Goal: Task Accomplishment & Management: Use online tool/utility

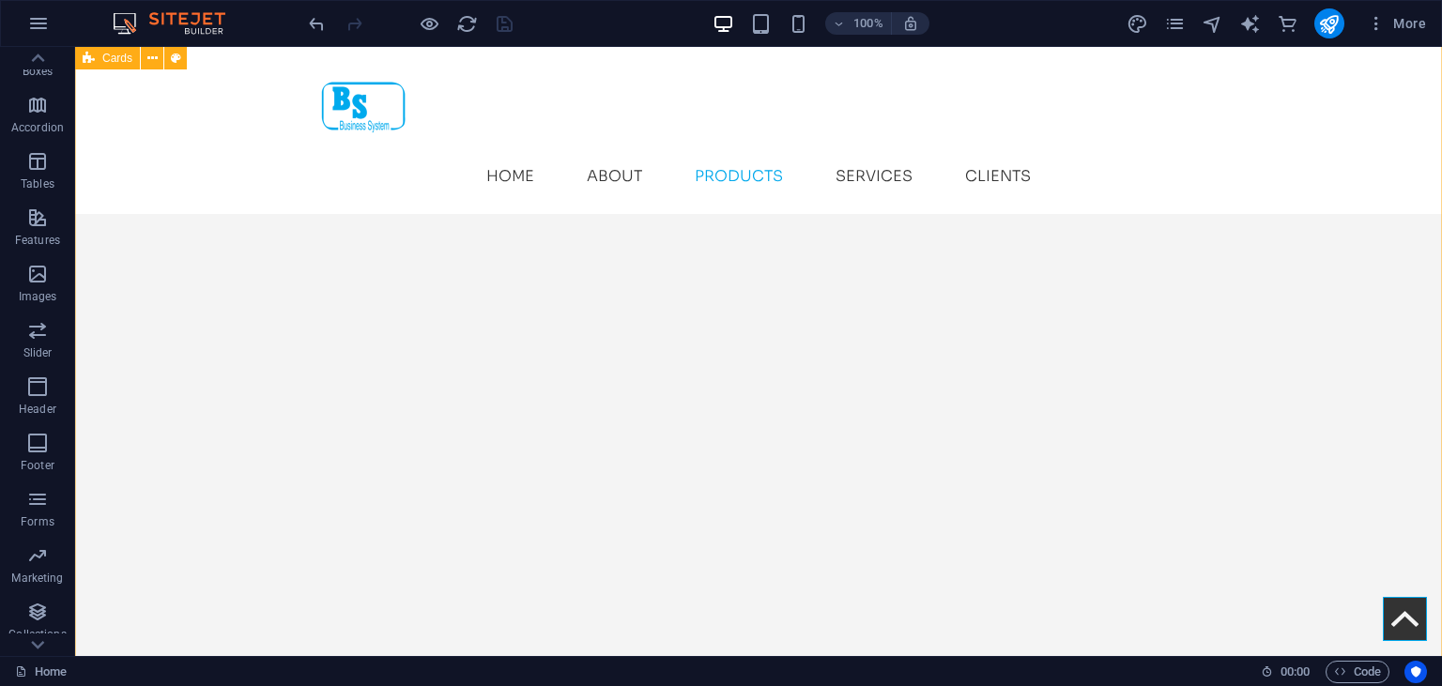
scroll to position [3395, 0]
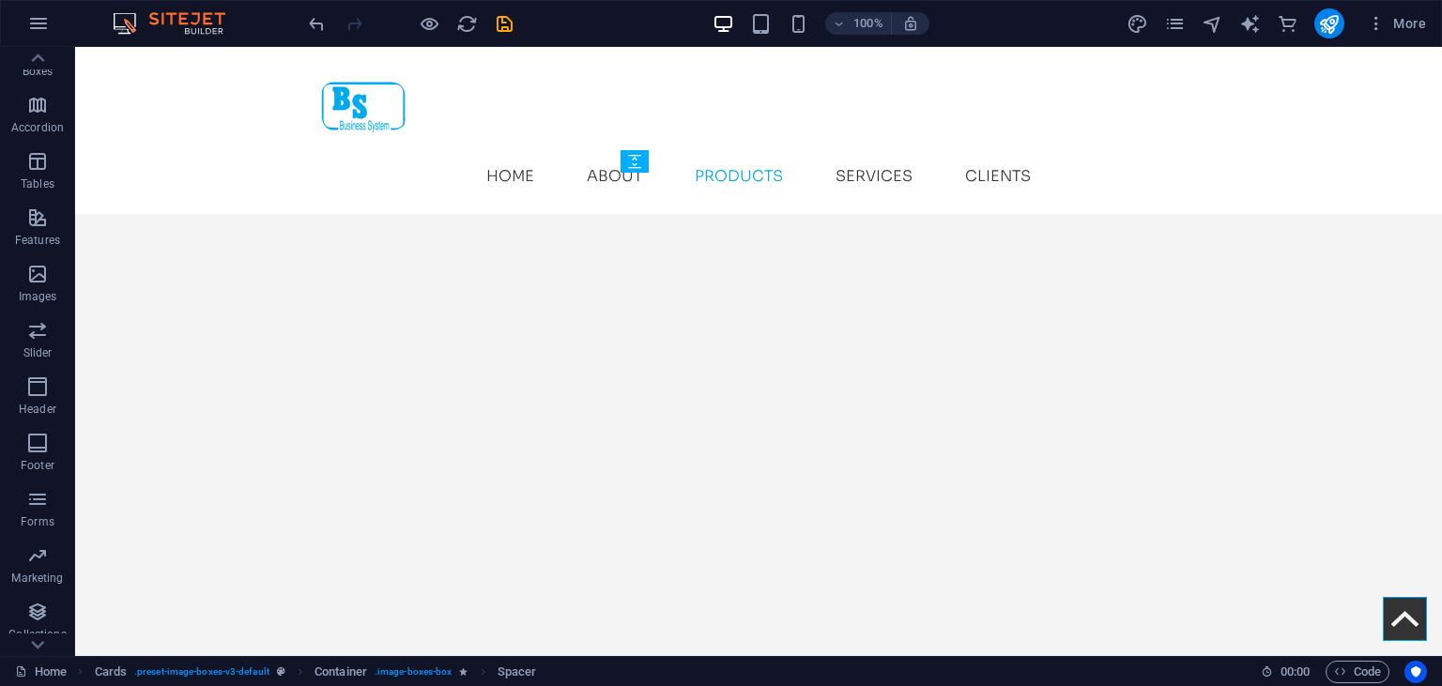
drag, startPoint x: 796, startPoint y: 490, endPoint x: 789, endPoint y: 430, distance: 60.6
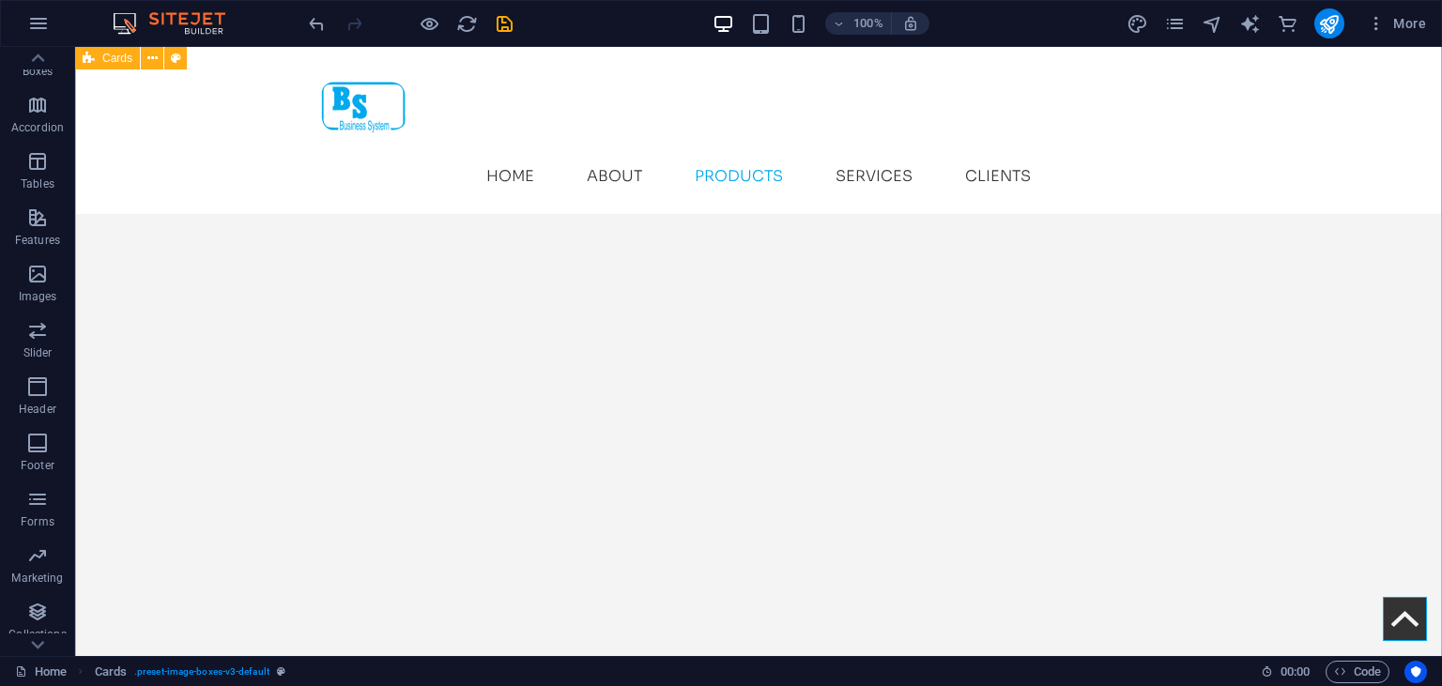
scroll to position [3099, 0]
select select "px"
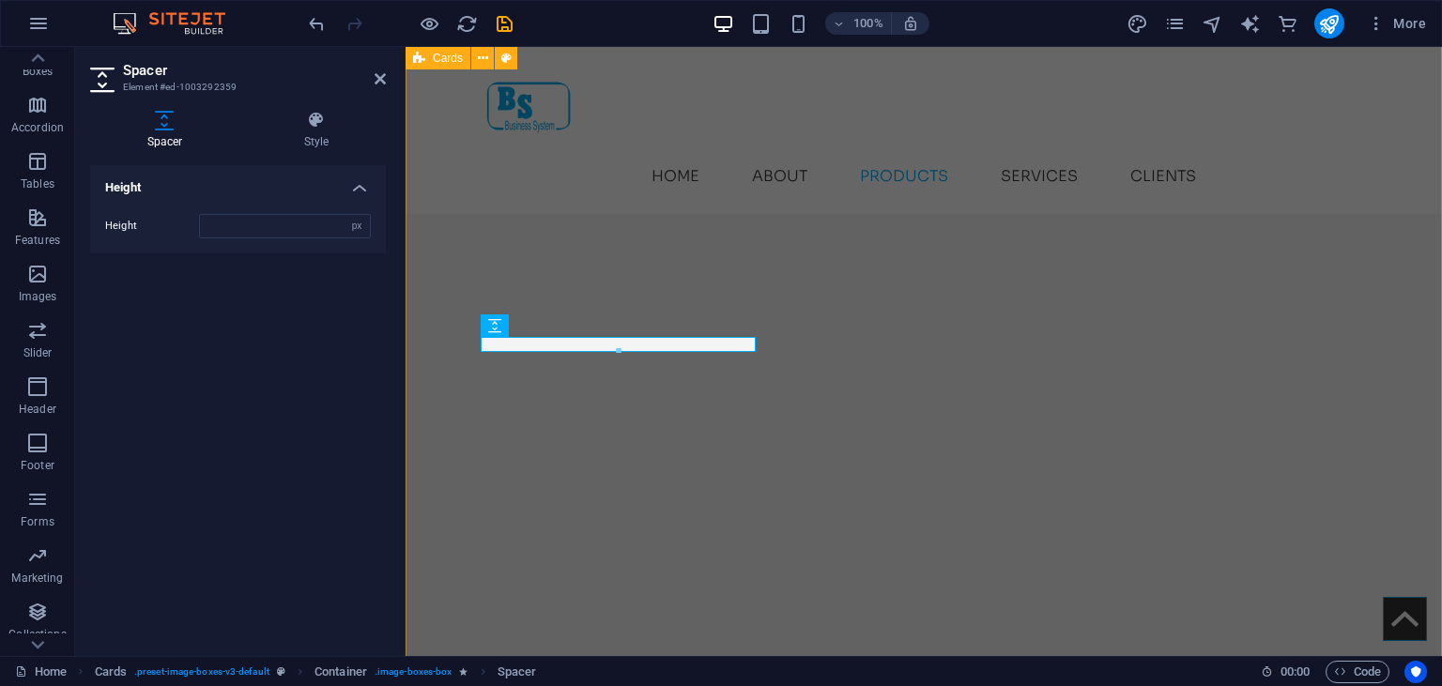
scroll to position [0, 85]
type input "16"
click at [374, 72] on h2 "Spacer" at bounding box center [254, 70] width 263 height 17
click at [377, 79] on icon at bounding box center [380, 78] width 11 height 15
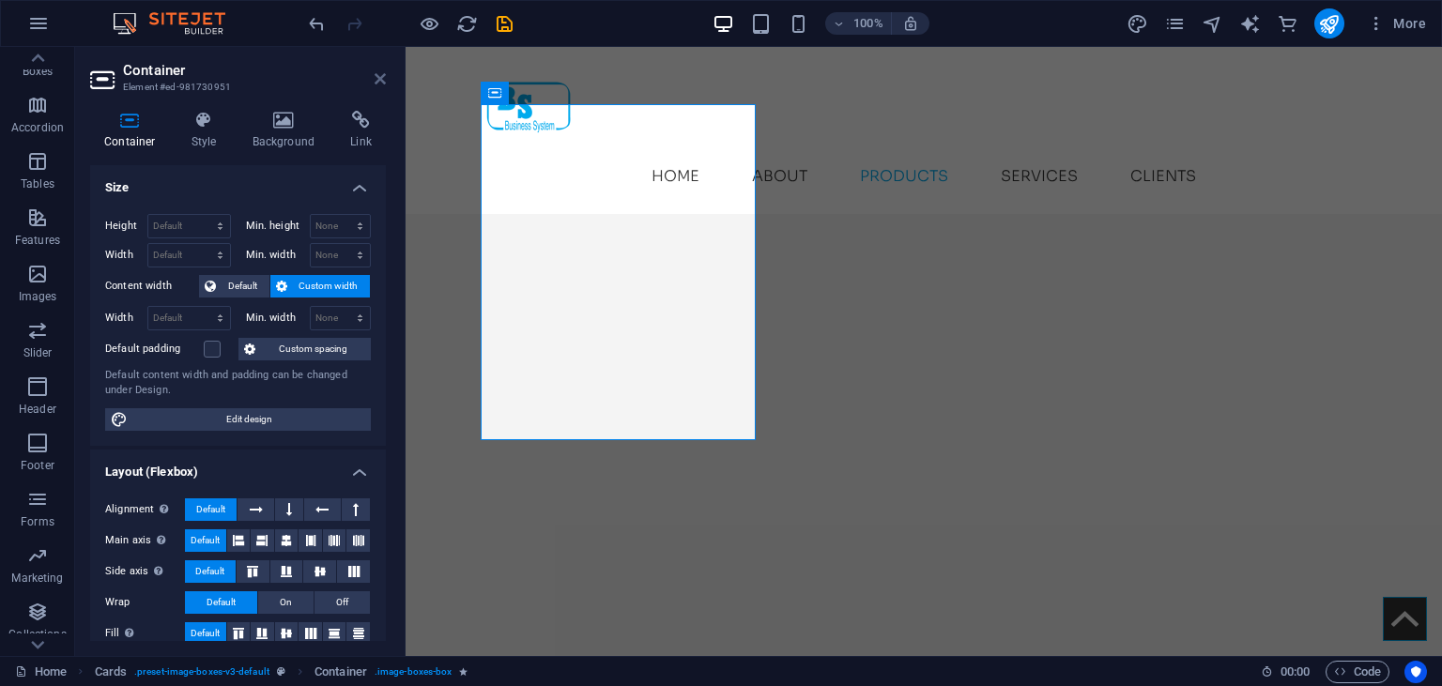
click at [377, 82] on icon at bounding box center [380, 78] width 11 height 15
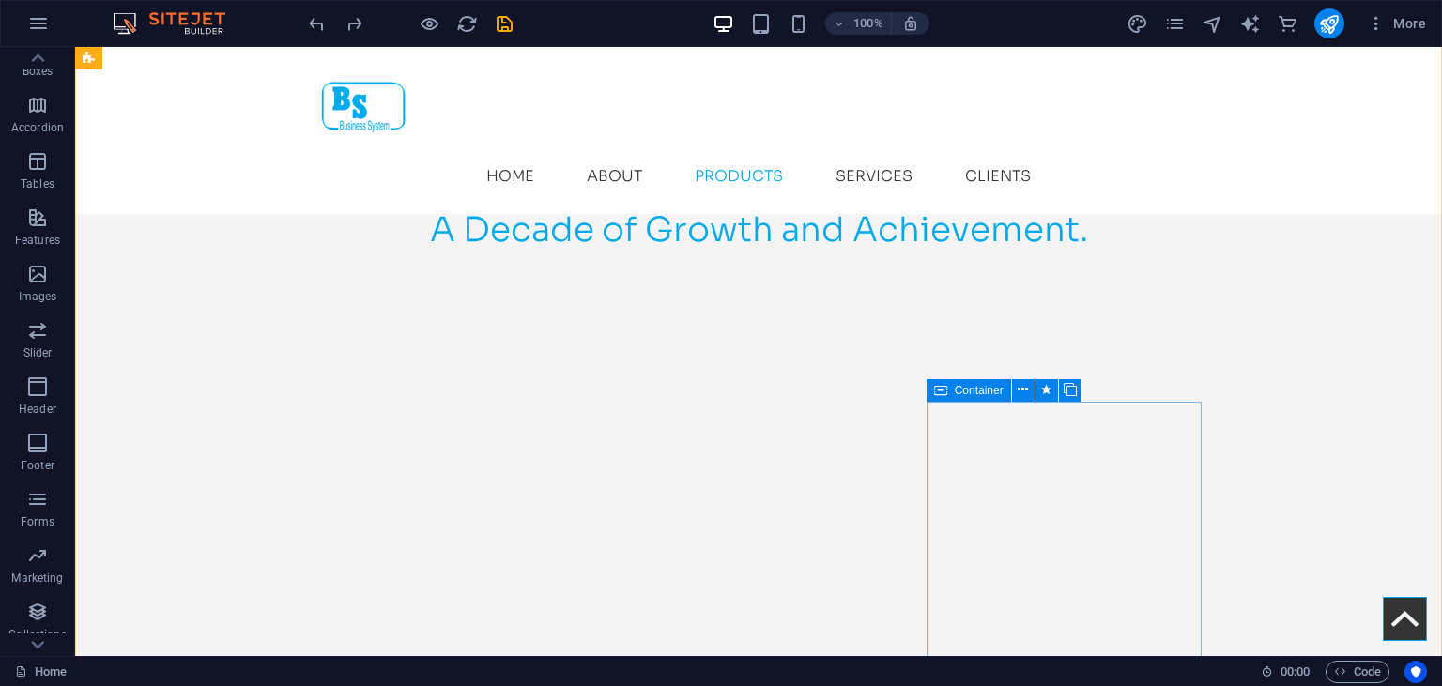
scroll to position [2801, 0]
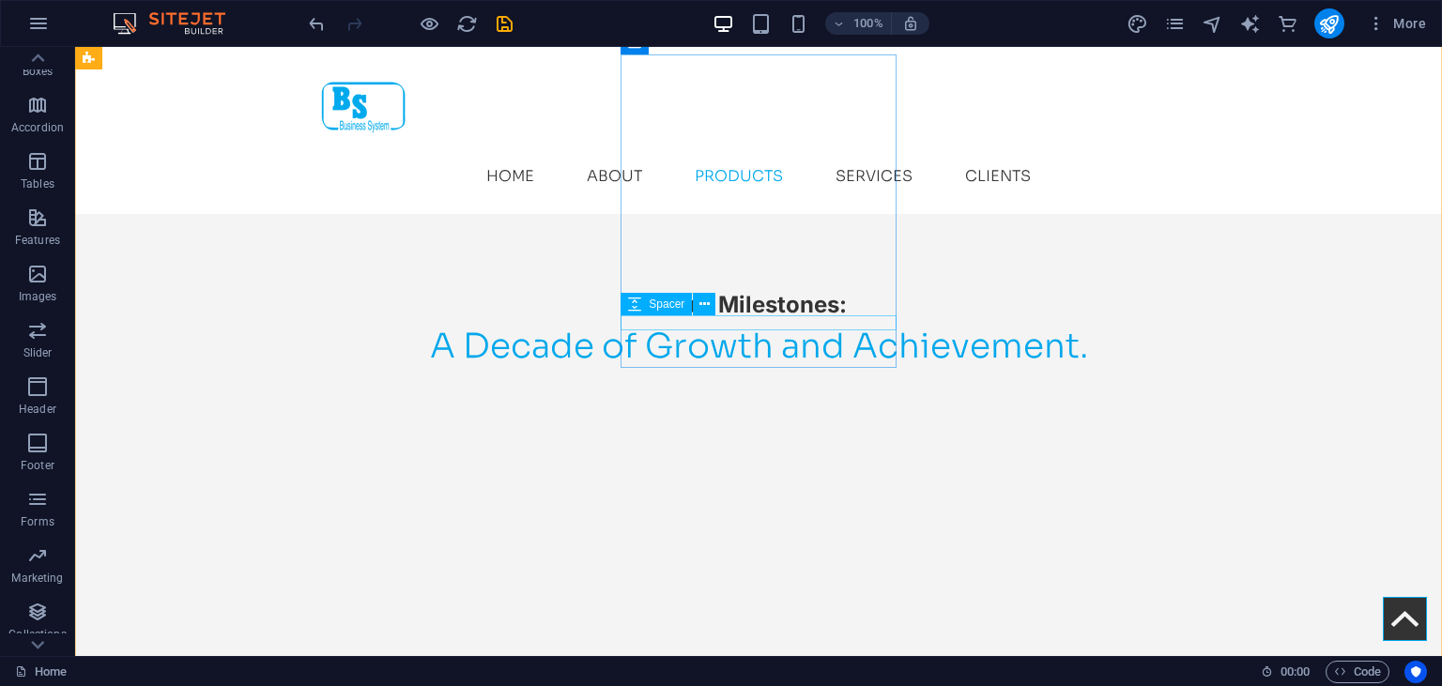
scroll to position [2702, 0]
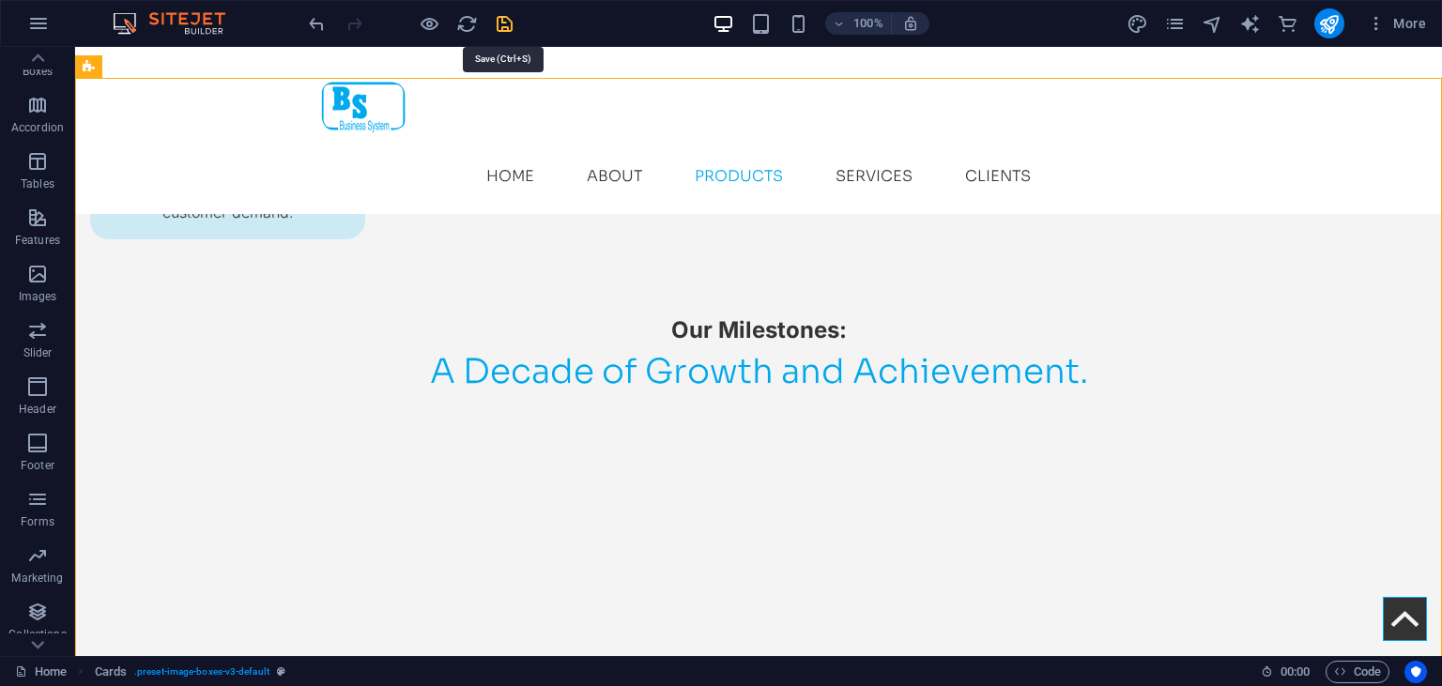
drag, startPoint x: 500, startPoint y: 27, endPoint x: 453, endPoint y: 40, distance: 49.7
click at [500, 27] on icon "save" at bounding box center [505, 24] width 22 height 22
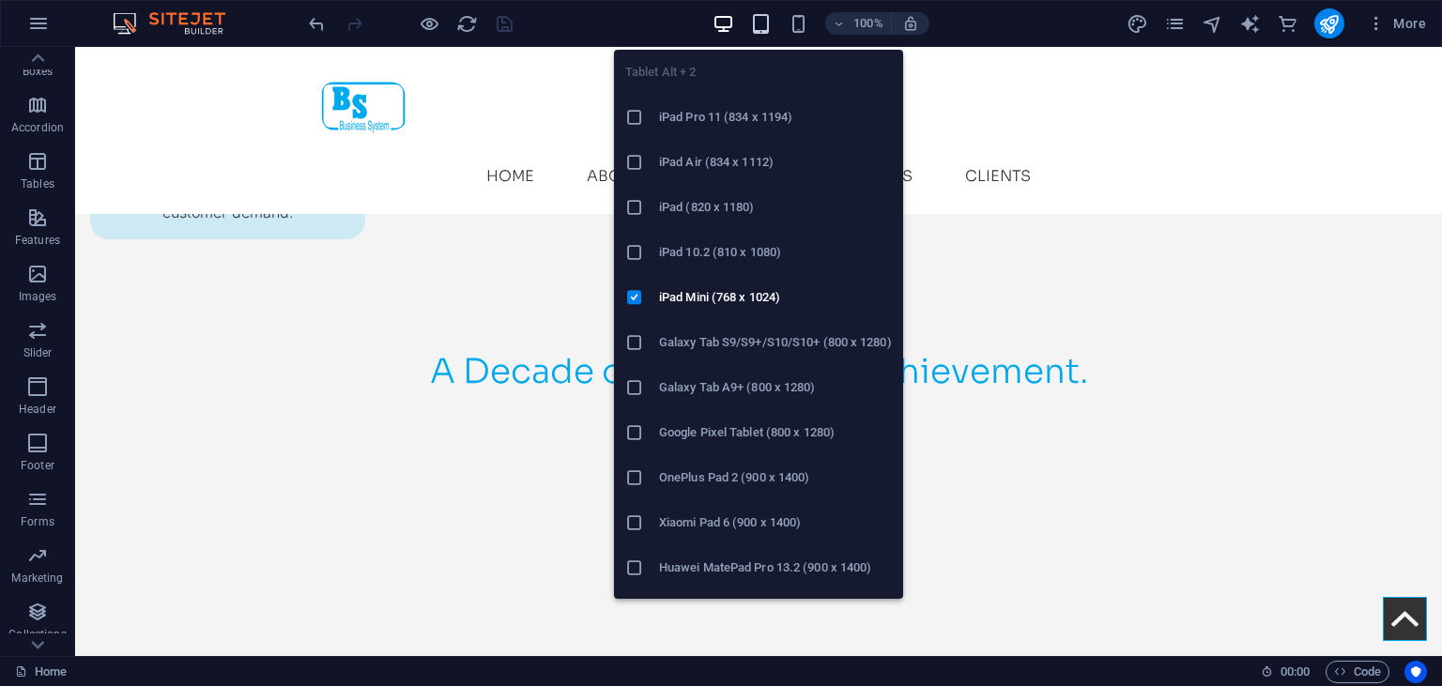
click at [756, 24] on icon "button" at bounding box center [761, 24] width 22 height 22
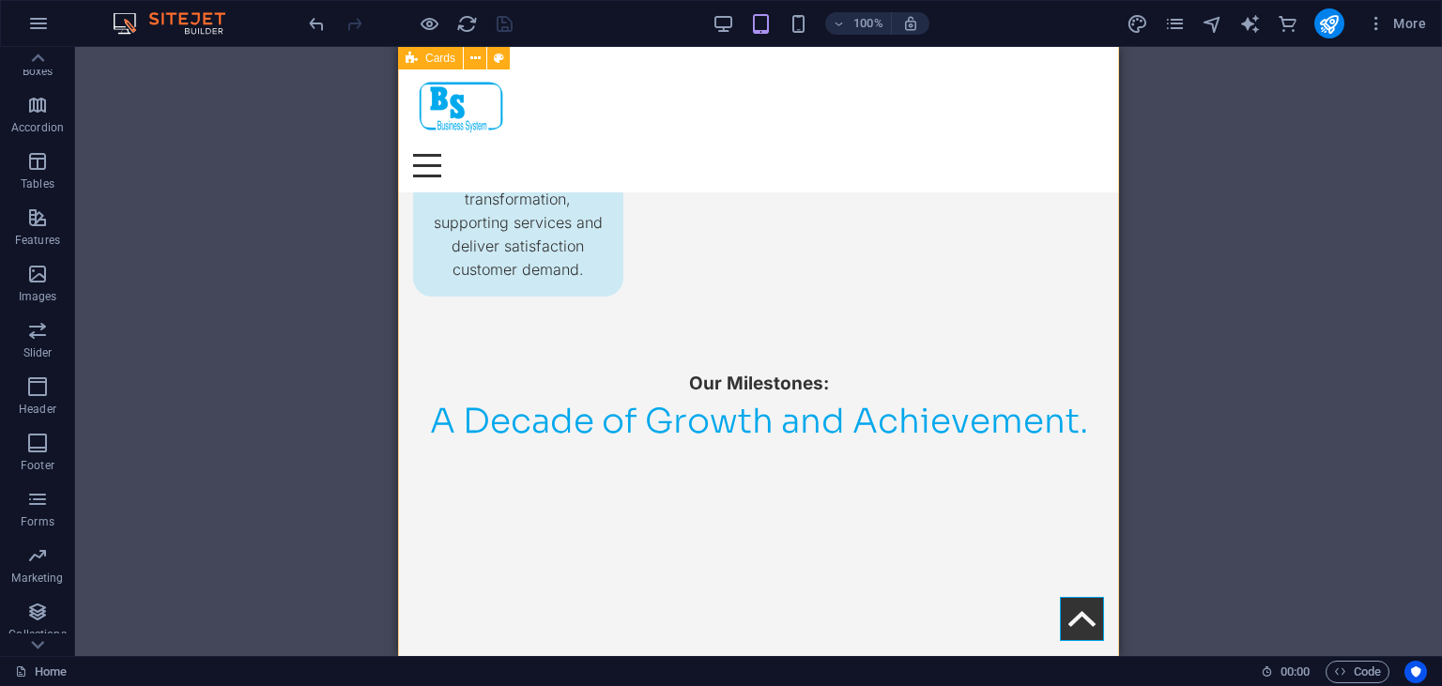
scroll to position [2218, 0]
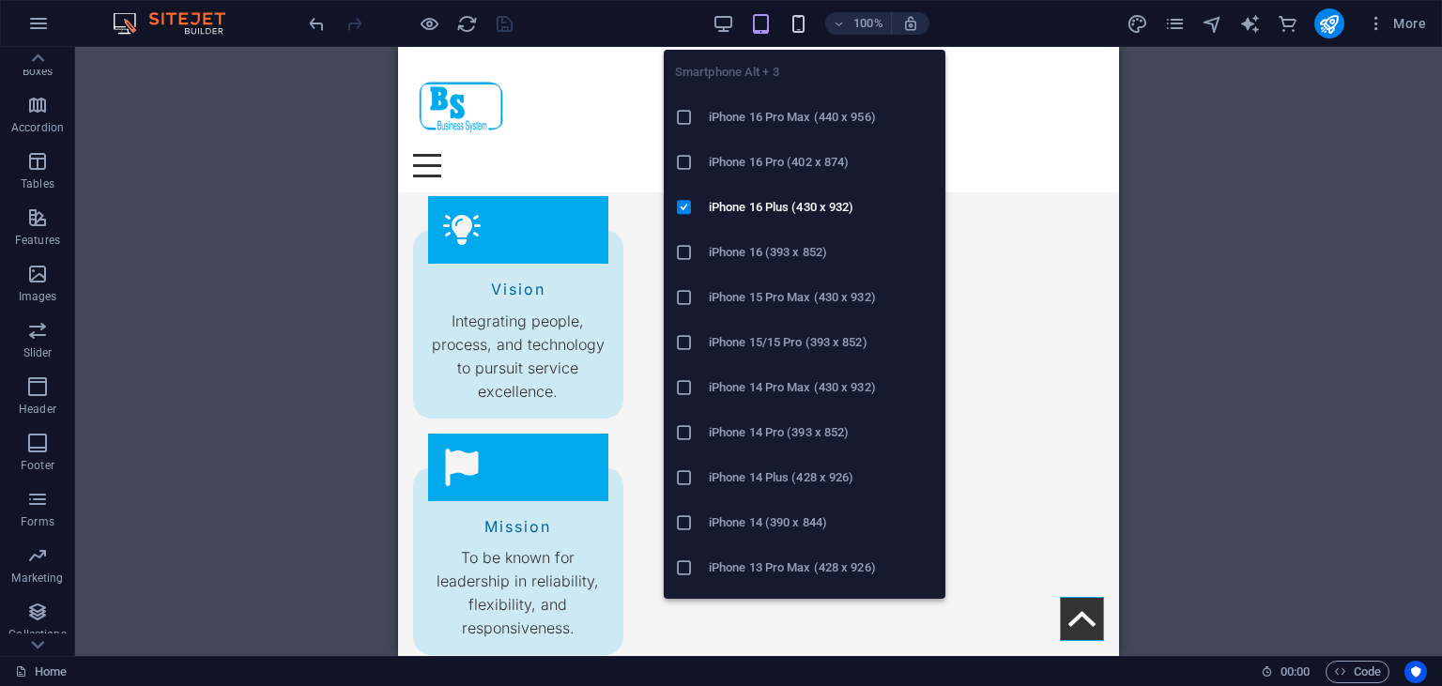
click at [789, 29] on icon "button" at bounding box center [799, 24] width 22 height 22
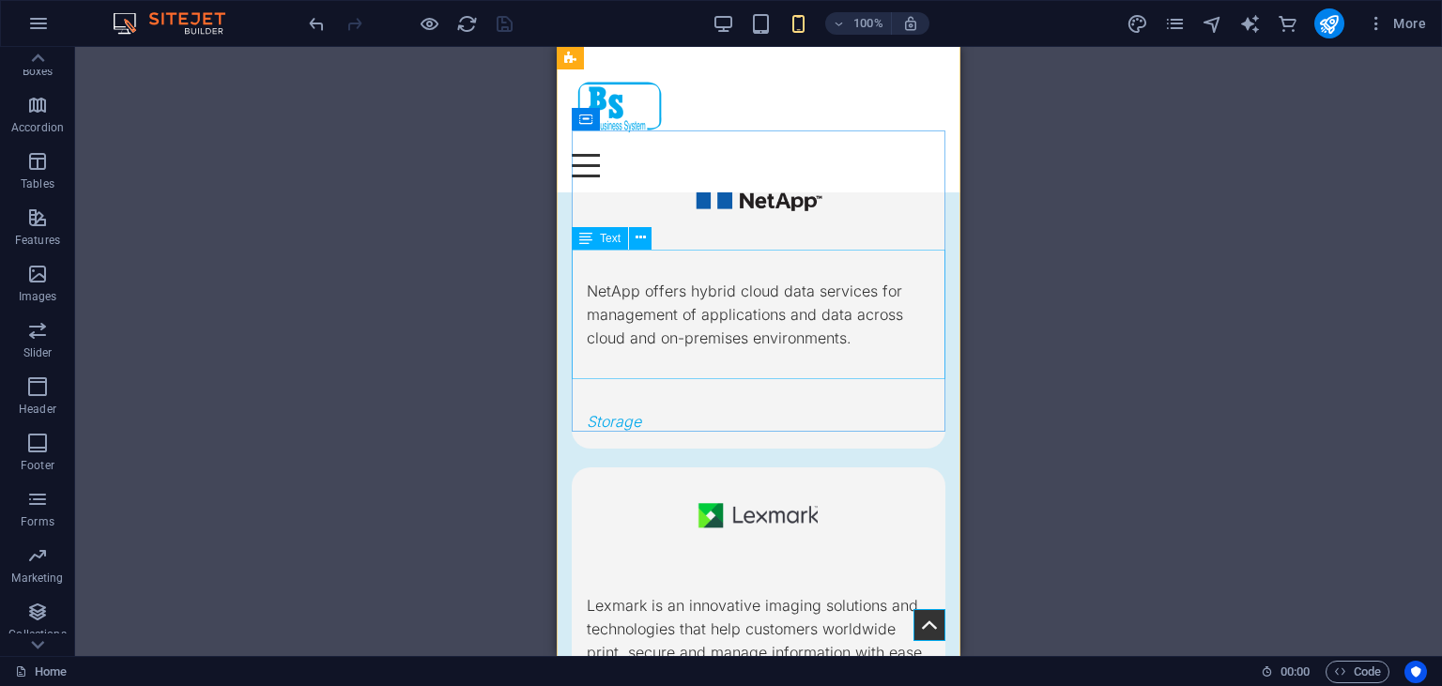
scroll to position [5724, 0]
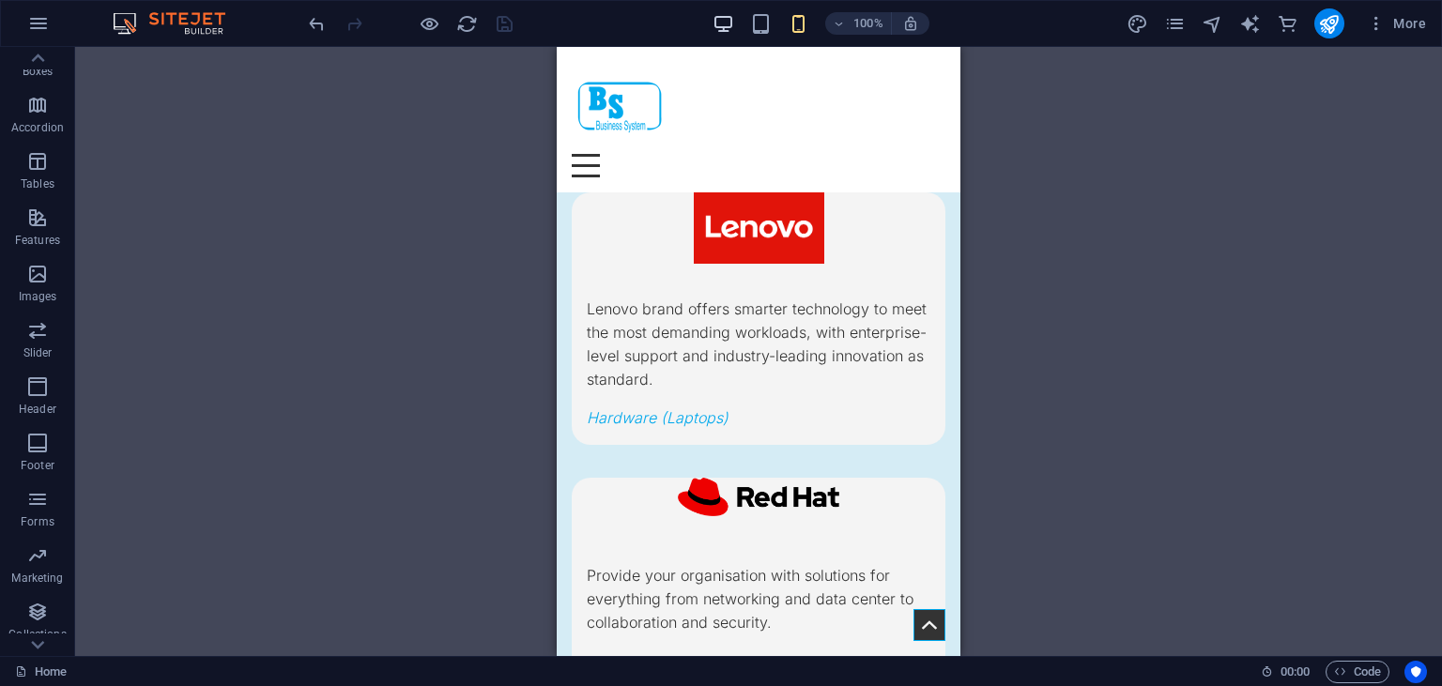
click at [719, 13] on span at bounding box center [724, 23] width 23 height 23
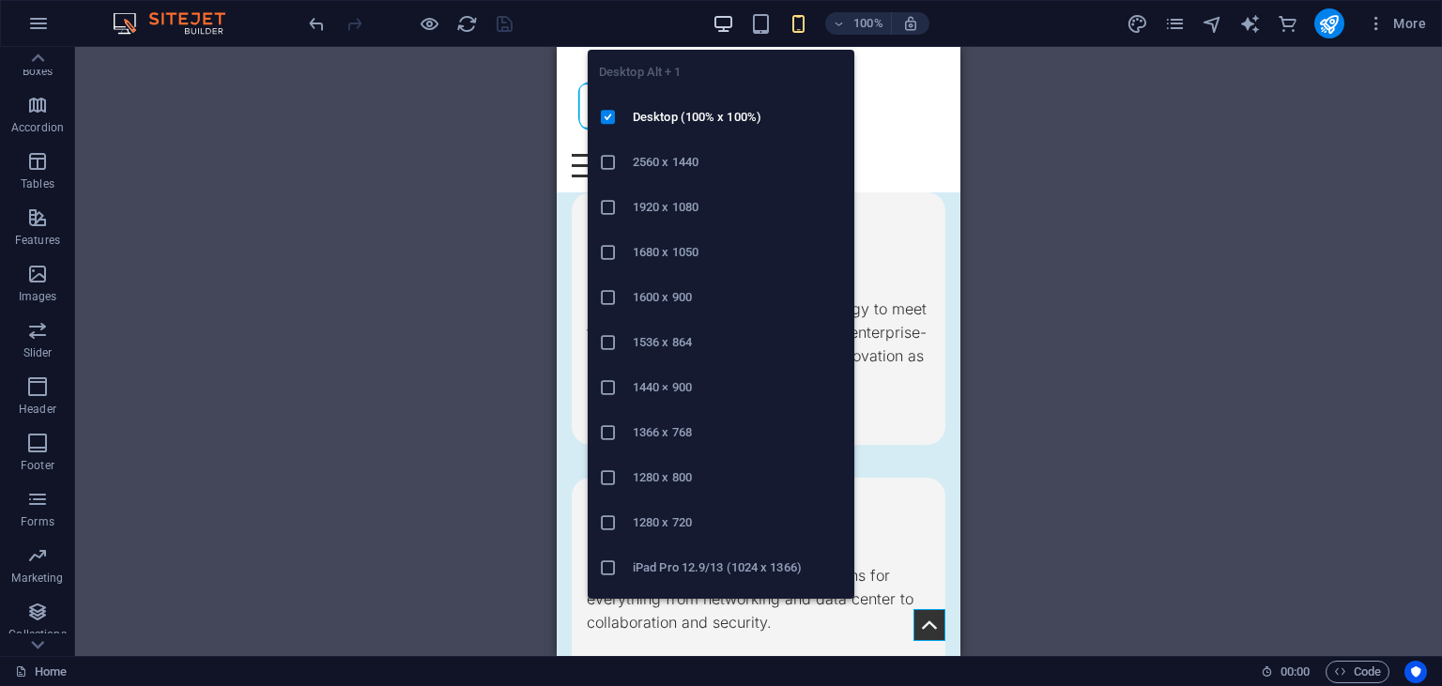
click at [726, 32] on icon "button" at bounding box center [724, 24] width 22 height 22
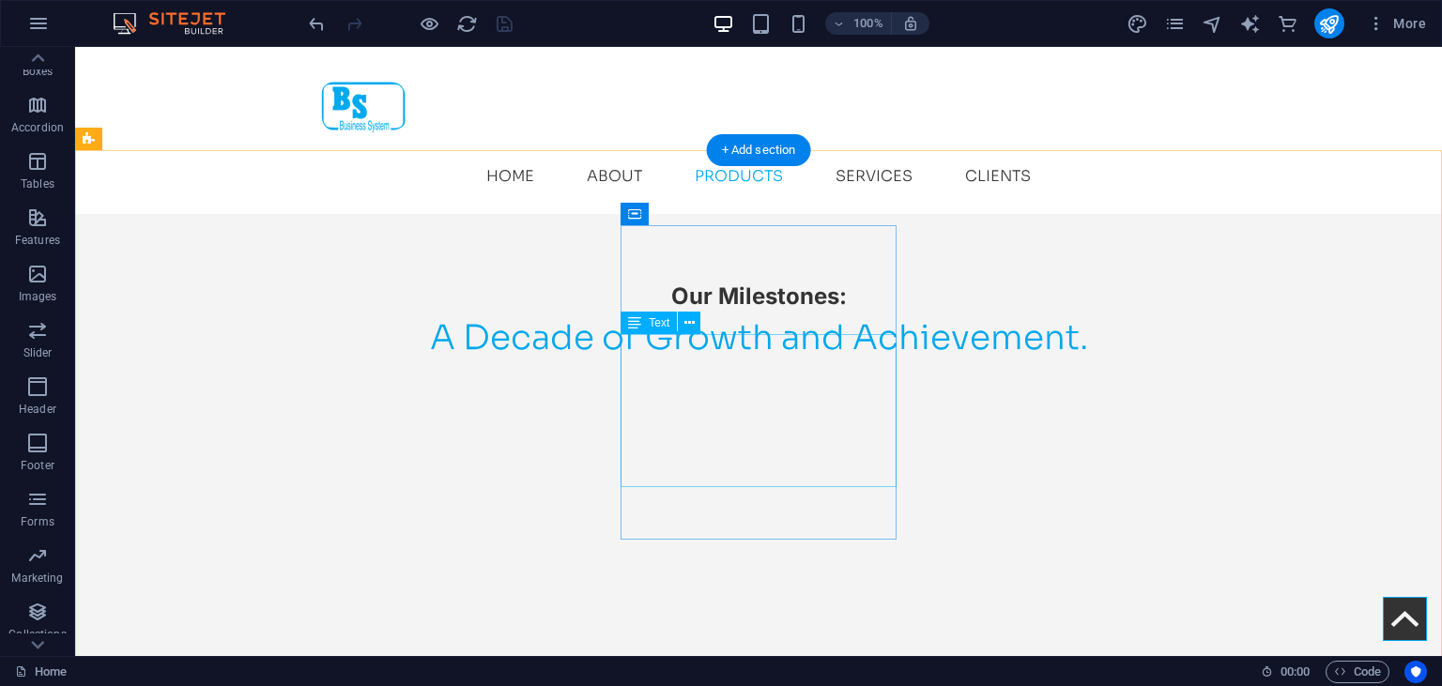
scroll to position [2827, 0]
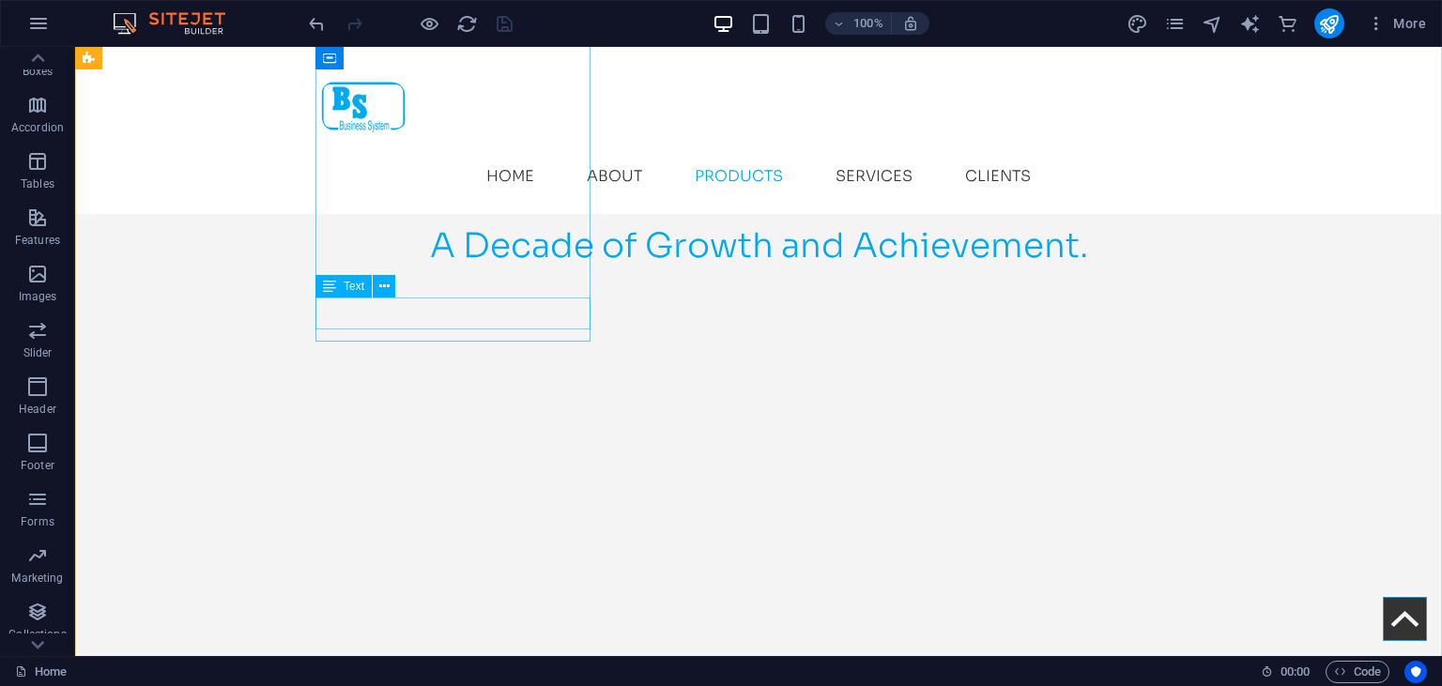
select select "px"
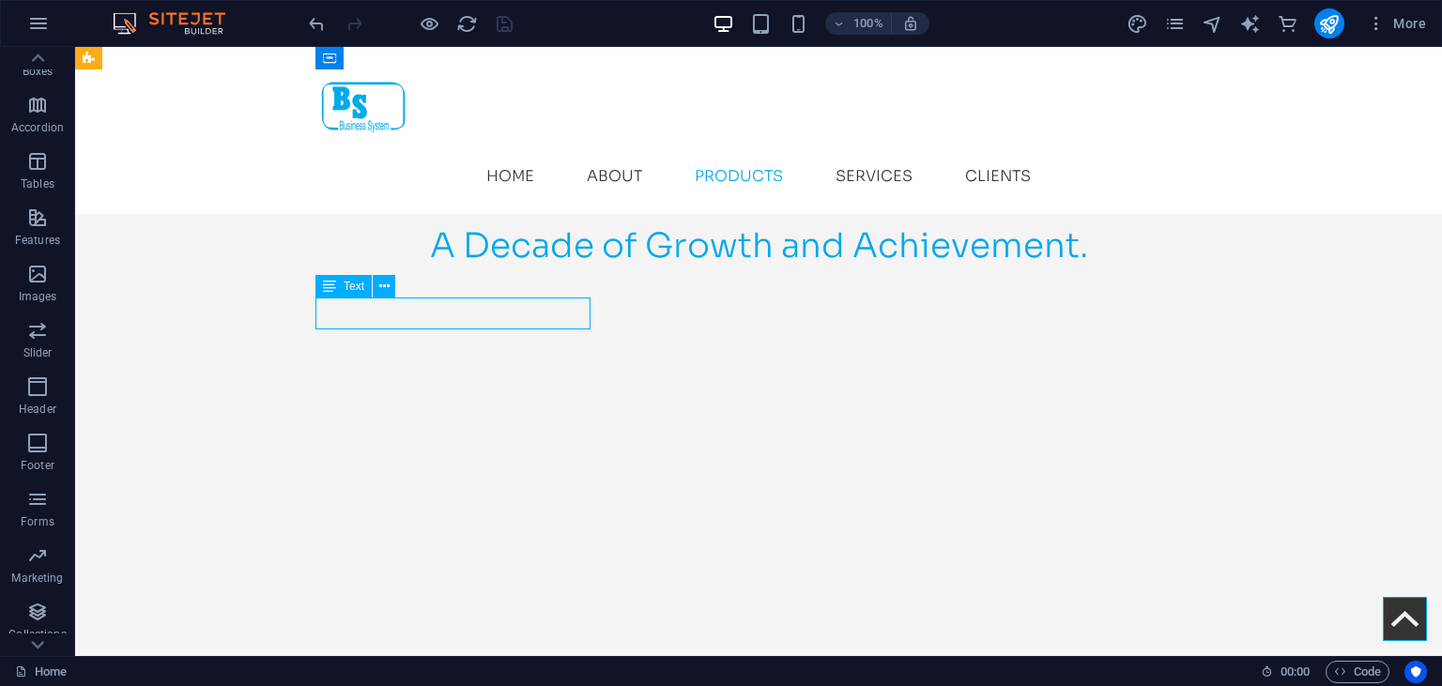
select select "px"
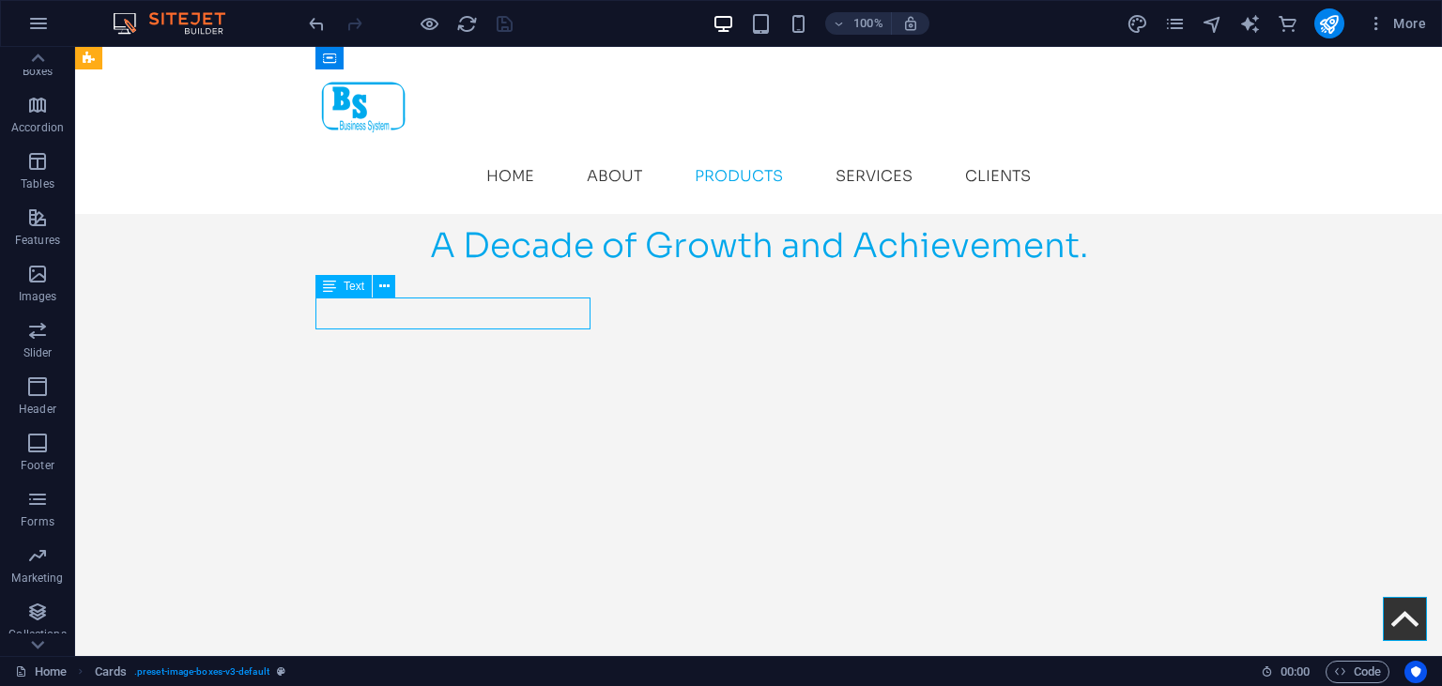
select select "px"
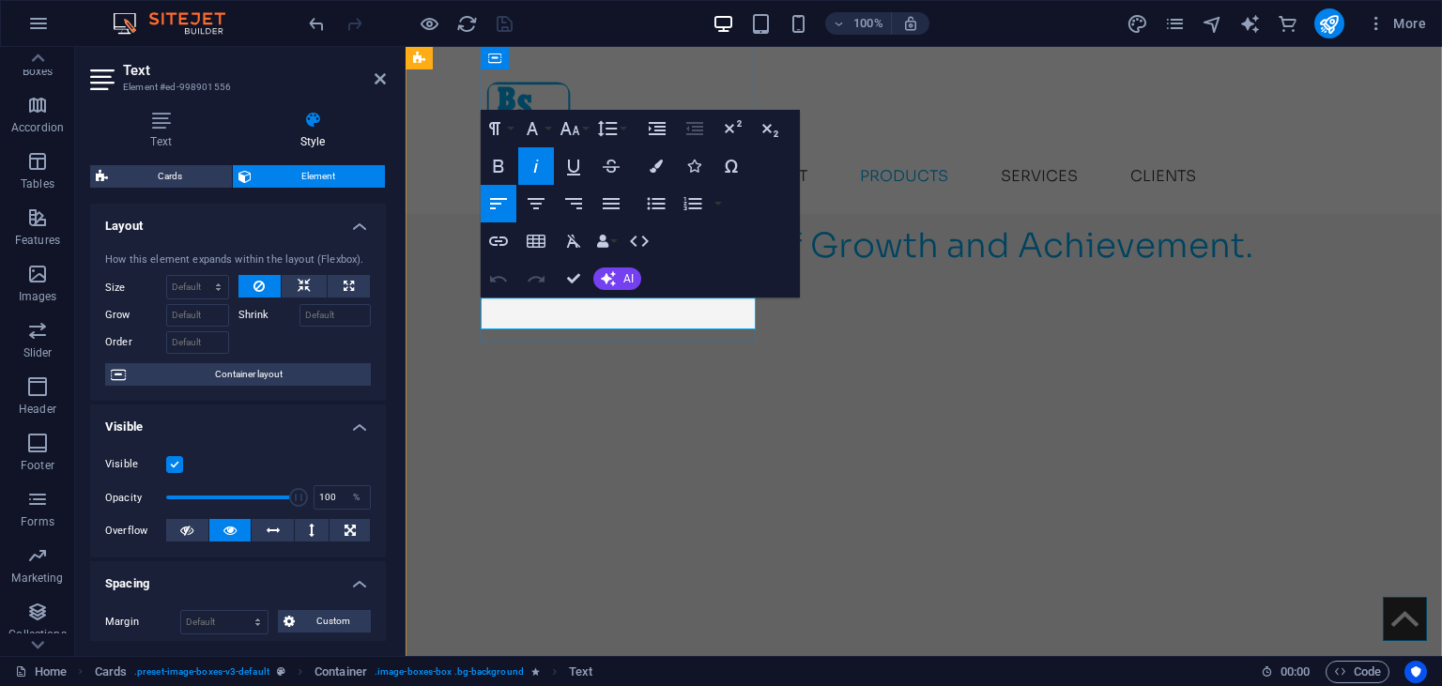
drag, startPoint x: 493, startPoint y: 310, endPoint x: 754, endPoint y: 300, distance: 261.2
click at [655, 167] on icon "button" at bounding box center [656, 166] width 13 height 13
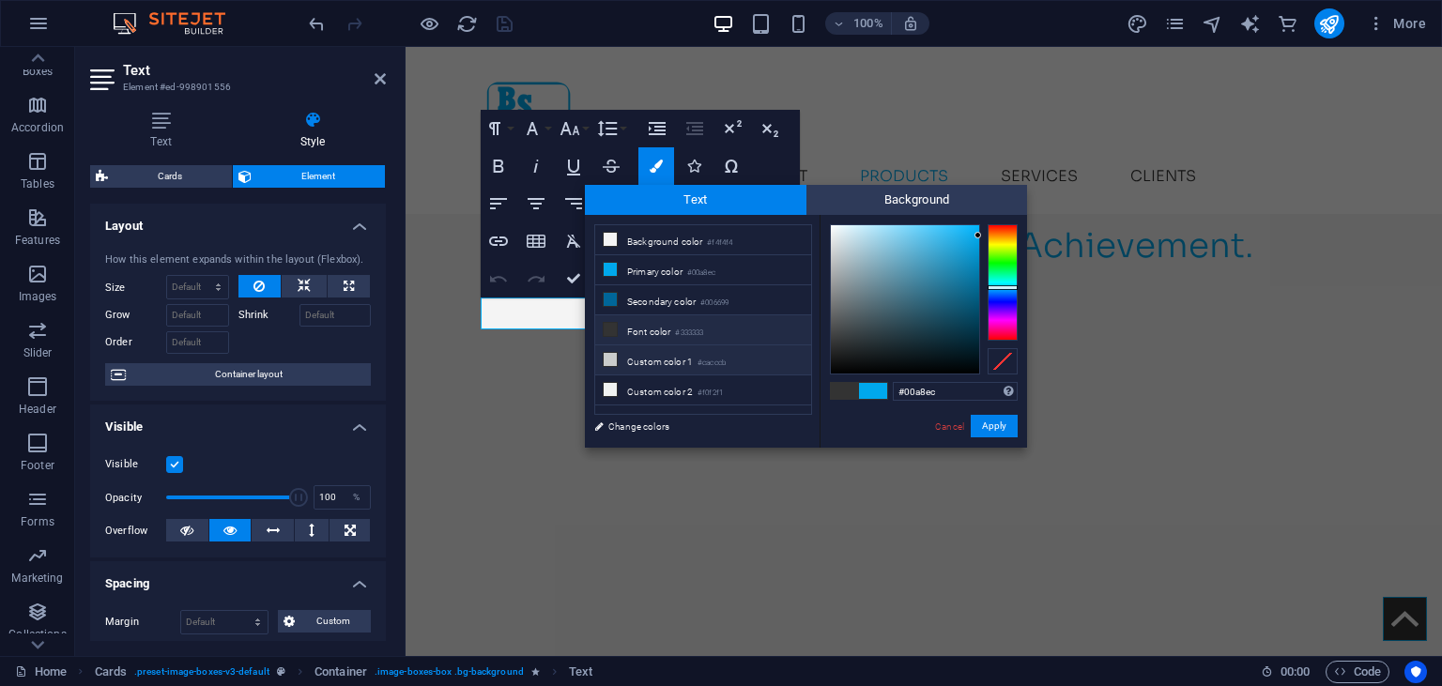
click at [652, 358] on li "Custom color 1 #cacccb" at bounding box center [703, 361] width 216 height 30
type input "#cacccb"
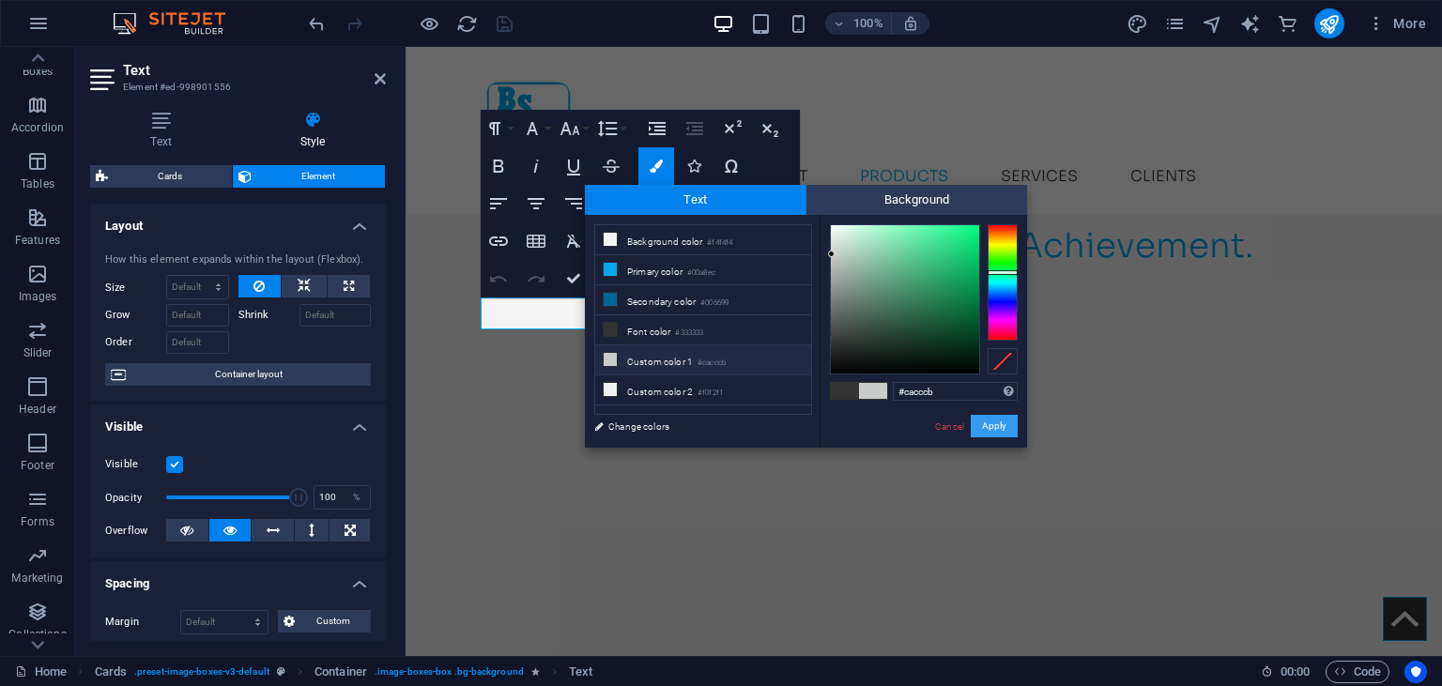
click at [988, 422] on button "Apply" at bounding box center [994, 426] width 47 height 23
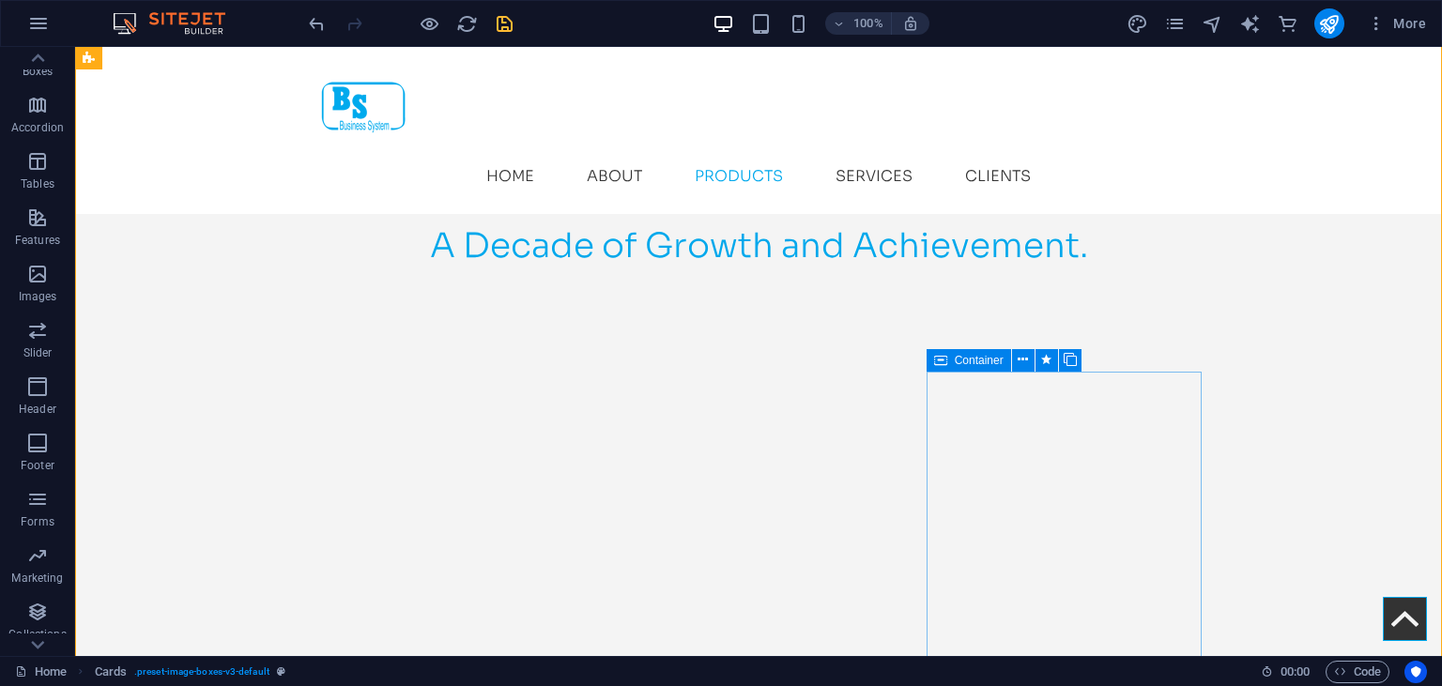
scroll to position [2629, 0]
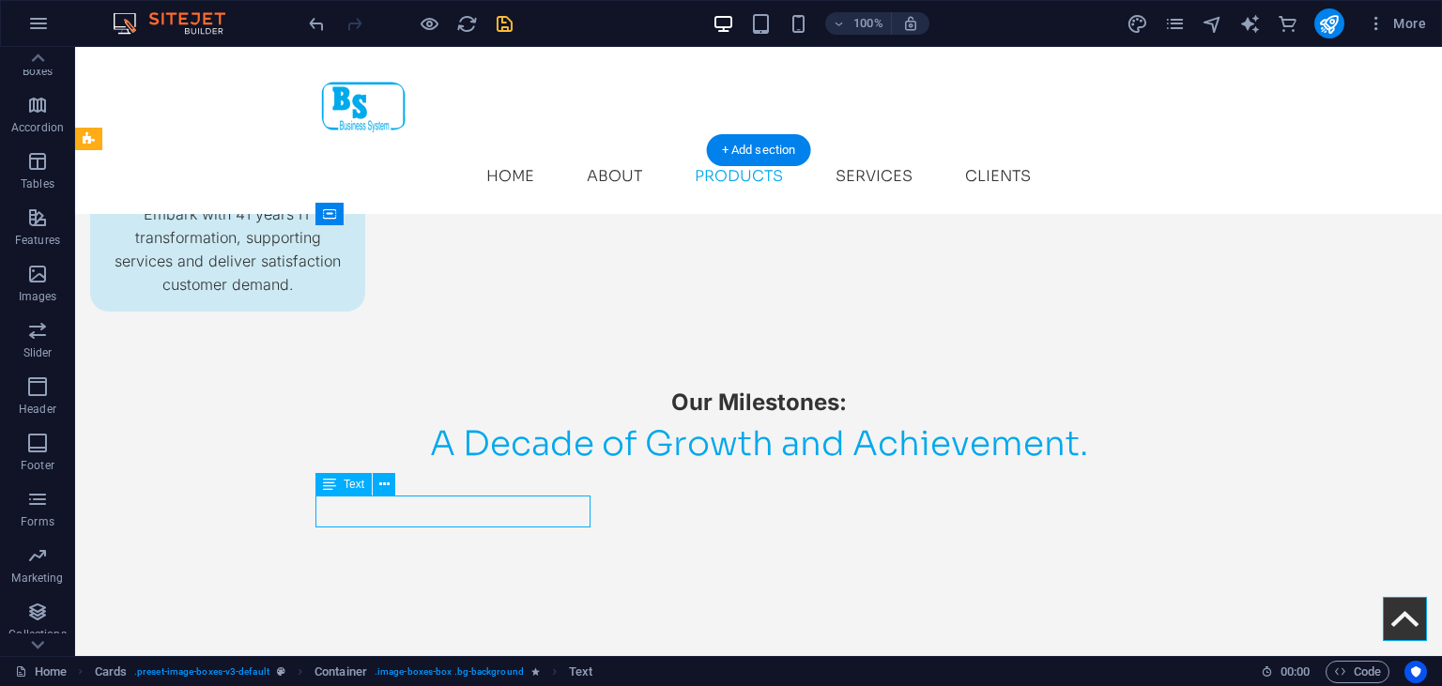
drag, startPoint x: 513, startPoint y: 515, endPoint x: 325, endPoint y: 514, distance: 187.8
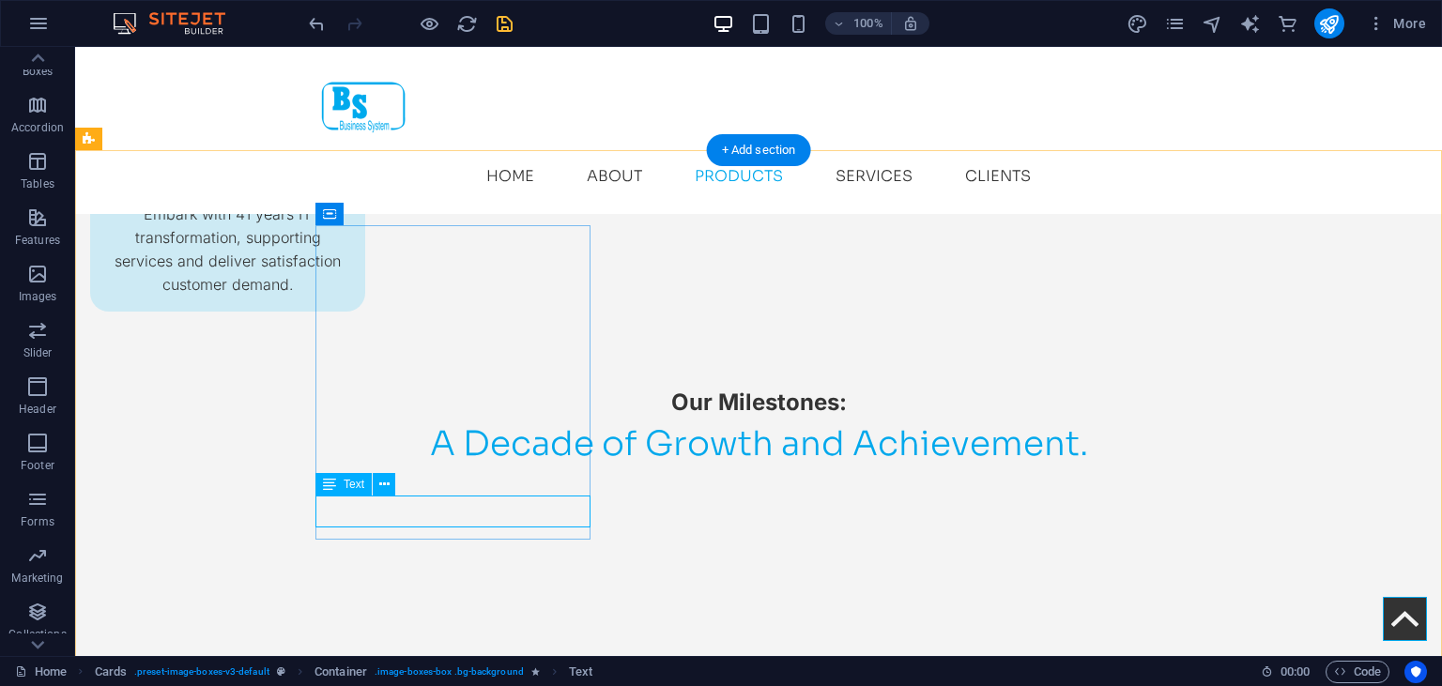
select select "px"
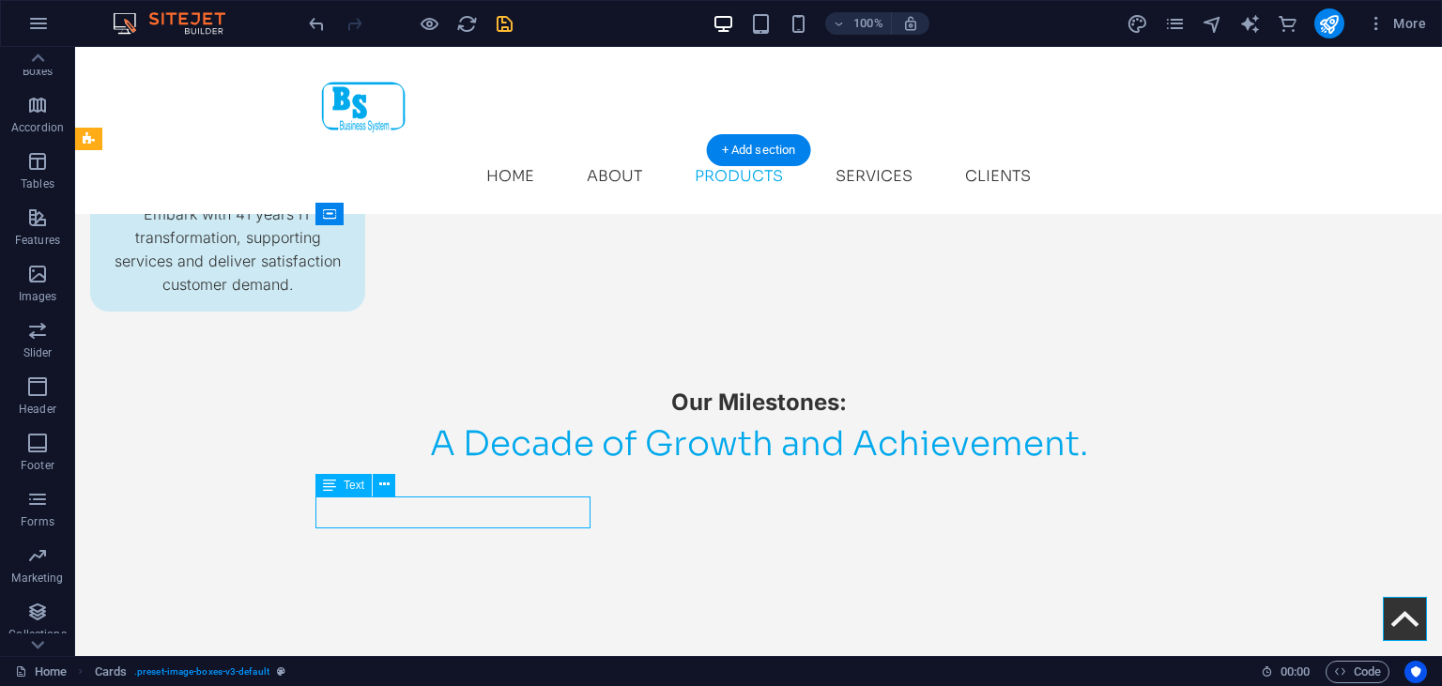
select select "px"
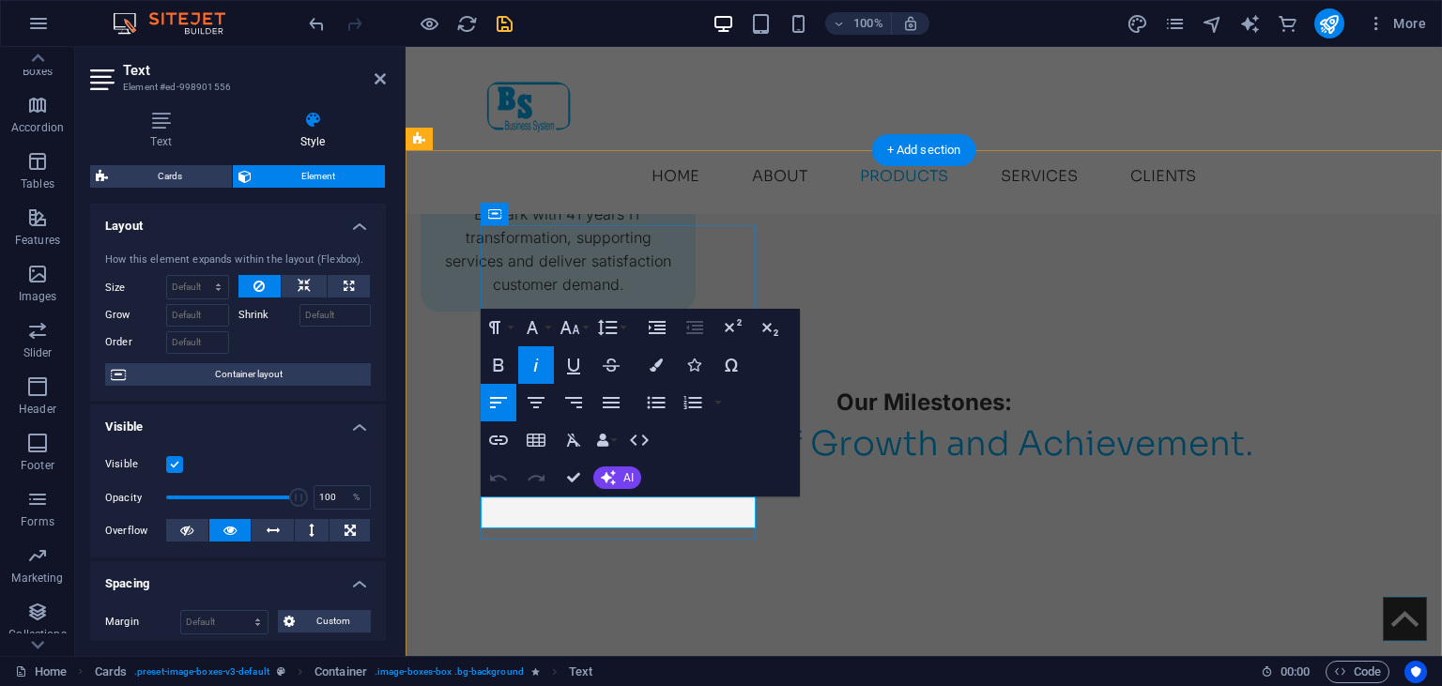
drag, startPoint x: 670, startPoint y: 514, endPoint x: 494, endPoint y: 508, distance: 176.6
click at [663, 369] on button "Colors" at bounding box center [657, 365] width 36 height 38
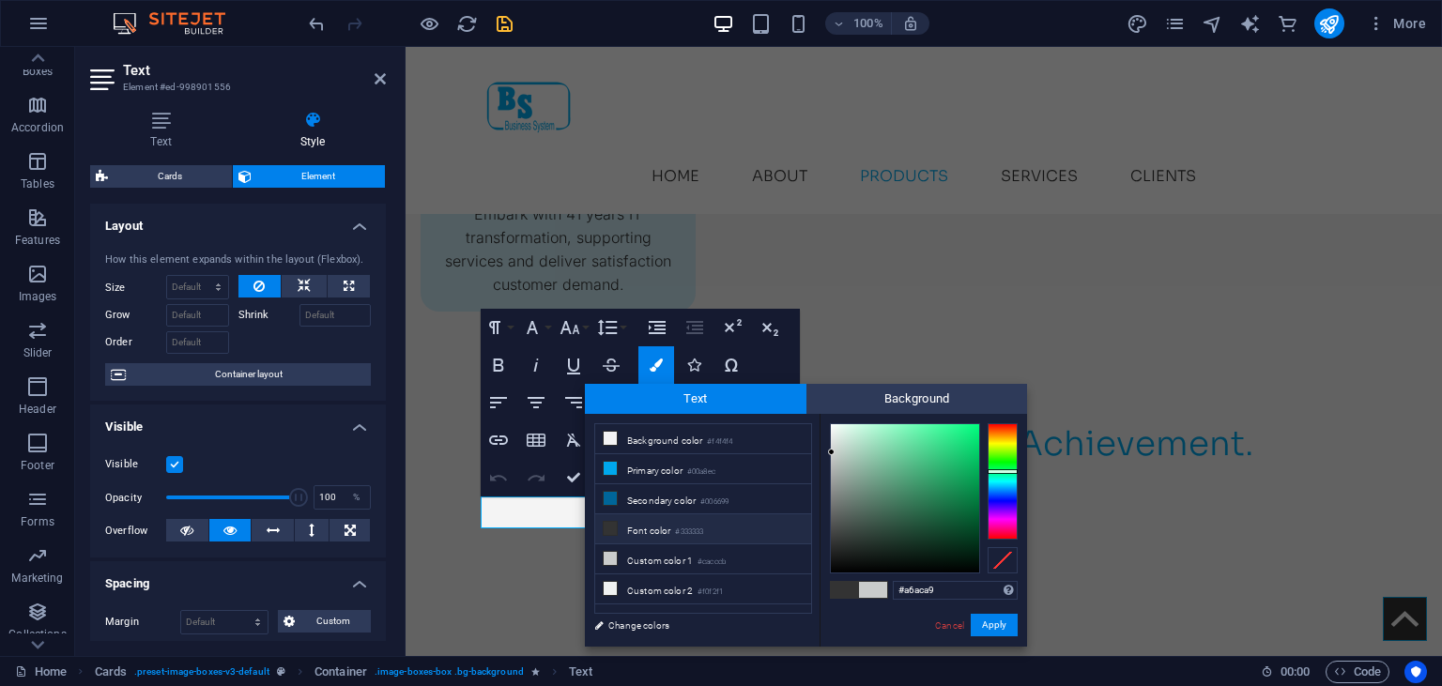
click at [836, 471] on div at bounding box center [905, 498] width 148 height 148
click at [835, 486] on div at bounding box center [905, 498] width 148 height 148
click at [992, 619] on button "Apply" at bounding box center [994, 625] width 47 height 23
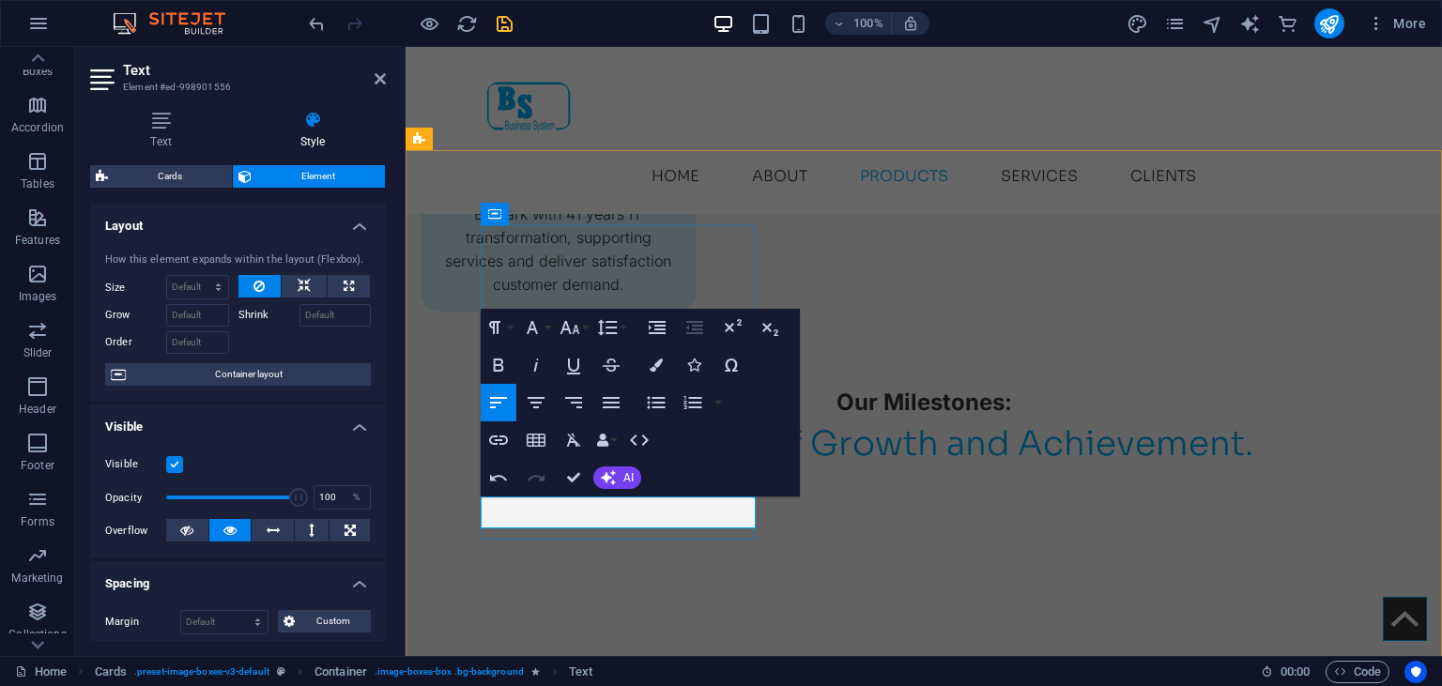
drag, startPoint x: 679, startPoint y: 516, endPoint x: 475, endPoint y: 518, distance: 203.8
click at [654, 359] on button "Colors" at bounding box center [657, 365] width 36 height 38
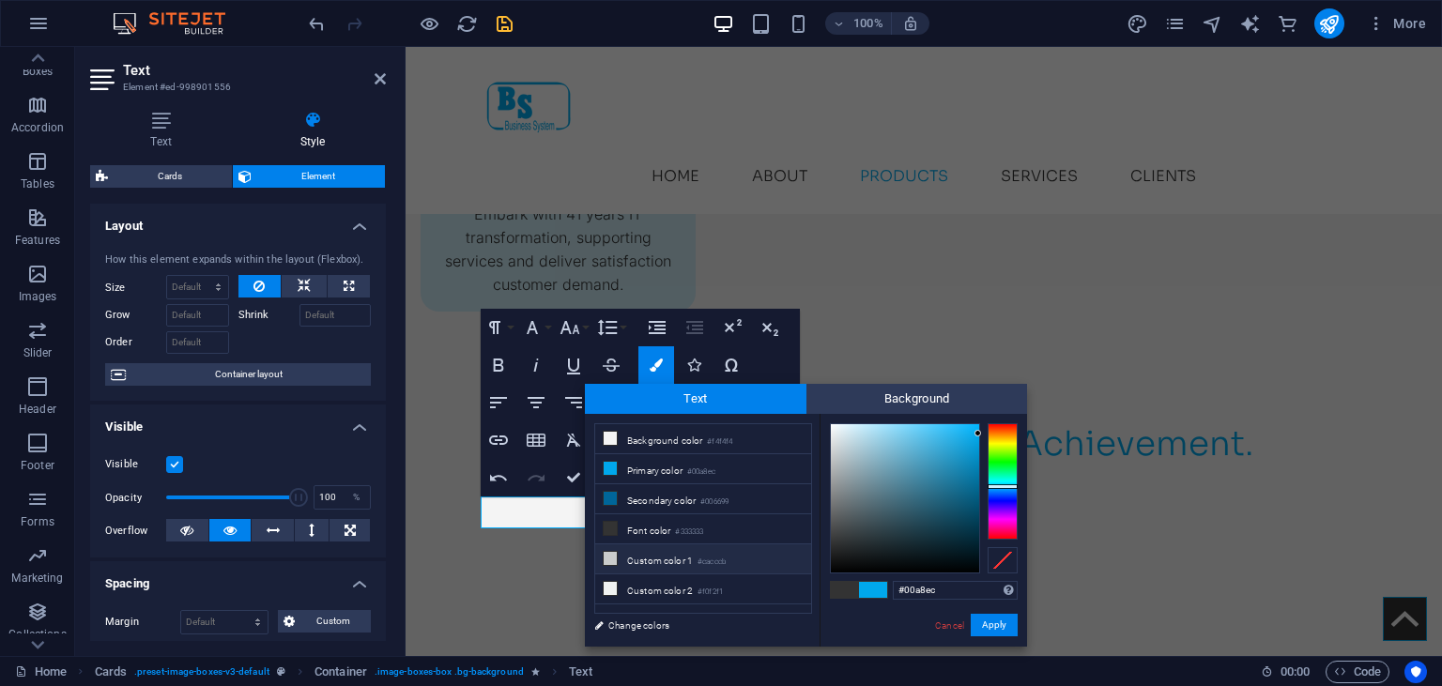
click at [643, 557] on li "Custom color 1 #cacccb" at bounding box center [703, 560] width 216 height 30
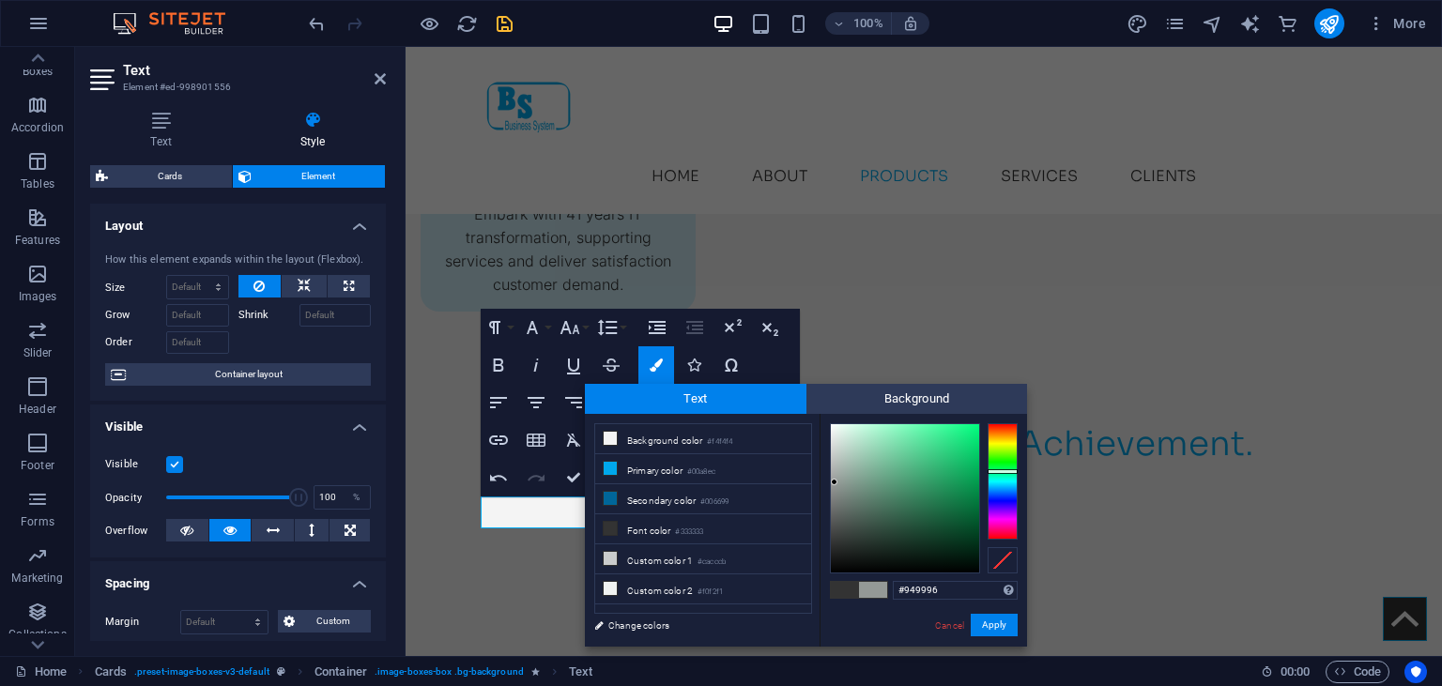
type input "#959997"
drag, startPoint x: 834, startPoint y: 453, endPoint x: 909, endPoint y: 539, distance: 114.5
click at [834, 483] on div at bounding box center [905, 498] width 148 height 148
drag, startPoint x: 941, startPoint y: 584, endPoint x: 885, endPoint y: 584, distance: 56.3
click at [893, 584] on input "#959997" at bounding box center [955, 590] width 125 height 19
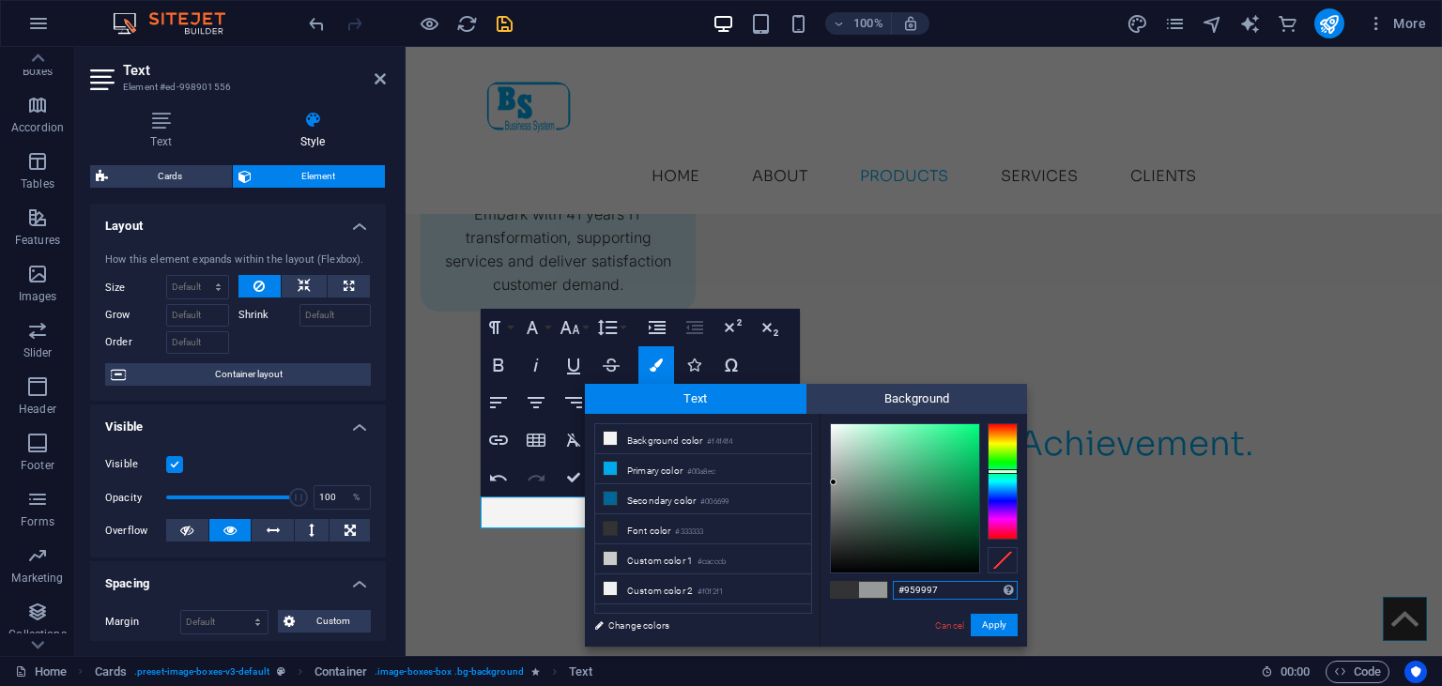
copy p "Hardware, Infrastructure ​"
click at [992, 622] on button "Apply" at bounding box center [994, 625] width 47 height 23
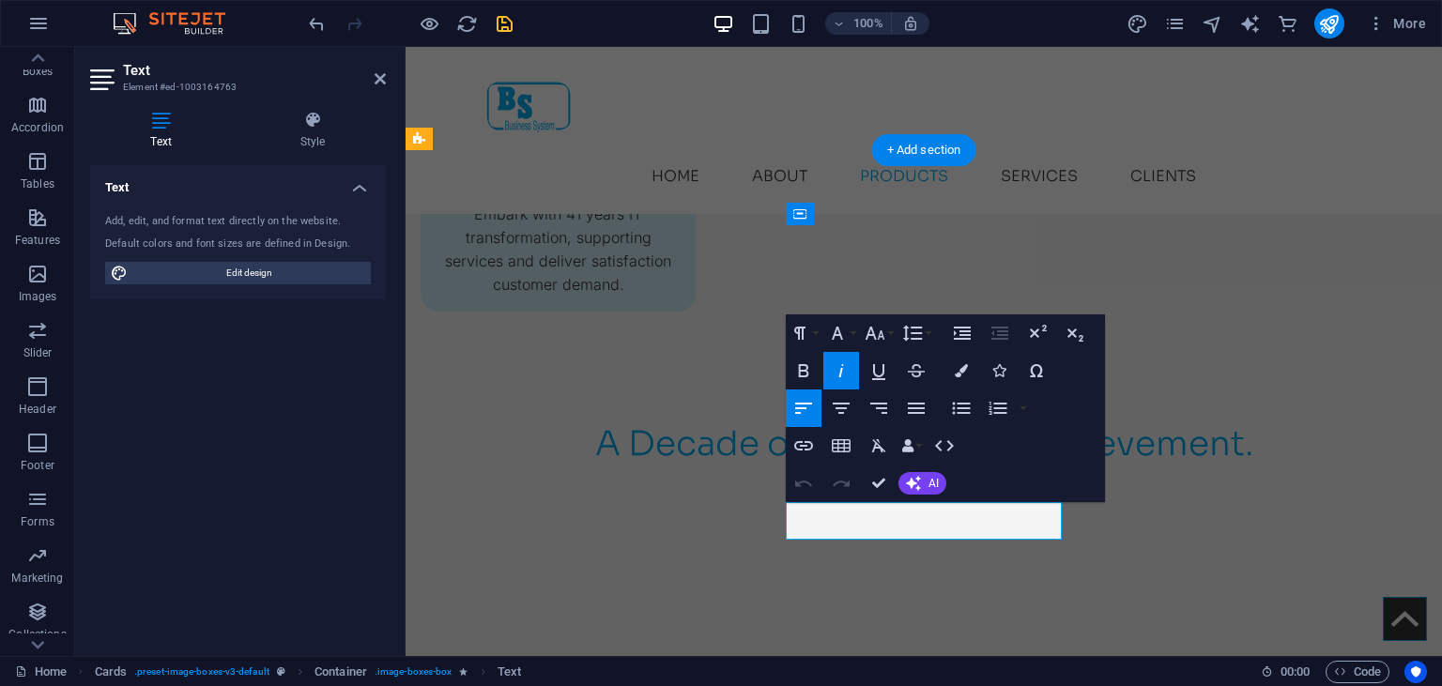
drag, startPoint x: 954, startPoint y: 515, endPoint x: 793, endPoint y: 518, distance: 161.6
click at [964, 366] on icon "button" at bounding box center [961, 370] width 13 height 13
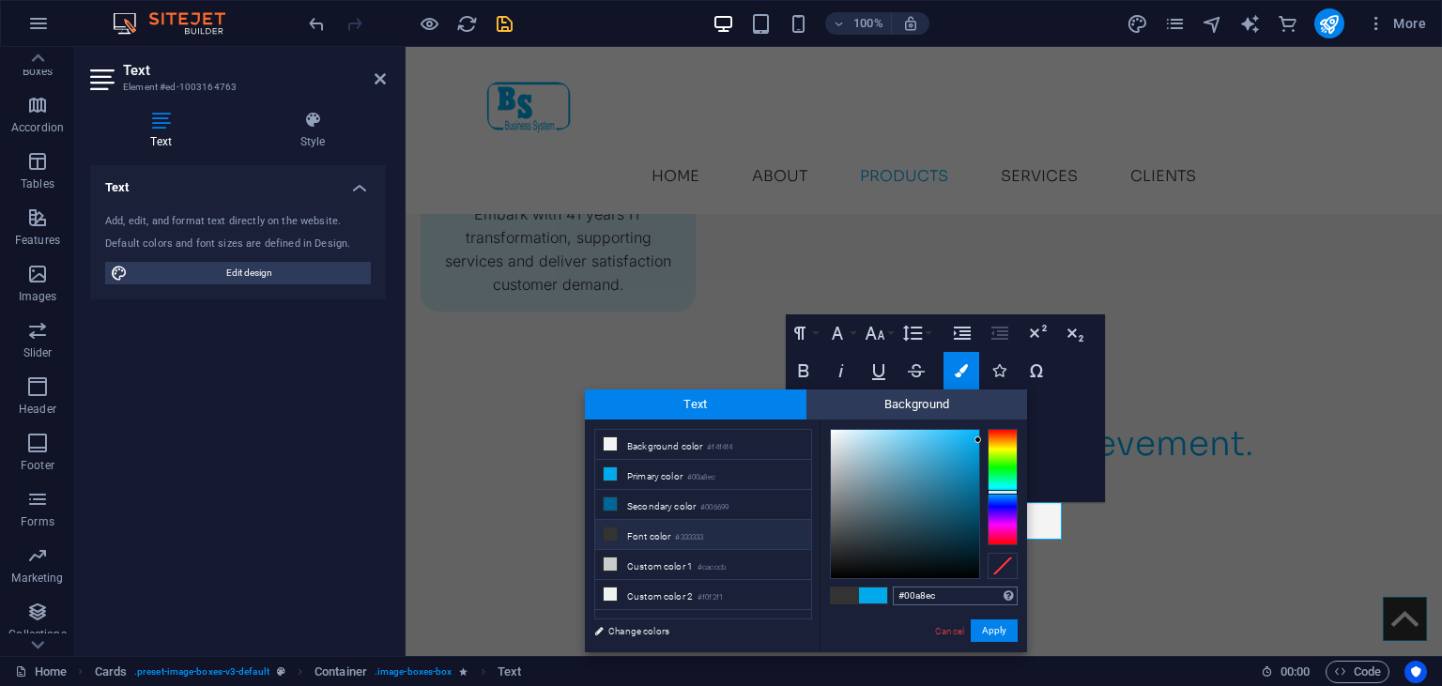
click at [893, 592] on input "#00a8ec" at bounding box center [955, 596] width 125 height 19
type input "#959997"
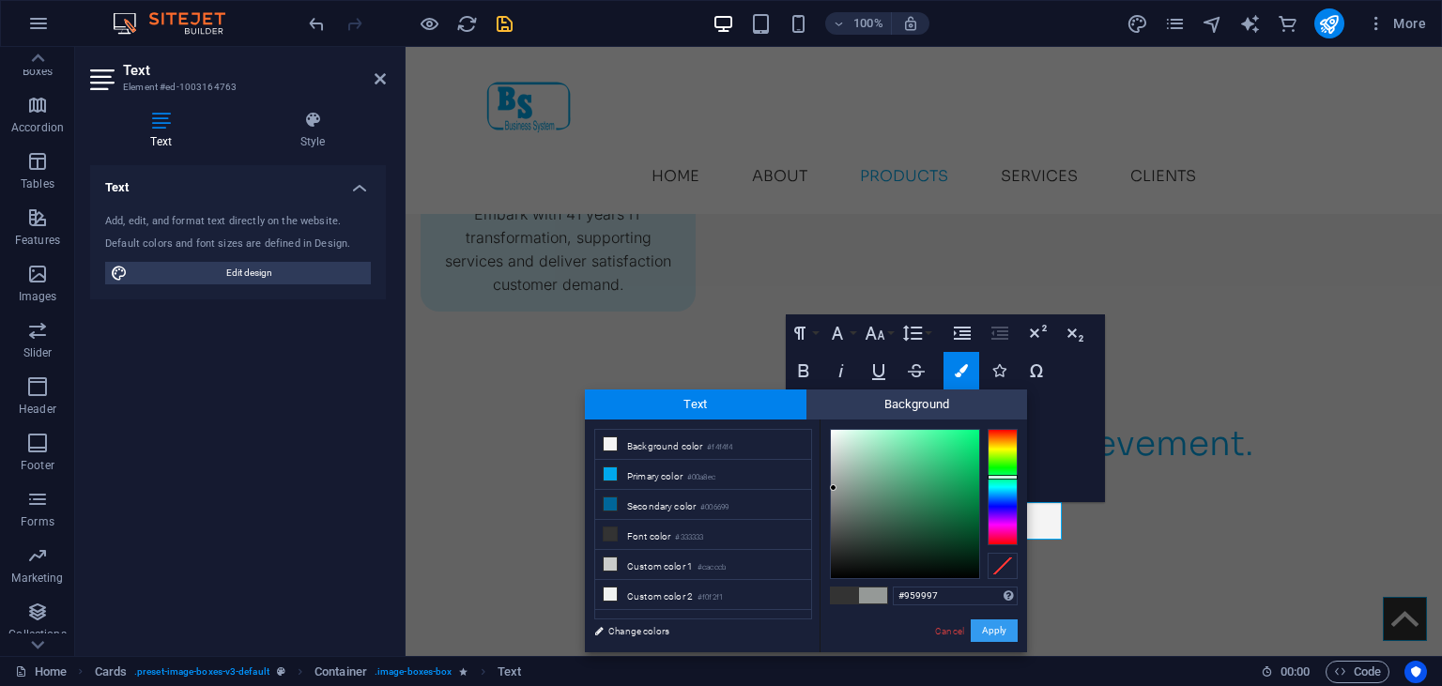
click at [995, 626] on button "Apply" at bounding box center [994, 631] width 47 height 23
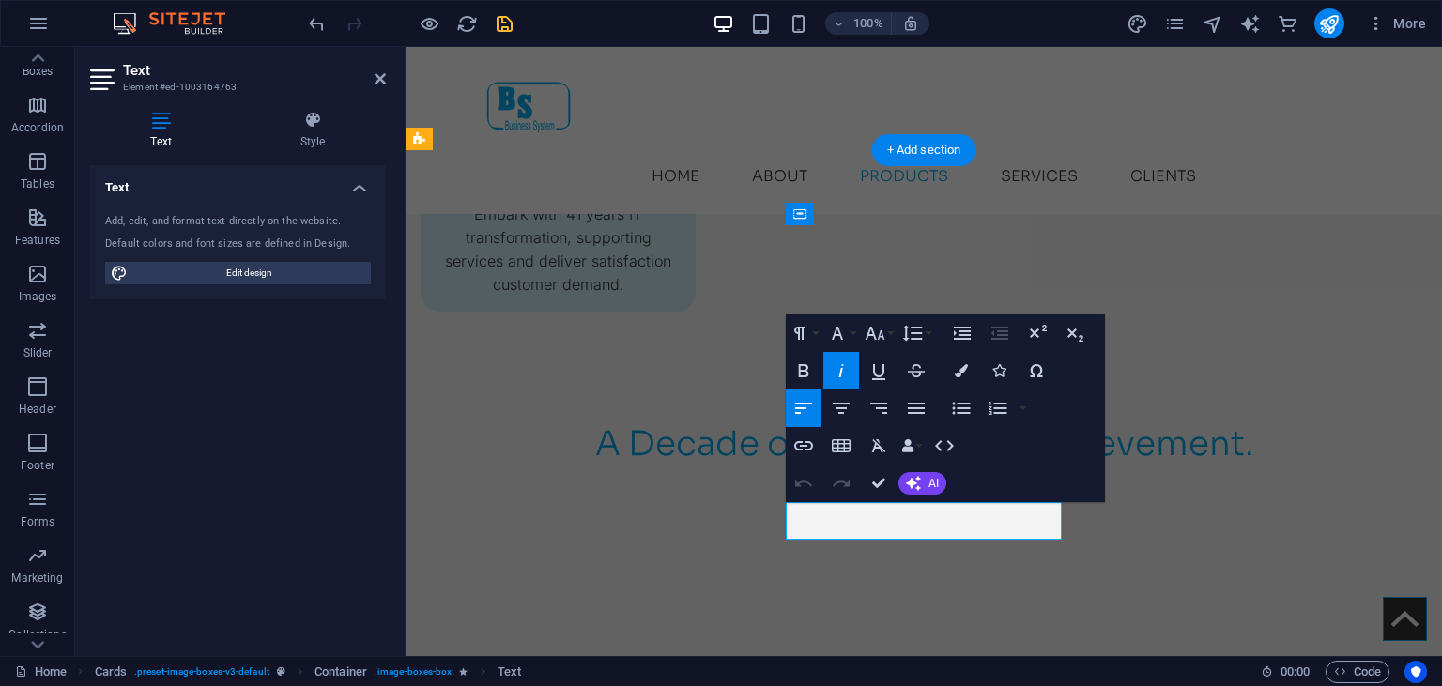
drag, startPoint x: 963, startPoint y: 516, endPoint x: 804, endPoint y: 516, distance: 159.6
click at [970, 374] on button "Colors" at bounding box center [962, 371] width 36 height 38
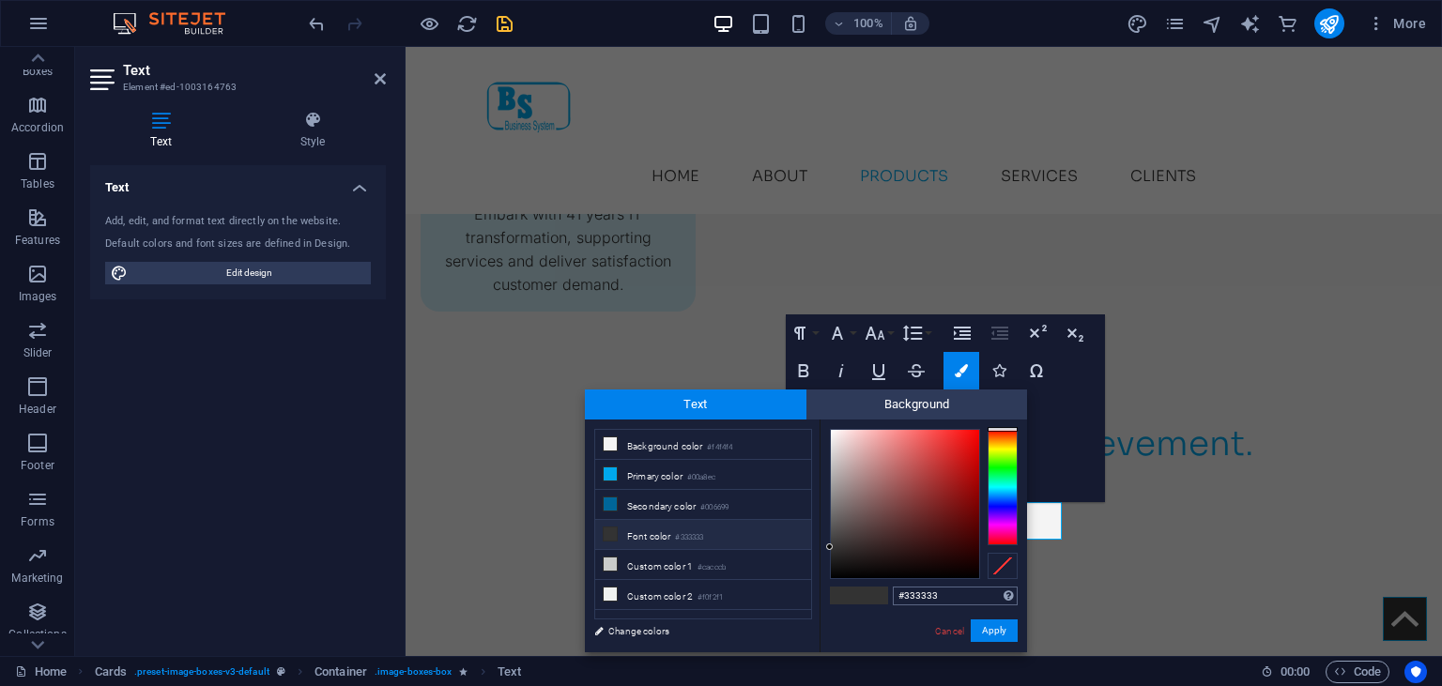
drag, startPoint x: 948, startPoint y: 592, endPoint x: 881, endPoint y: 592, distance: 67.6
click at [893, 592] on input "#333333" at bounding box center [955, 596] width 125 height 19
type input "#959997"
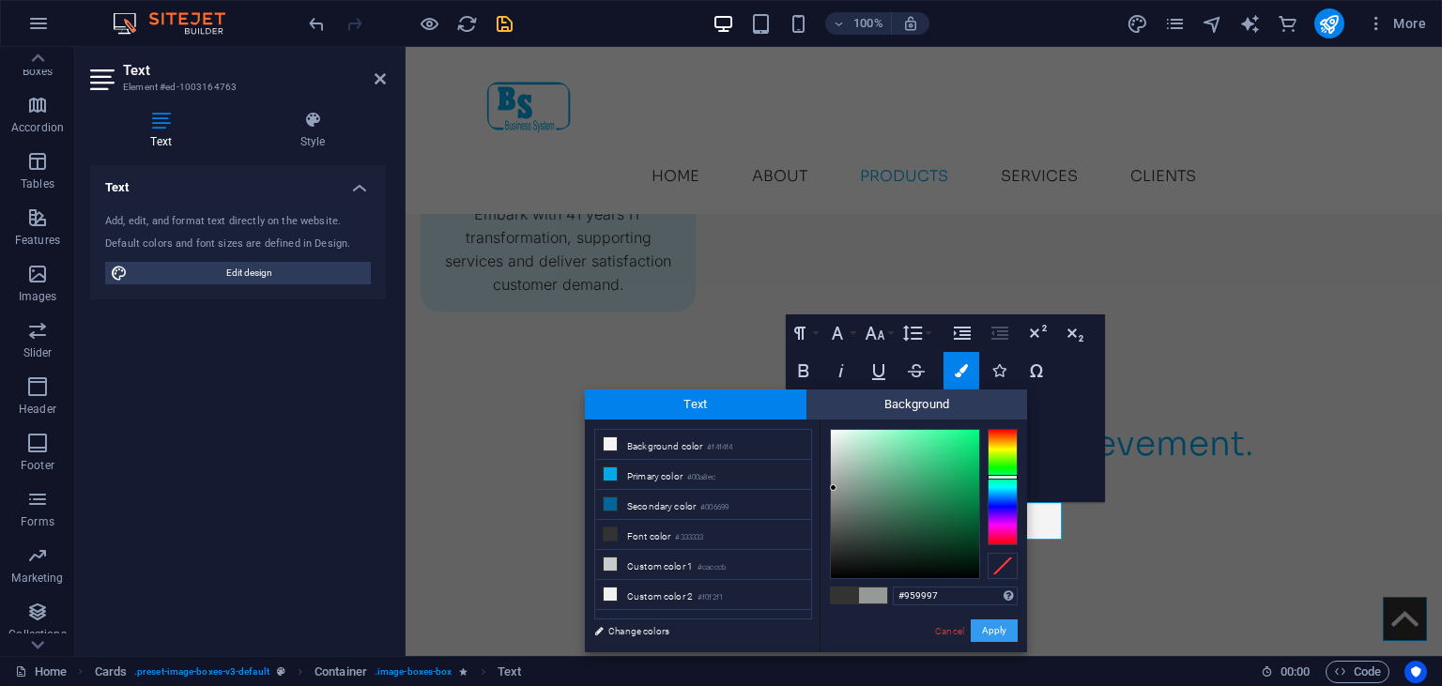
drag, startPoint x: 1003, startPoint y: 628, endPoint x: 597, endPoint y: 580, distance: 408.5
click at [1003, 628] on button "Apply" at bounding box center [994, 631] width 47 height 23
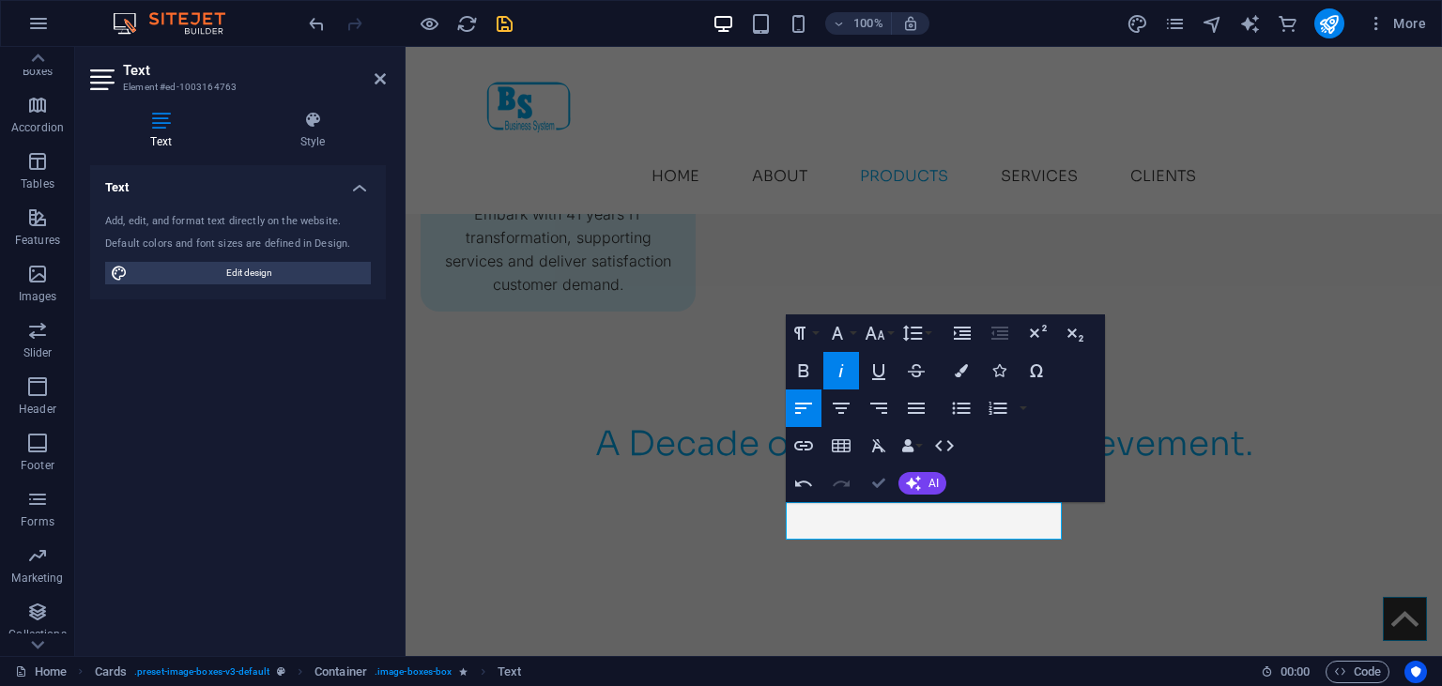
drag, startPoint x: 885, startPoint y: 480, endPoint x: 1182, endPoint y: 447, distance: 299.5
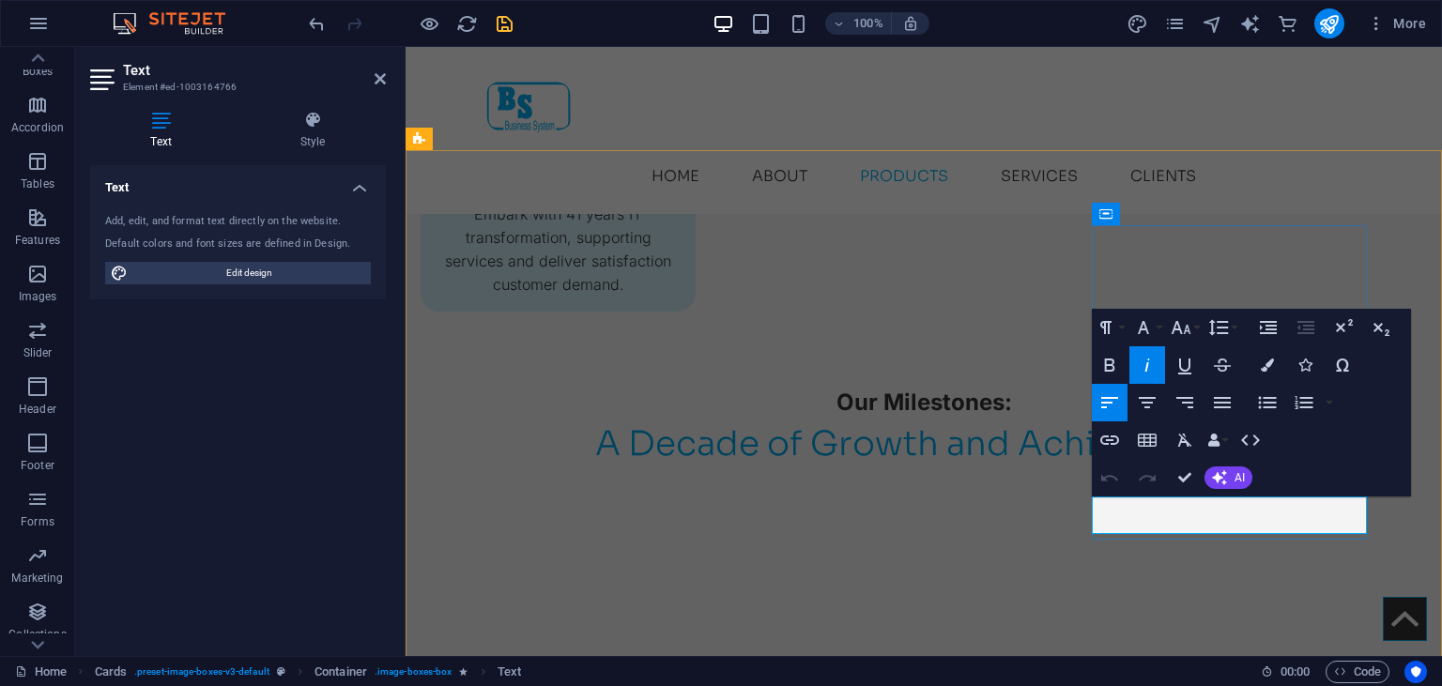
drag, startPoint x: 1237, startPoint y: 509, endPoint x: 1112, endPoint y: 501, distance: 125.1
click at [1265, 362] on icon "button" at bounding box center [1267, 365] width 13 height 13
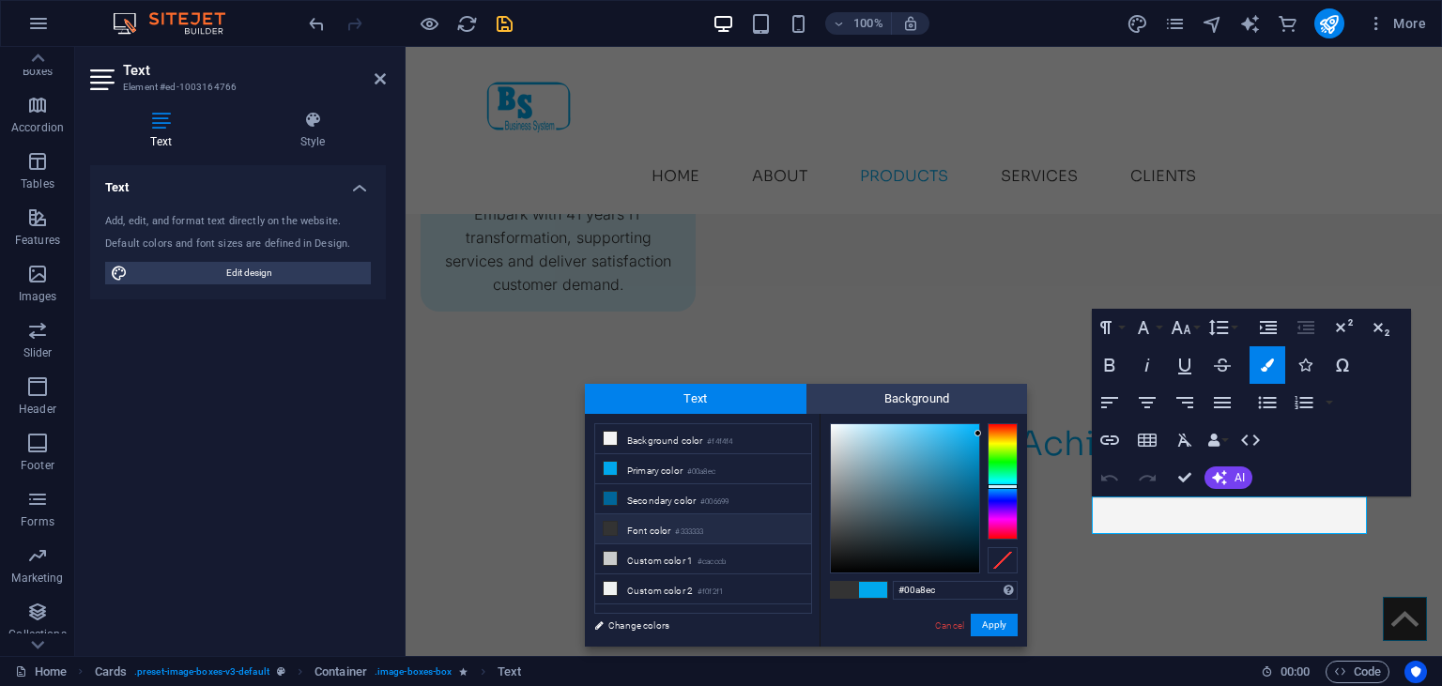
drag, startPoint x: 940, startPoint y: 590, endPoint x: 888, endPoint y: 585, distance: 51.9
click at [893, 586] on input "#00a8ec" at bounding box center [955, 590] width 125 height 19
type input "#959997"
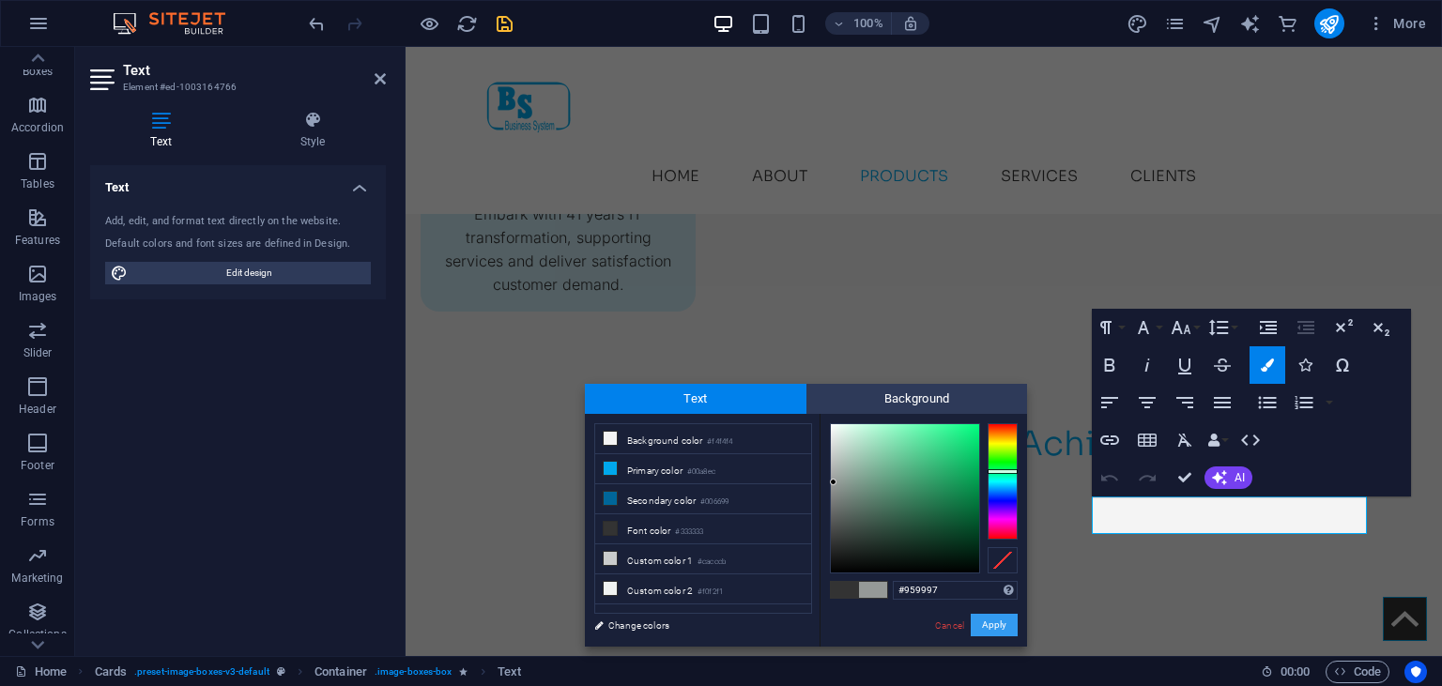
click at [1001, 629] on button "Apply" at bounding box center [994, 625] width 47 height 23
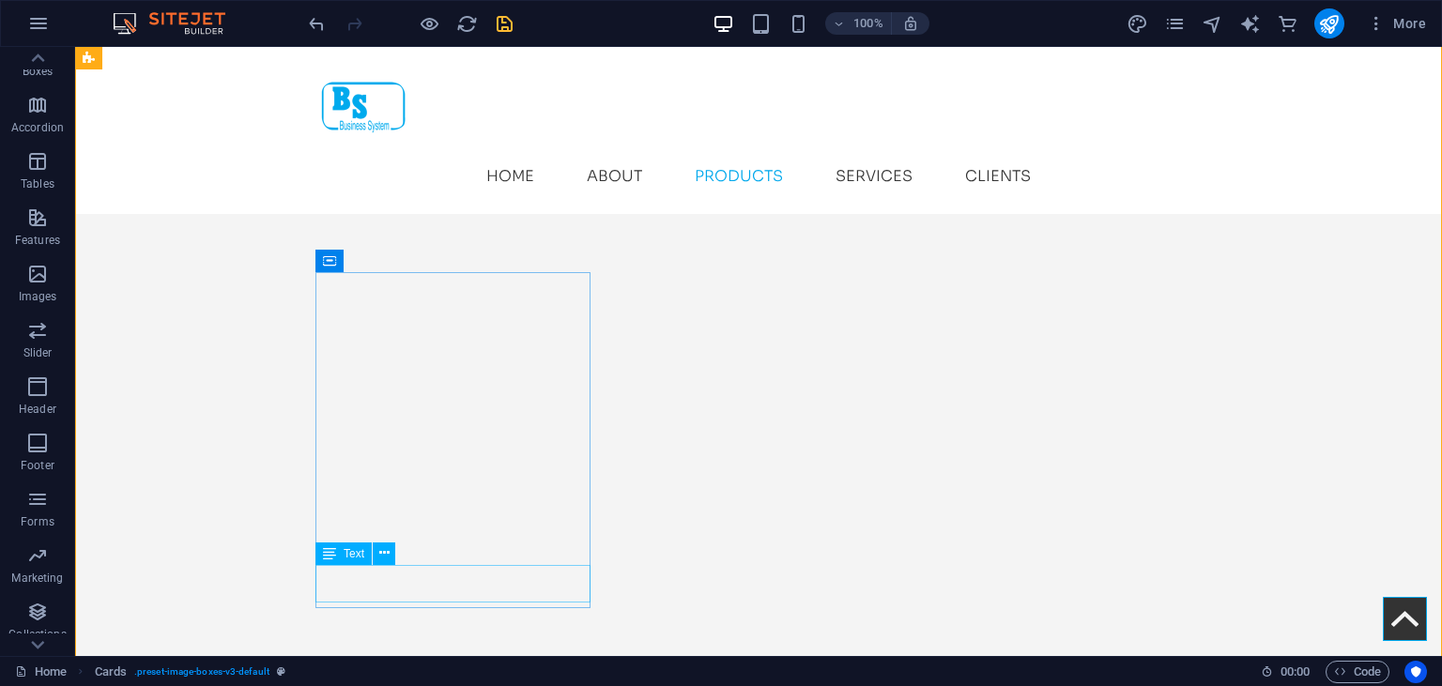
scroll to position [3125, 0]
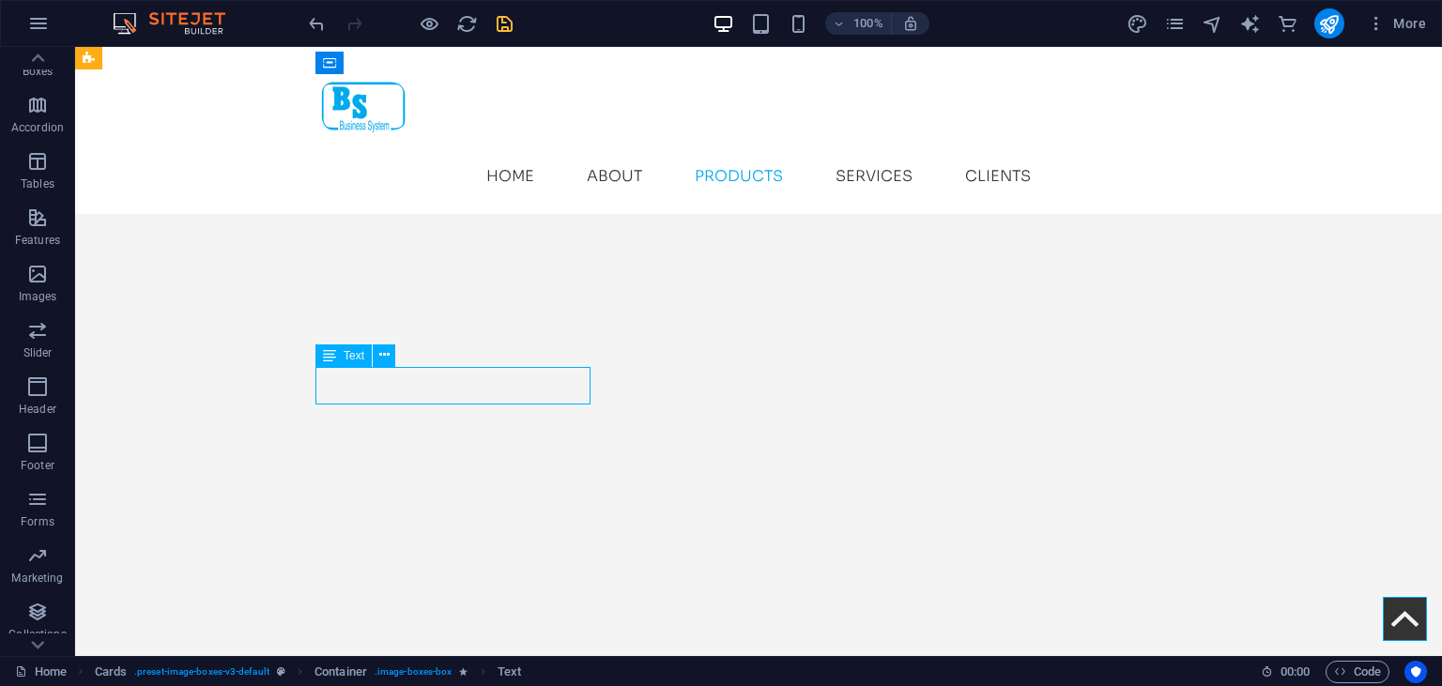
click at [389, 378] on div "H4 Container Container Menu Bar Menu Text Text Spacer Text Container Image with…" at bounding box center [758, 351] width 1367 height 609
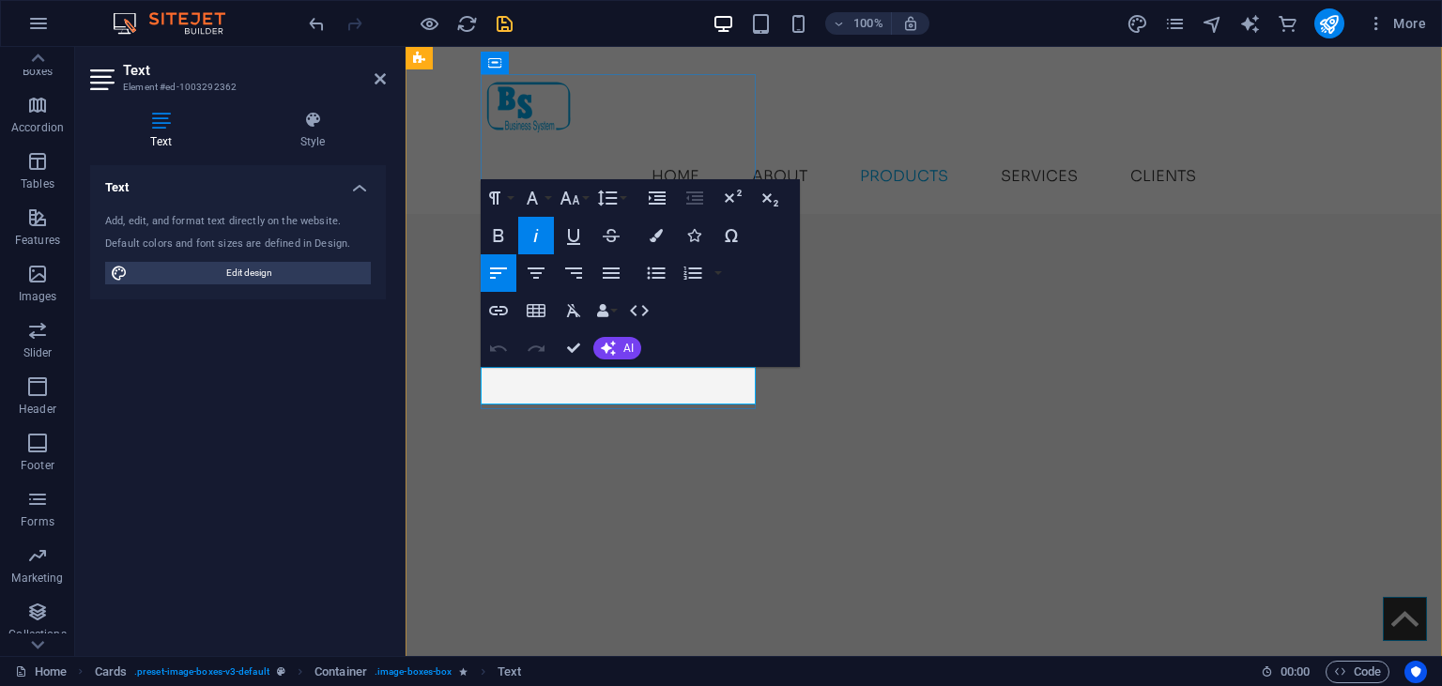
drag, startPoint x: 598, startPoint y: 384, endPoint x: 490, endPoint y: 374, distance: 108.5
click at [652, 238] on icon "button" at bounding box center [656, 235] width 13 height 13
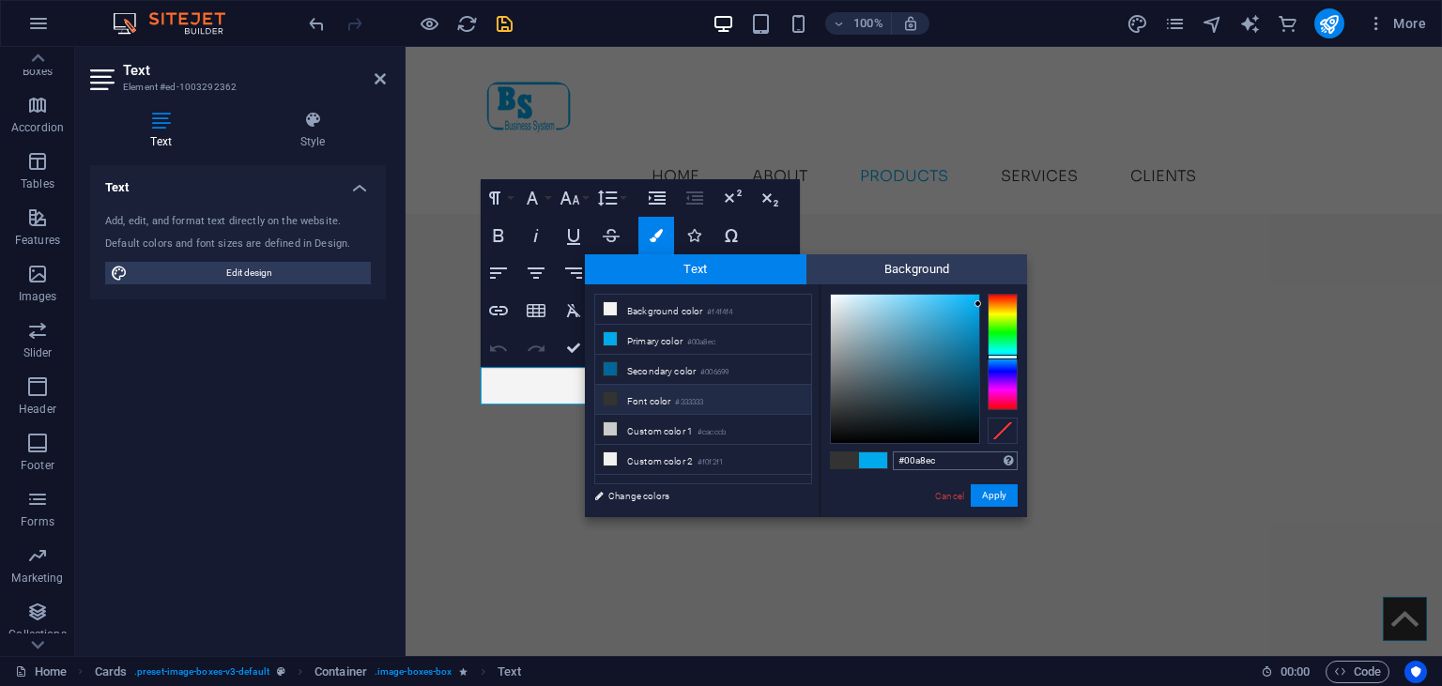
drag, startPoint x: 934, startPoint y: 460, endPoint x: 871, endPoint y: 454, distance: 63.3
click at [893, 454] on input "#00a8ec" at bounding box center [955, 461] width 125 height 19
type input "#959997"
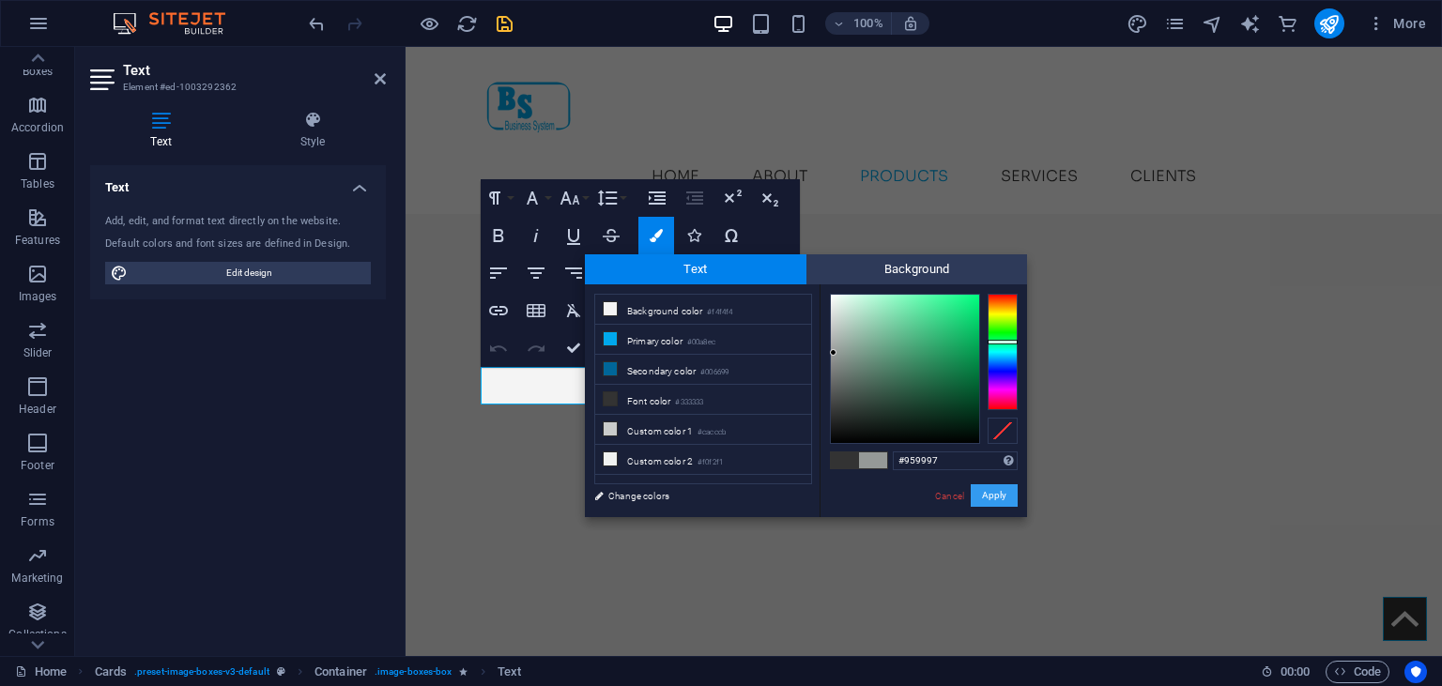
click at [997, 500] on button "Apply" at bounding box center [994, 496] width 47 height 23
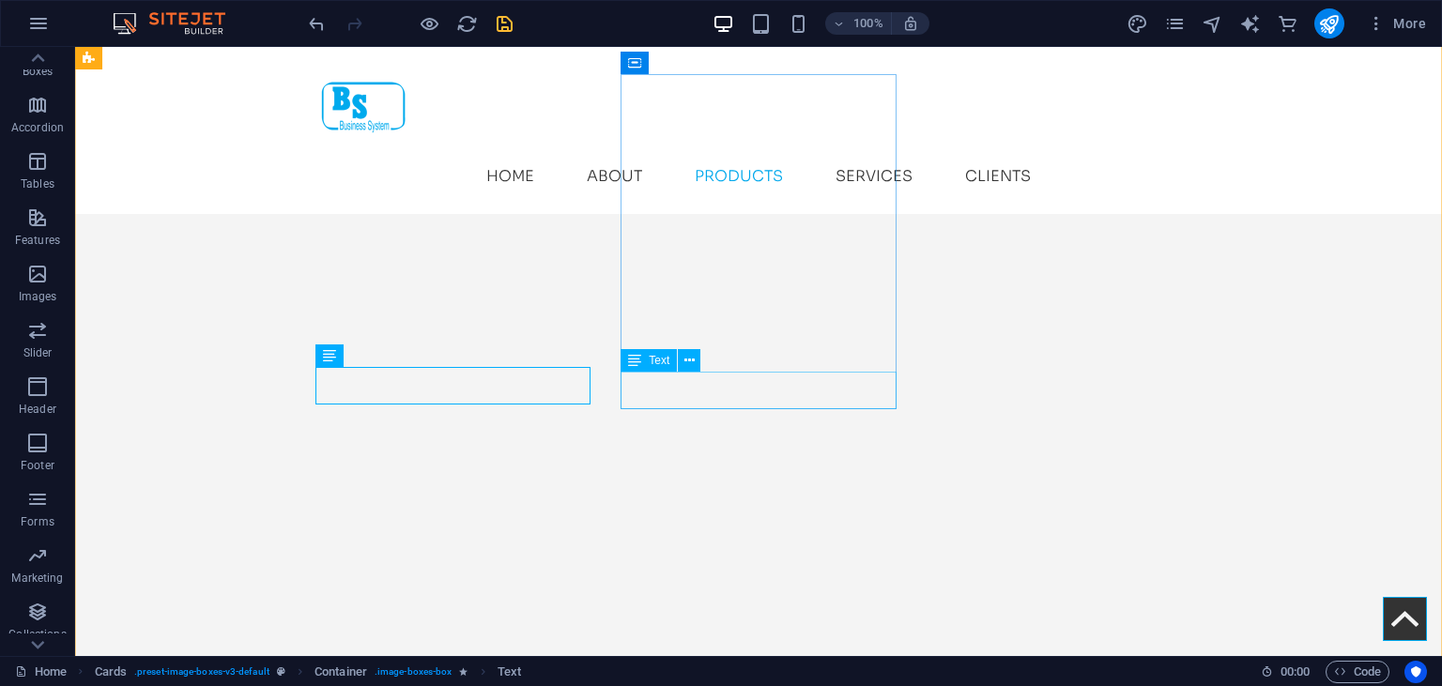
drag, startPoint x: 689, startPoint y: 380, endPoint x: 365, endPoint y: 380, distance: 324.0
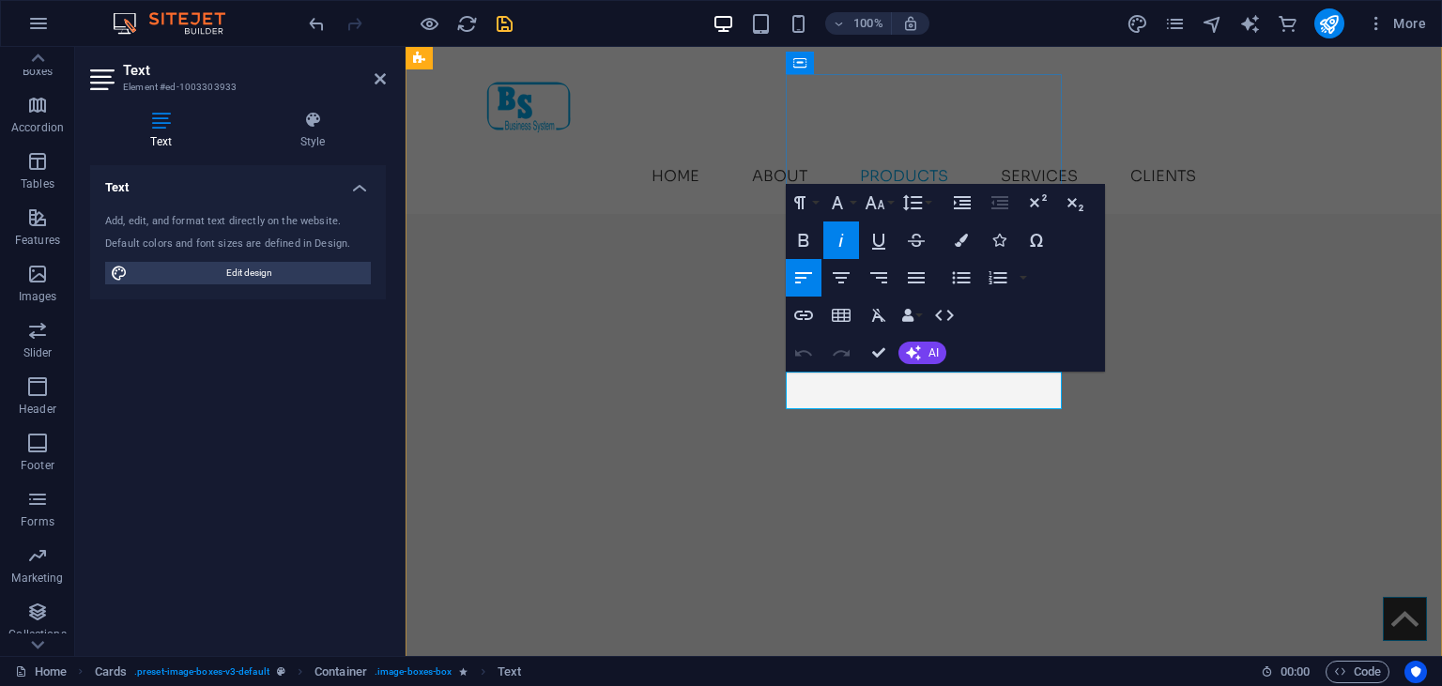
drag, startPoint x: 858, startPoint y: 392, endPoint x: 803, endPoint y: 389, distance: 55.5
click at [968, 246] on icon "button" at bounding box center [961, 240] width 13 height 13
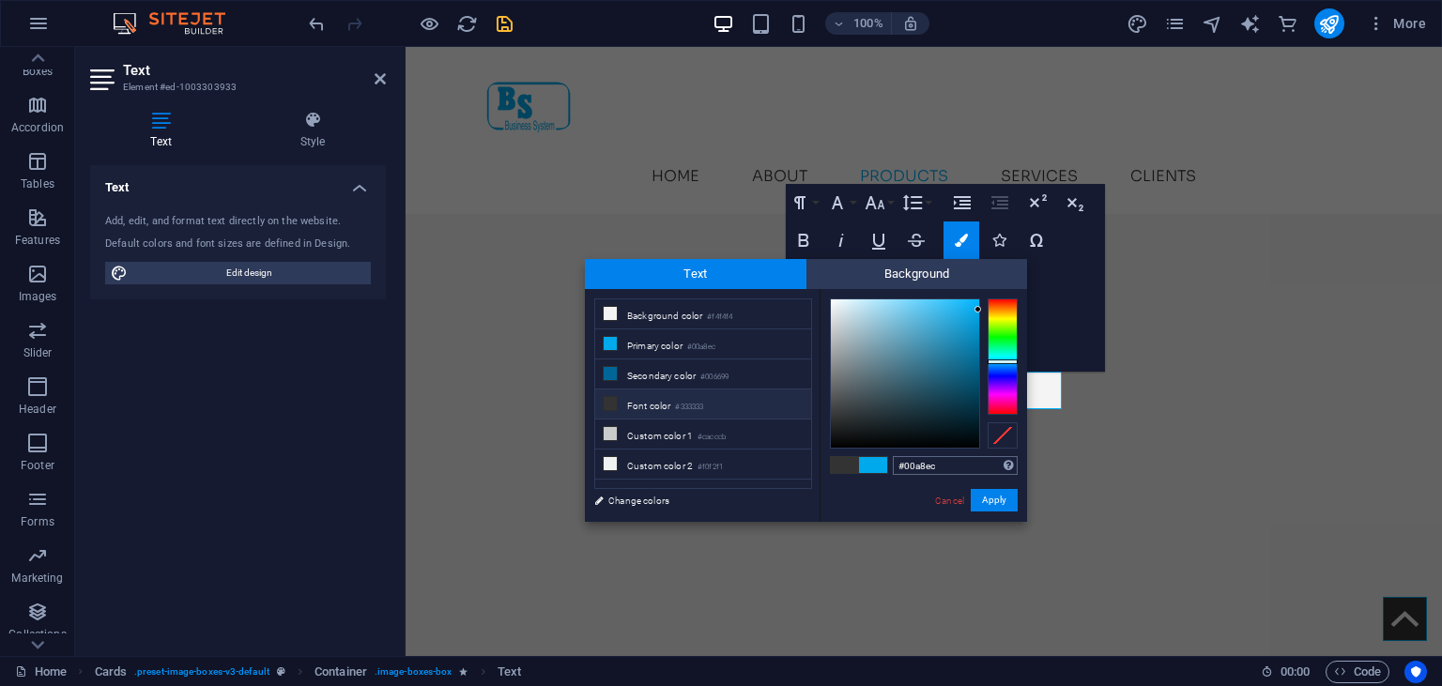
click at [918, 464] on input "#00a8ec" at bounding box center [955, 465] width 125 height 19
click at [893, 468] on input "#00a8ec" at bounding box center [955, 465] width 125 height 19
type input "#959997"
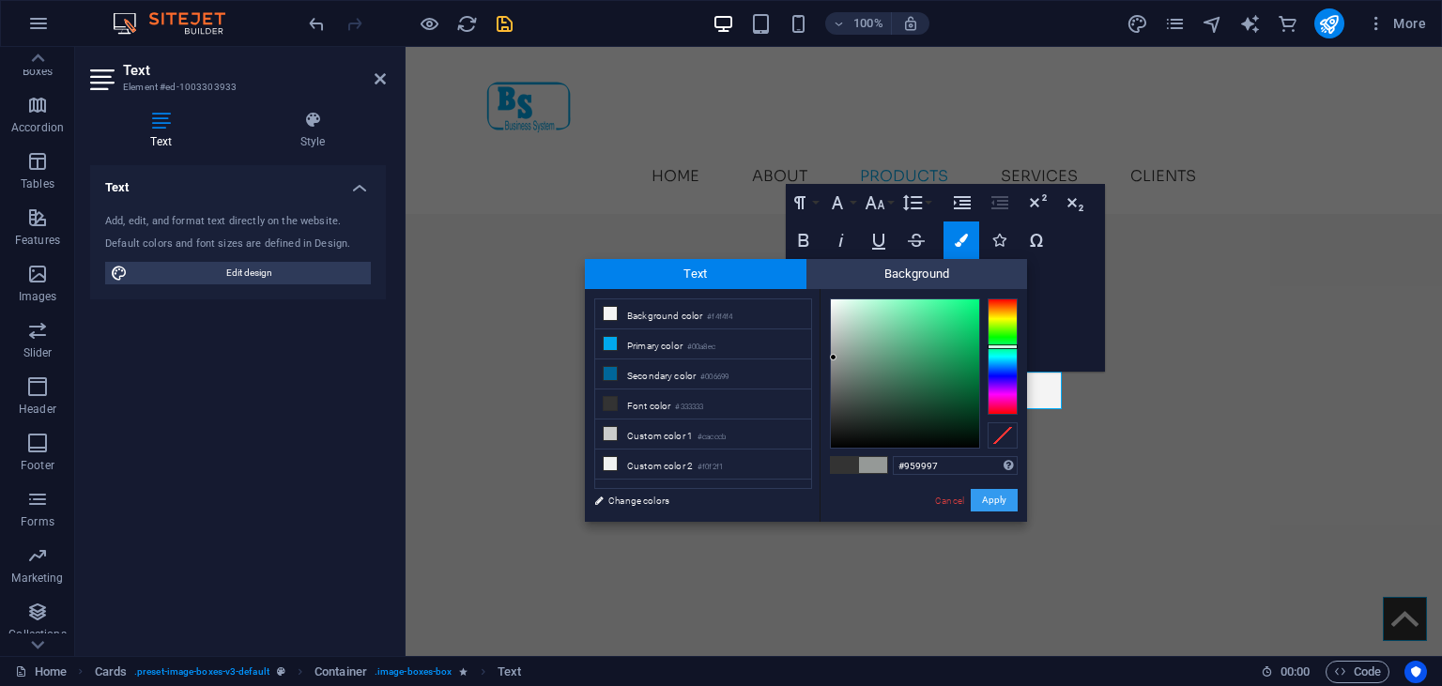
click at [991, 500] on button "Apply" at bounding box center [994, 500] width 47 height 23
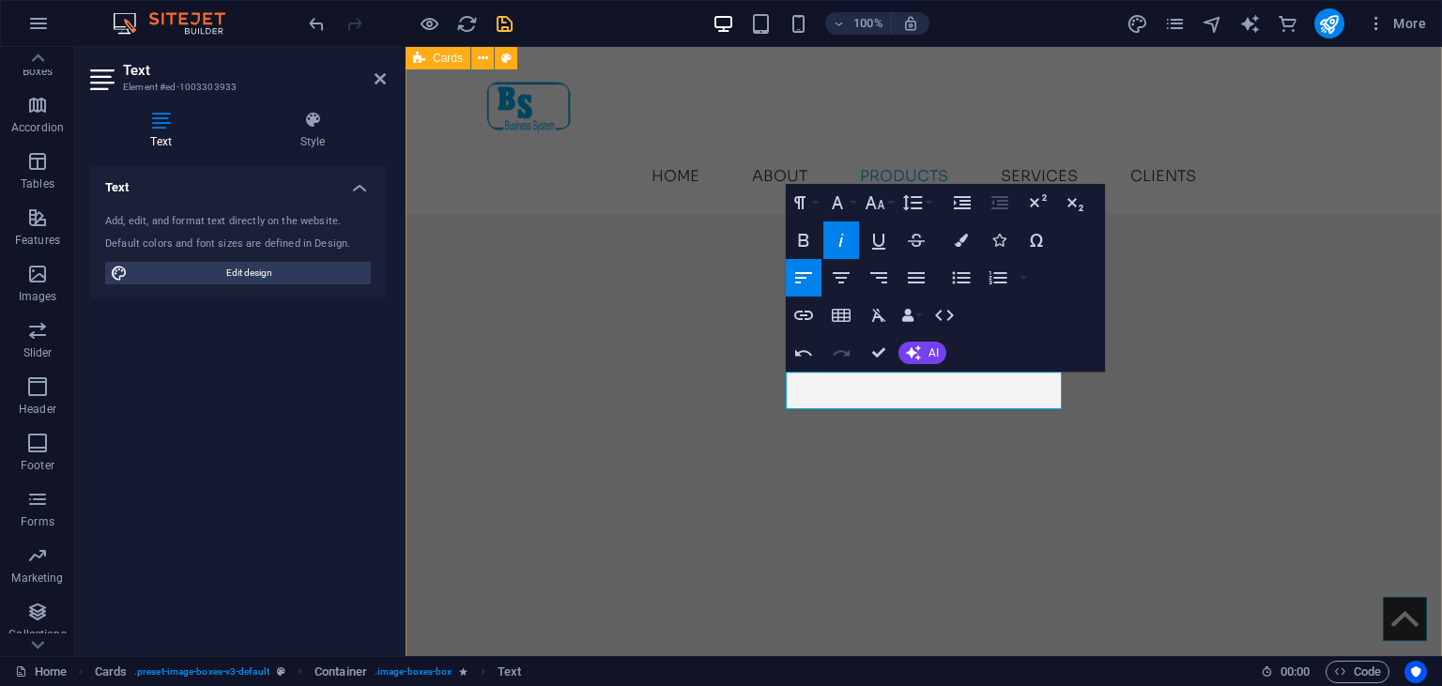
drag, startPoint x: 1203, startPoint y: 393, endPoint x: 1174, endPoint y: 396, distance: 29.2
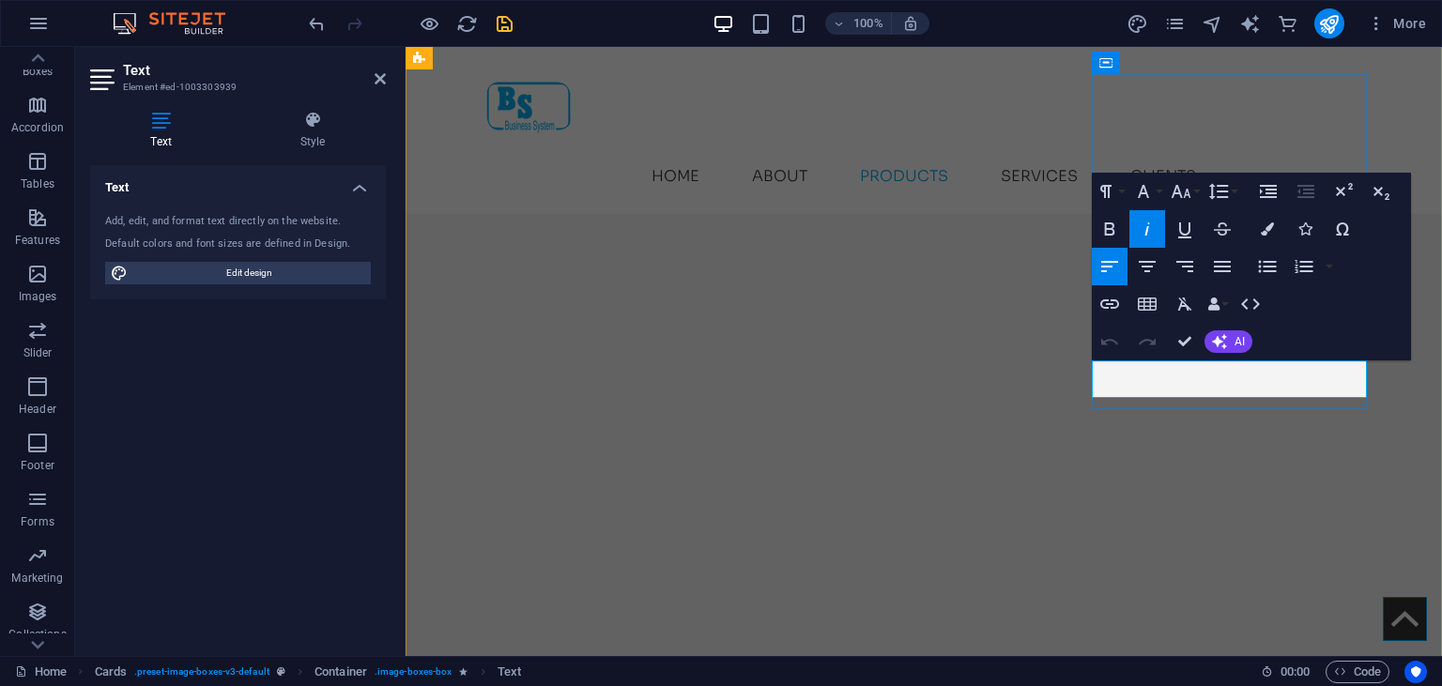
click at [1271, 223] on icon "button" at bounding box center [1267, 229] width 13 height 13
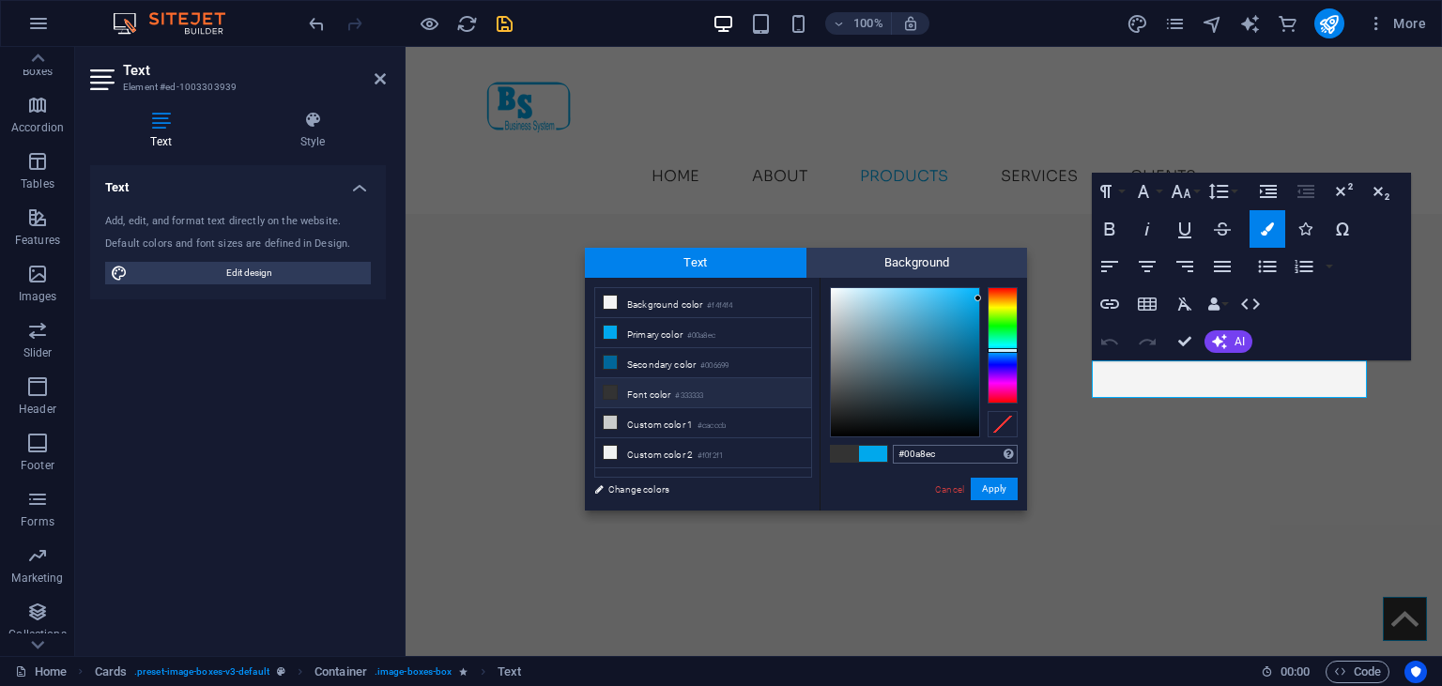
click at [893, 449] on input "#00a8ec" at bounding box center [955, 454] width 125 height 19
type input "#959997"
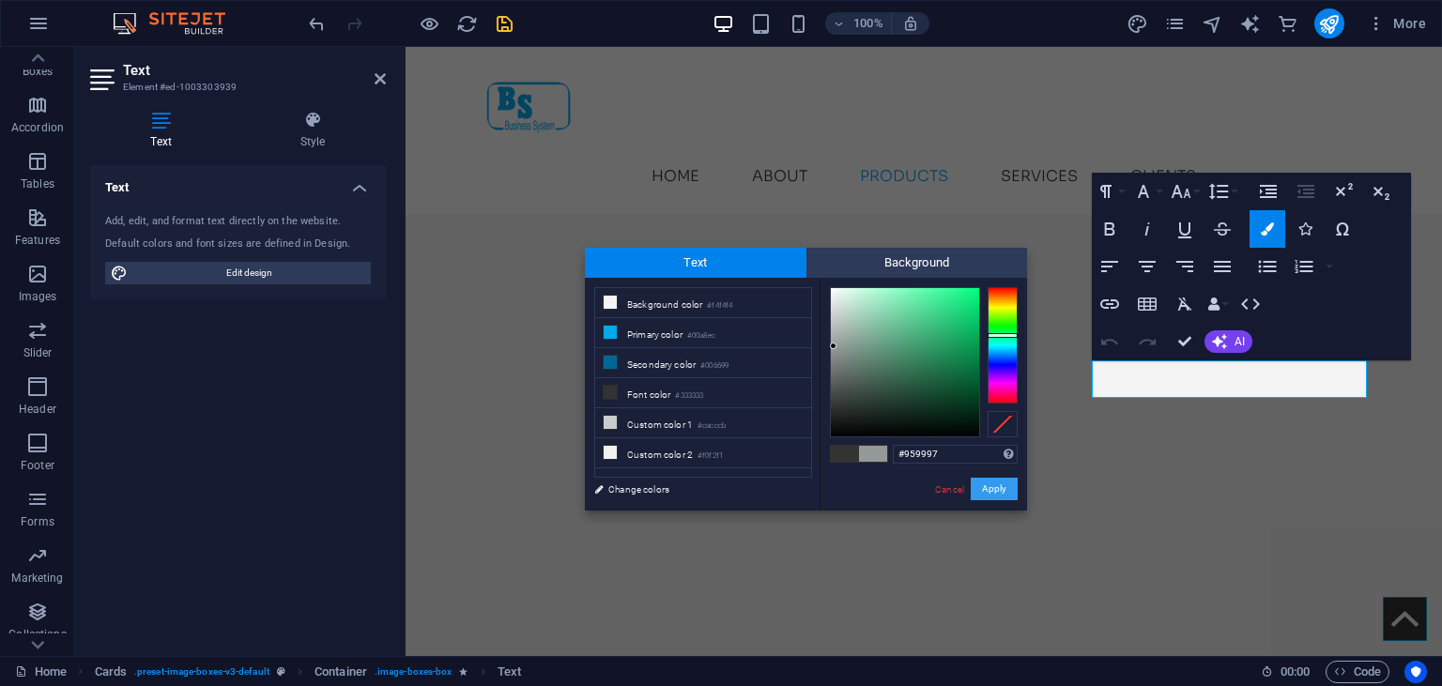
click at [1009, 481] on button "Apply" at bounding box center [994, 489] width 47 height 23
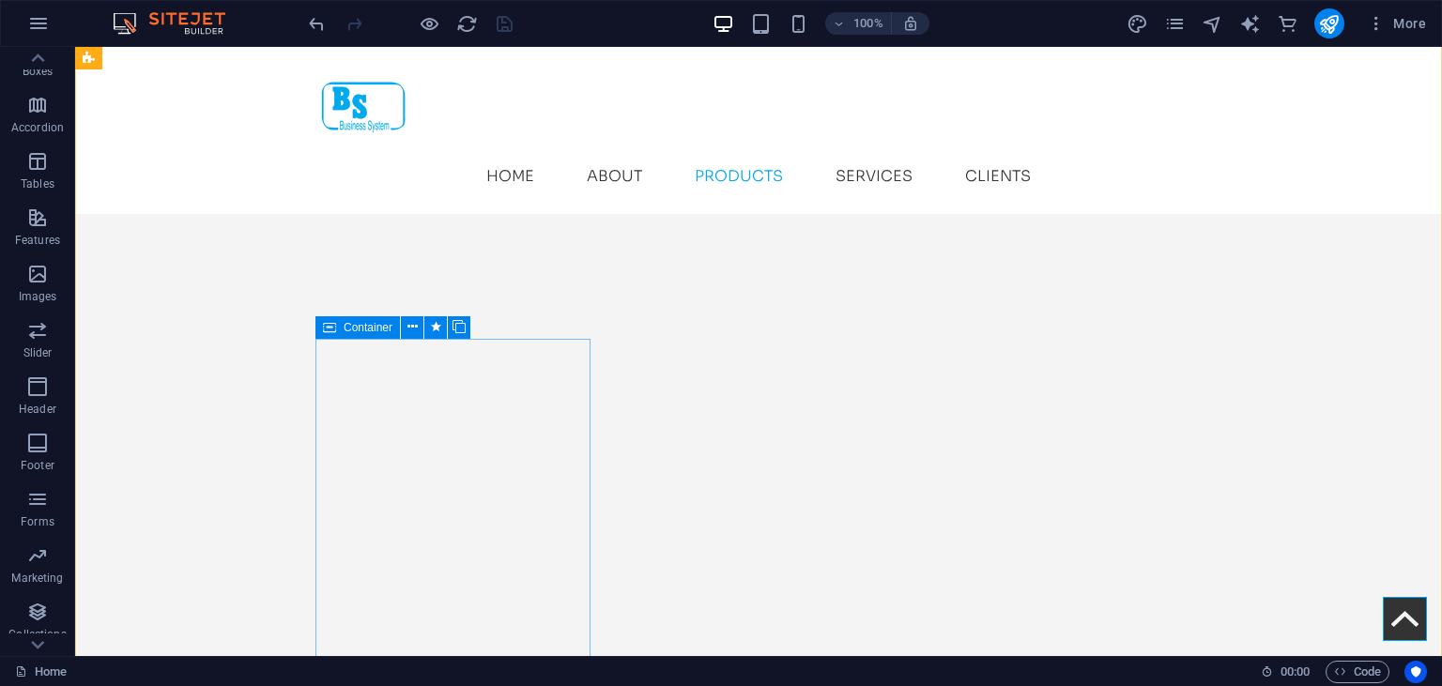
scroll to position [3423, 0]
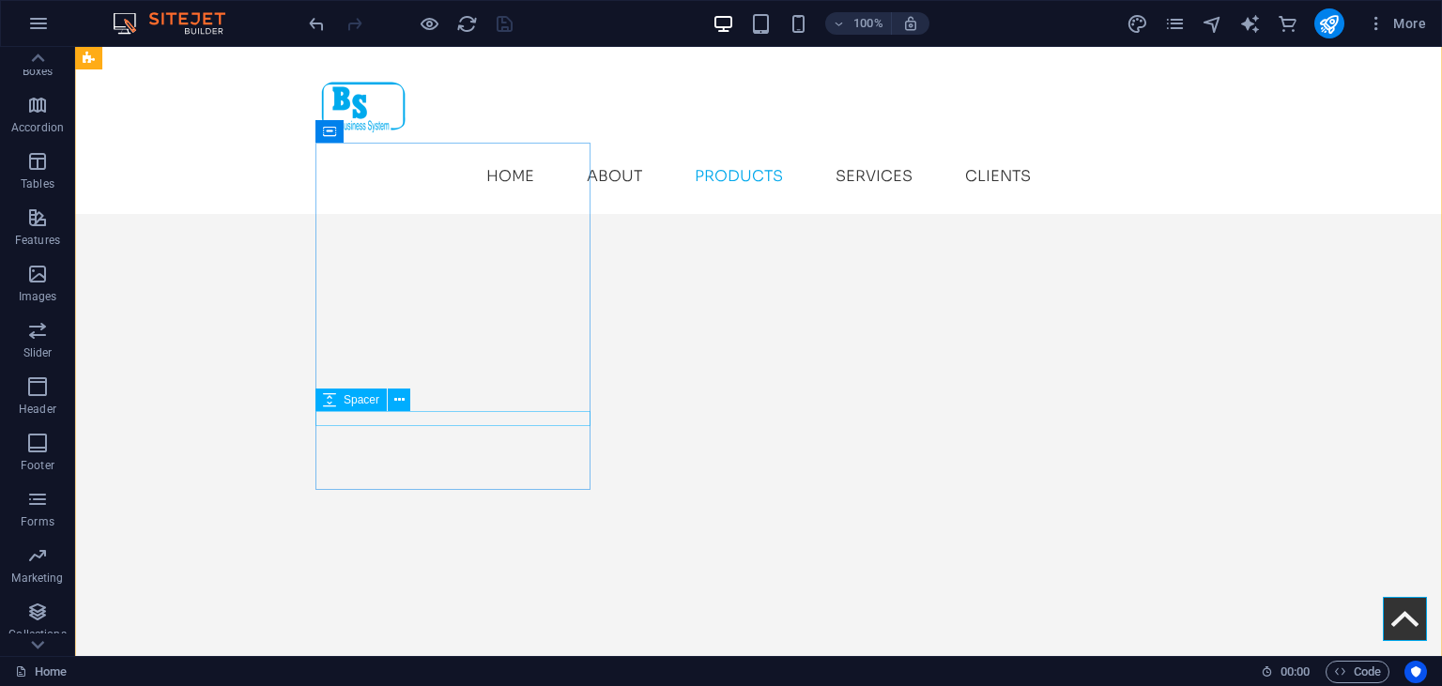
drag, startPoint x: 411, startPoint y: 422, endPoint x: 411, endPoint y: 433, distance: 11.3
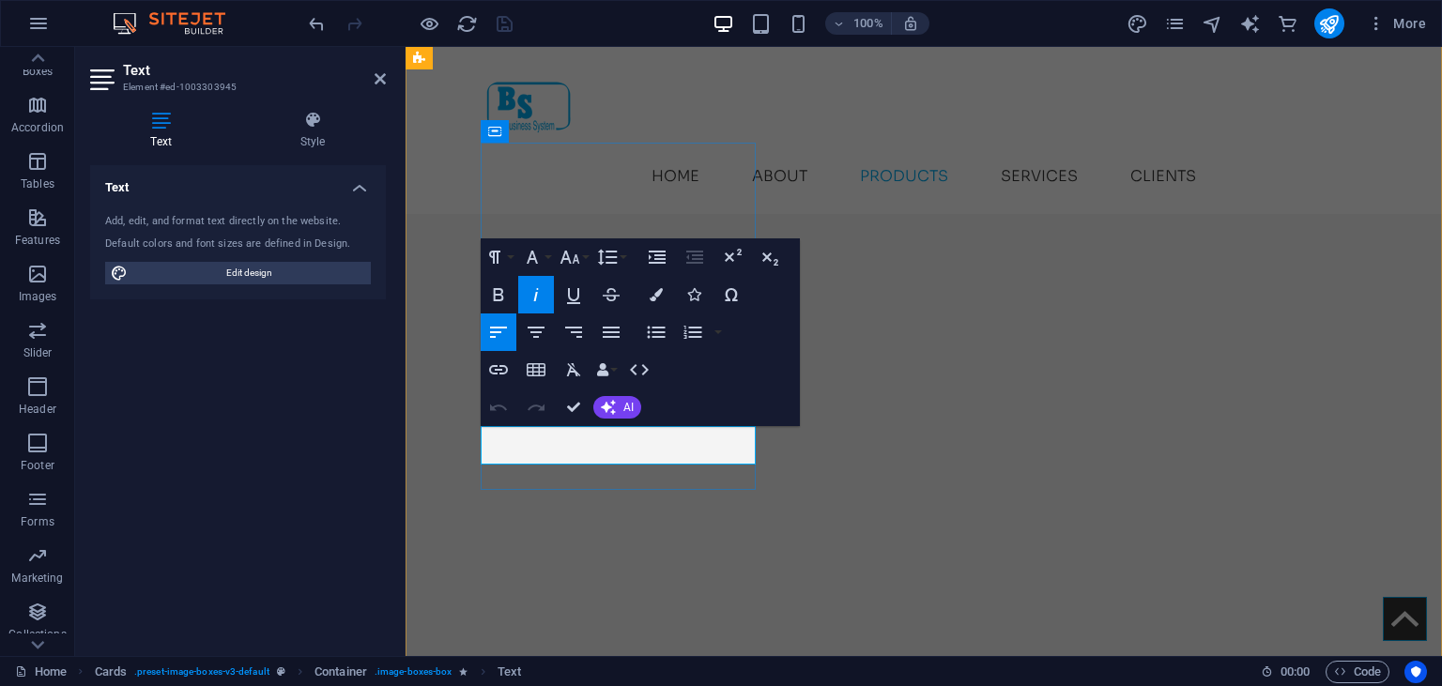
drag, startPoint x: 616, startPoint y: 439, endPoint x: 600, endPoint y: 439, distance: 16.0
drag, startPoint x: 600, startPoint y: 439, endPoint x: 497, endPoint y: 438, distance: 103.3
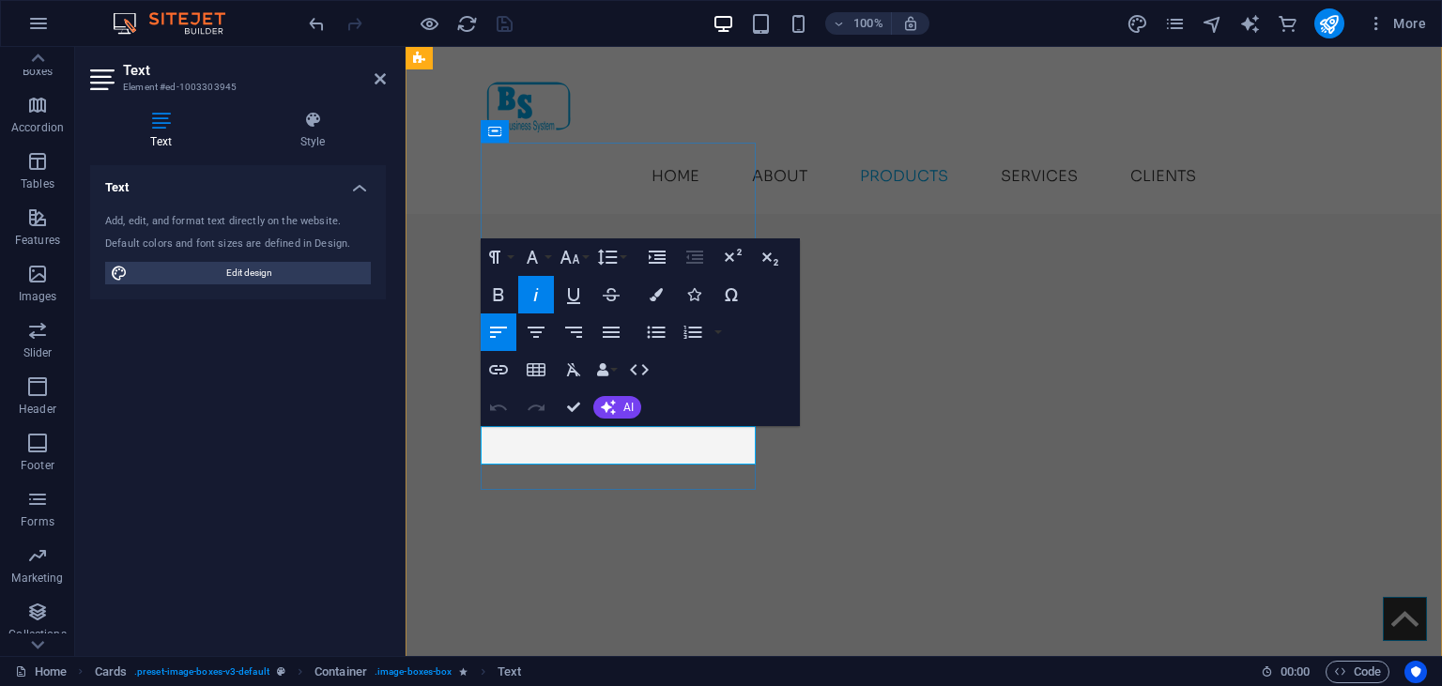
drag, startPoint x: 497, startPoint y: 438, endPoint x: 482, endPoint y: 438, distance: 15.0
drag, startPoint x: 625, startPoint y: 434, endPoint x: 465, endPoint y: 434, distance: 160.6
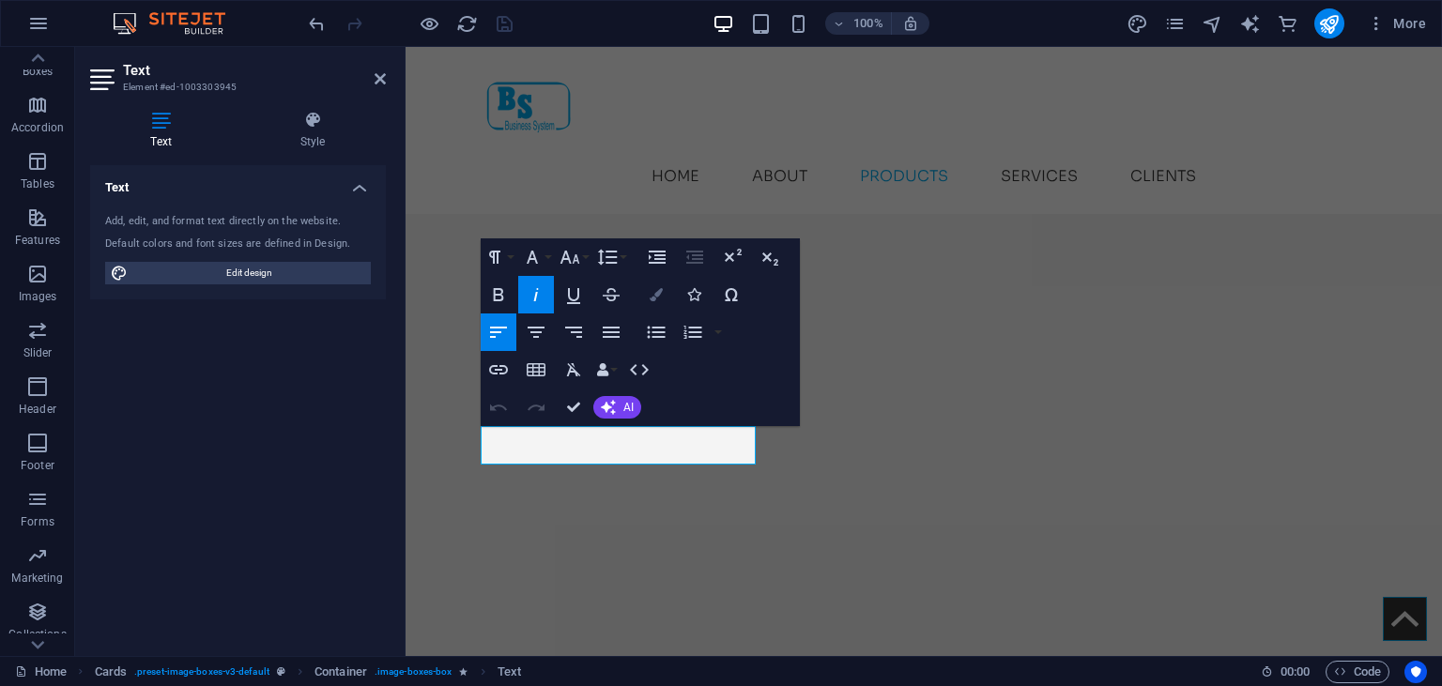
click at [648, 291] on button "Colors" at bounding box center [657, 295] width 36 height 38
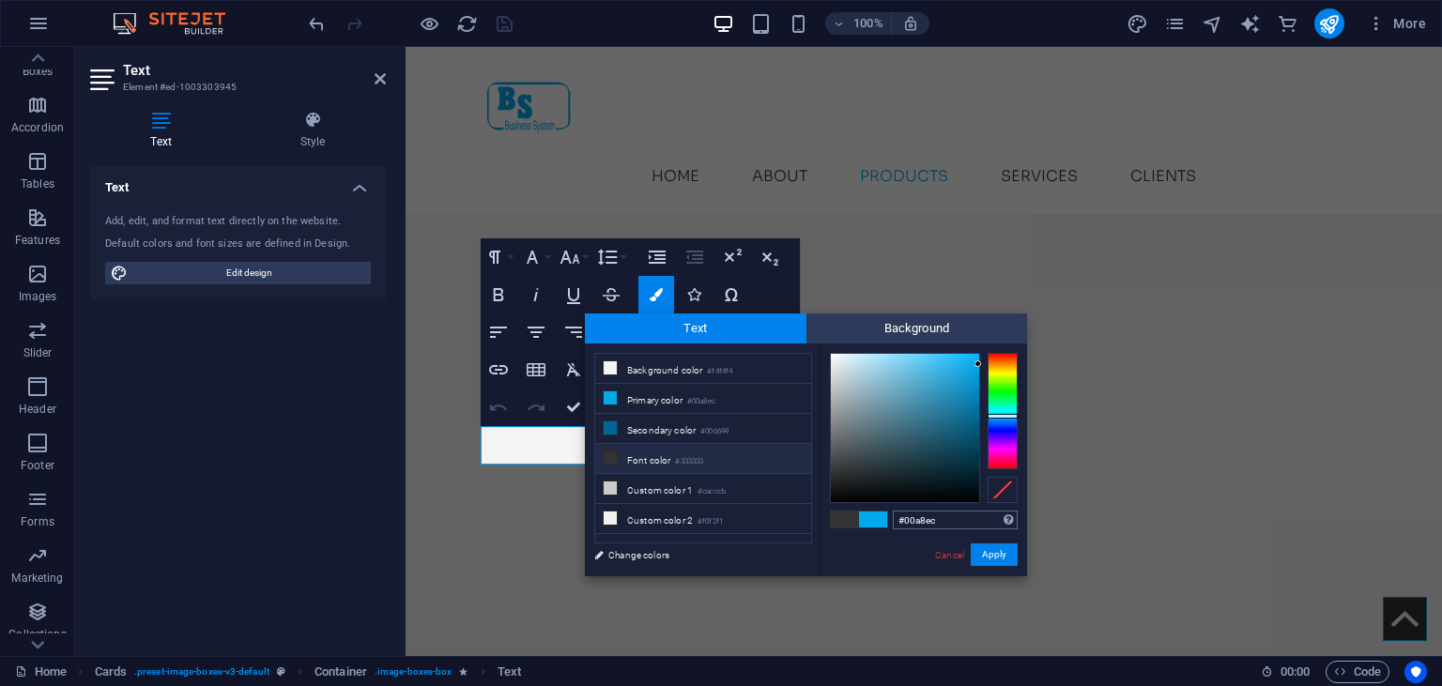
click at [906, 519] on input "#00a8ec" at bounding box center [955, 520] width 125 height 19
type input "#959997"
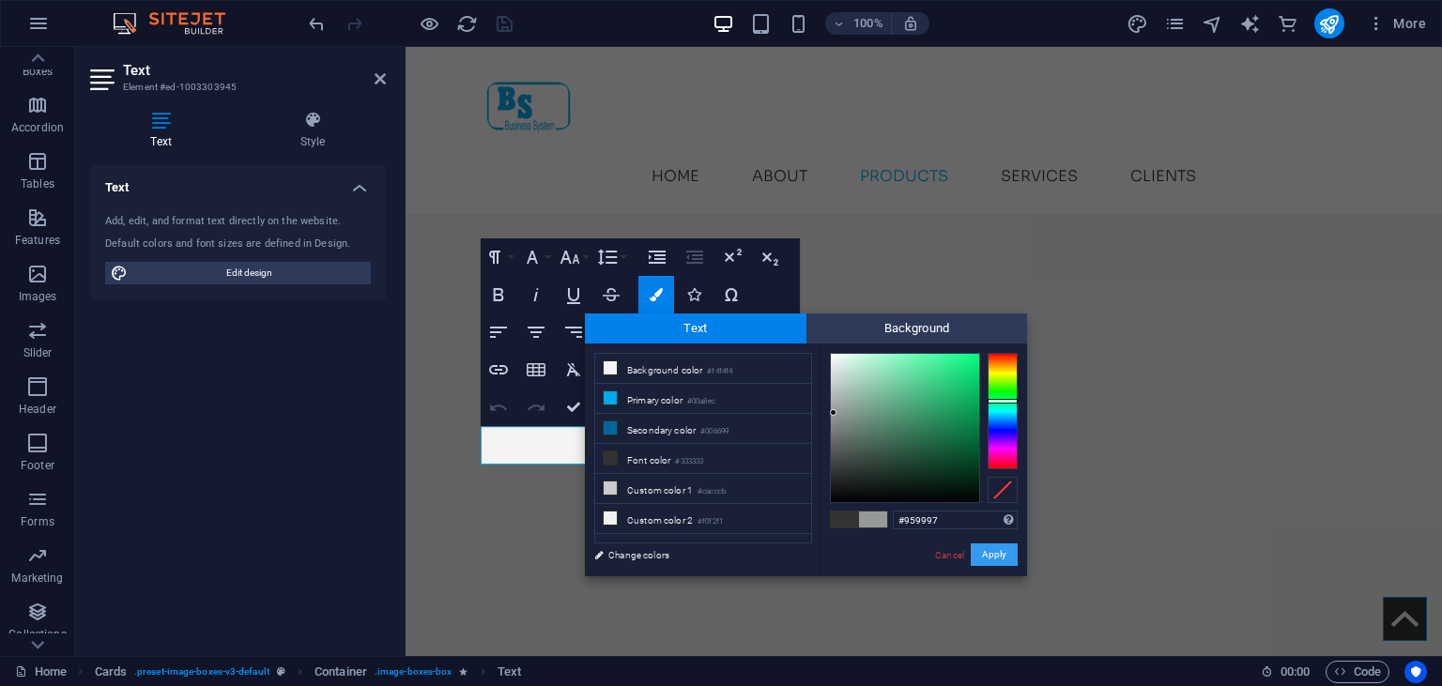
click at [991, 555] on button "Apply" at bounding box center [994, 555] width 47 height 23
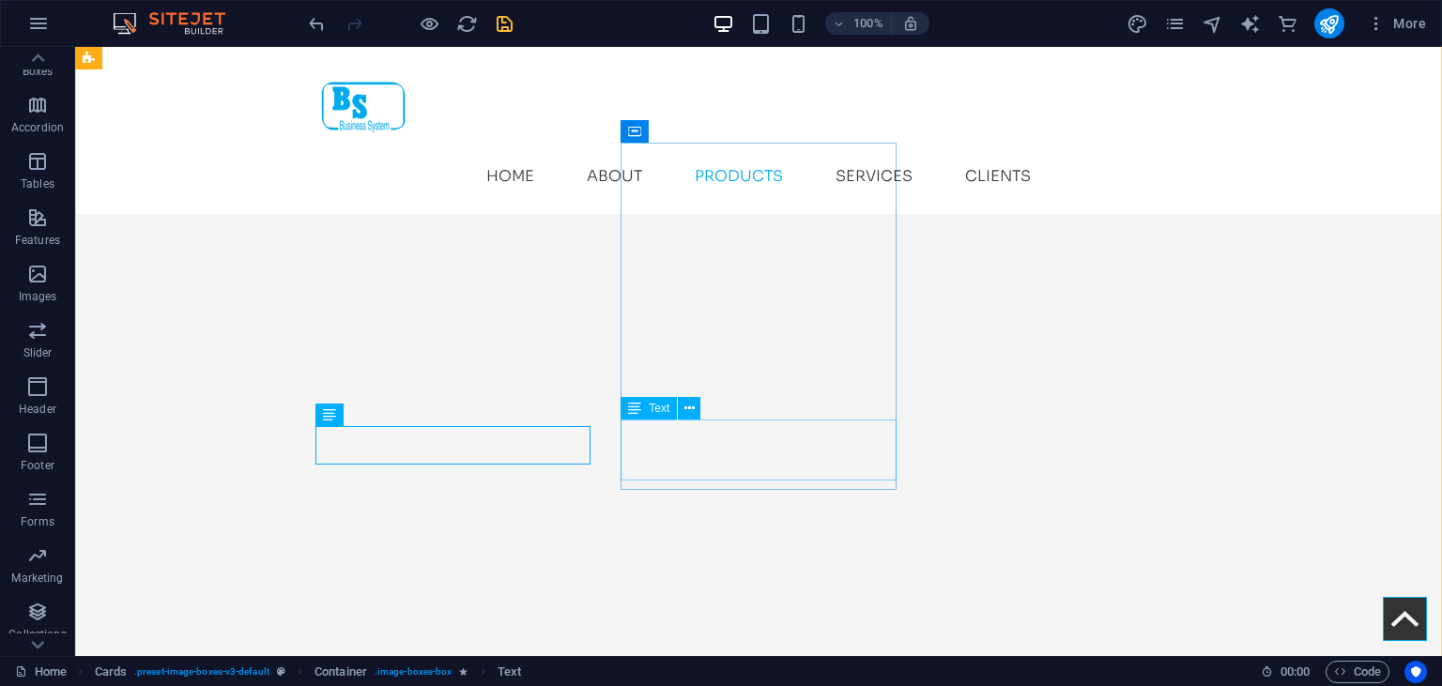
drag, startPoint x: 719, startPoint y: 456, endPoint x: 393, endPoint y: 459, distance: 326.8
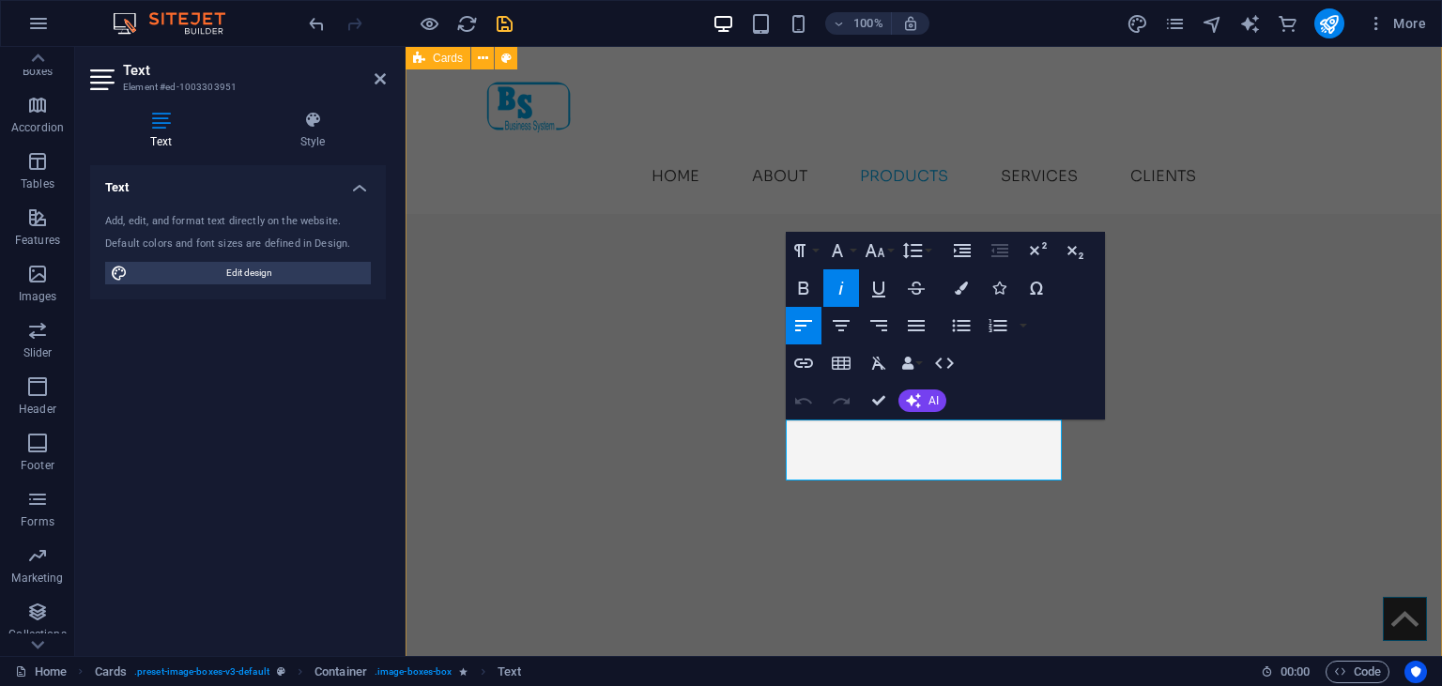
drag, startPoint x: 799, startPoint y: 435, endPoint x: 784, endPoint y: 430, distance: 15.7
click at [971, 291] on button "Colors" at bounding box center [962, 288] width 36 height 38
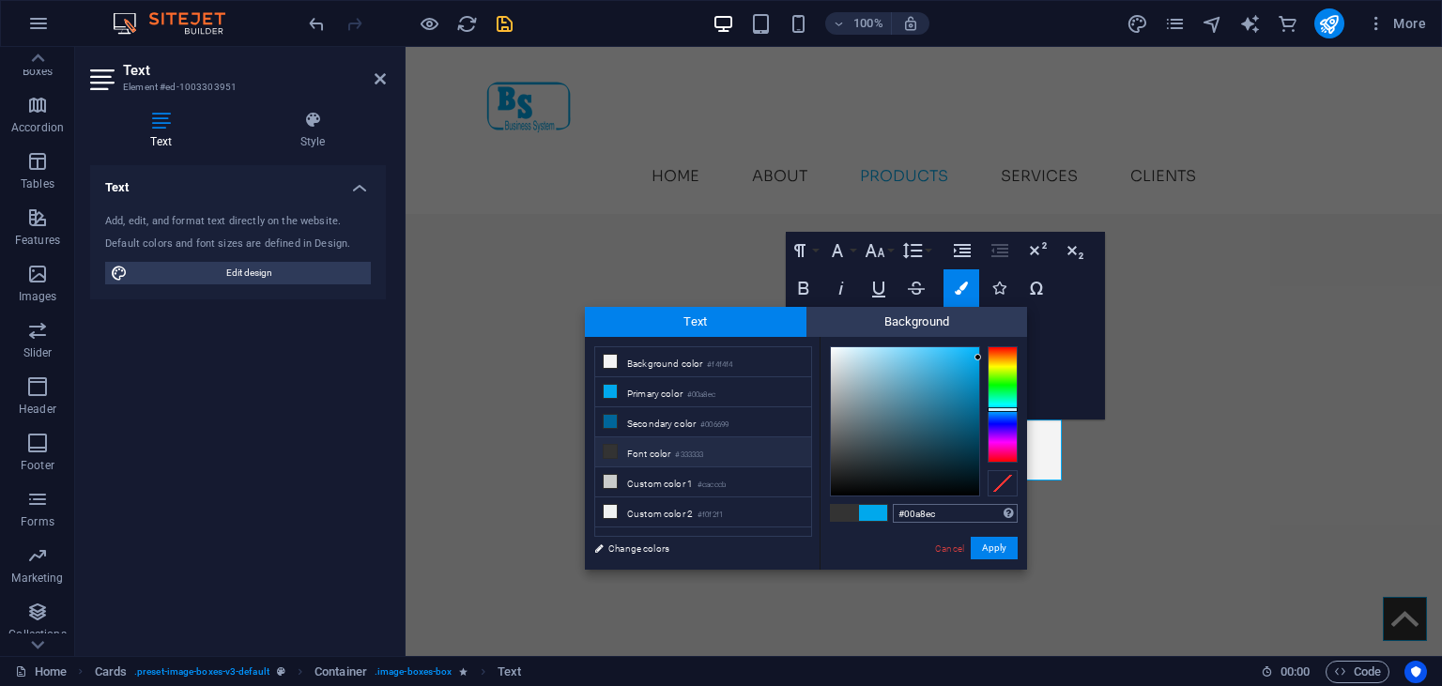
click at [938, 508] on input "#00a8ec" at bounding box center [955, 513] width 125 height 19
click at [893, 510] on input "#00a8ec" at bounding box center [955, 513] width 125 height 19
type input "#959997"
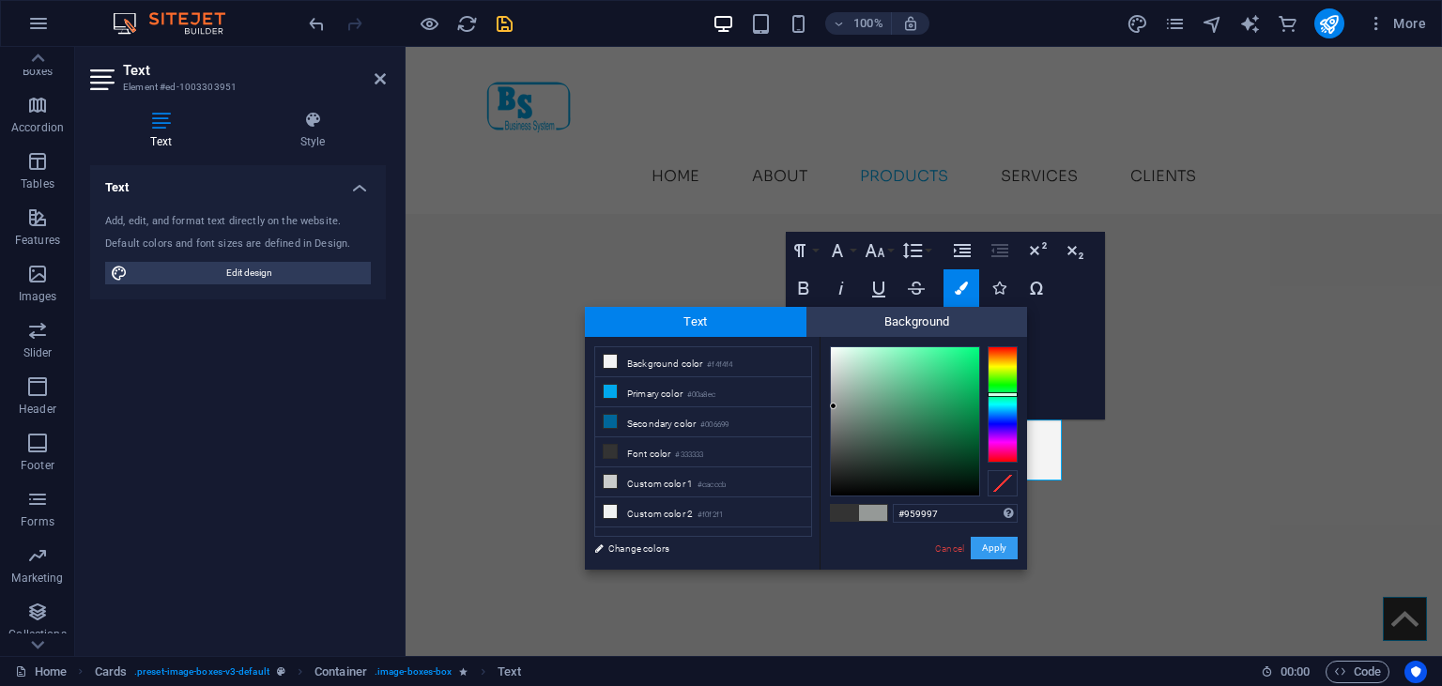
click at [990, 552] on button "Apply" at bounding box center [994, 548] width 47 height 23
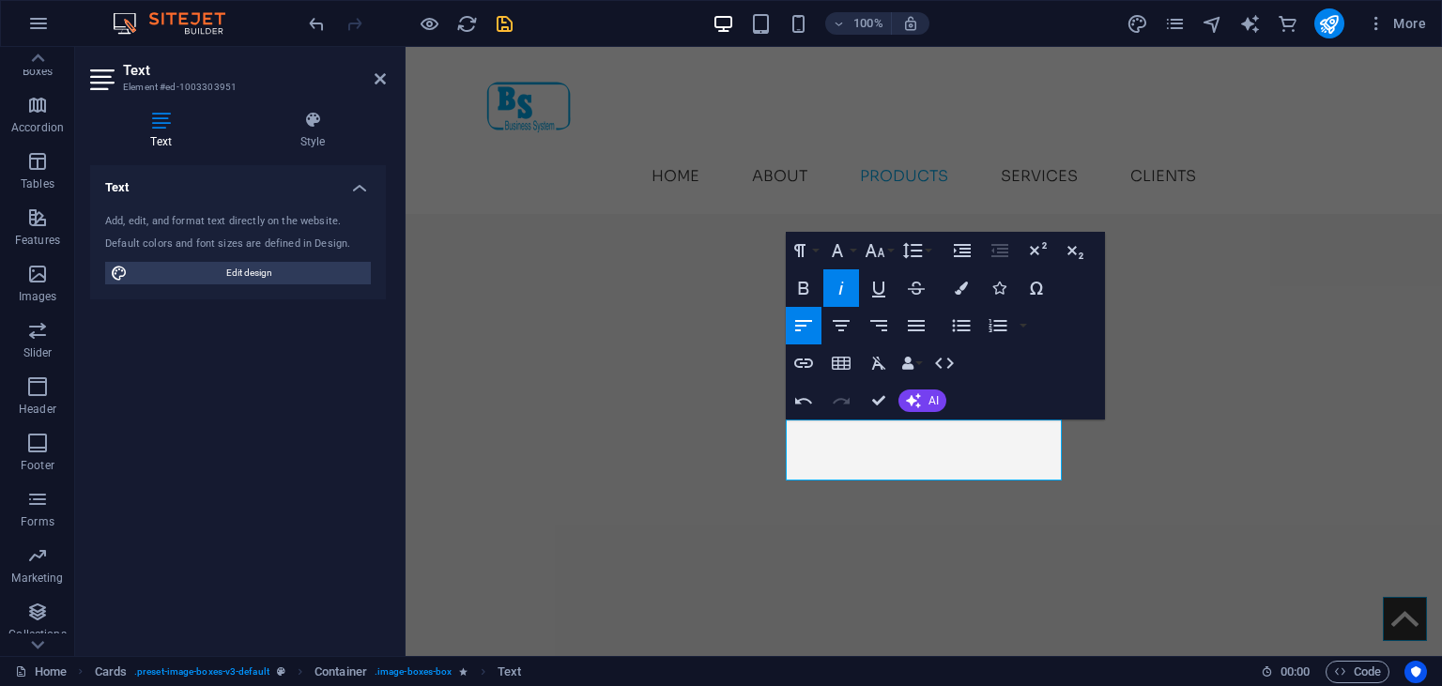
select select "px"
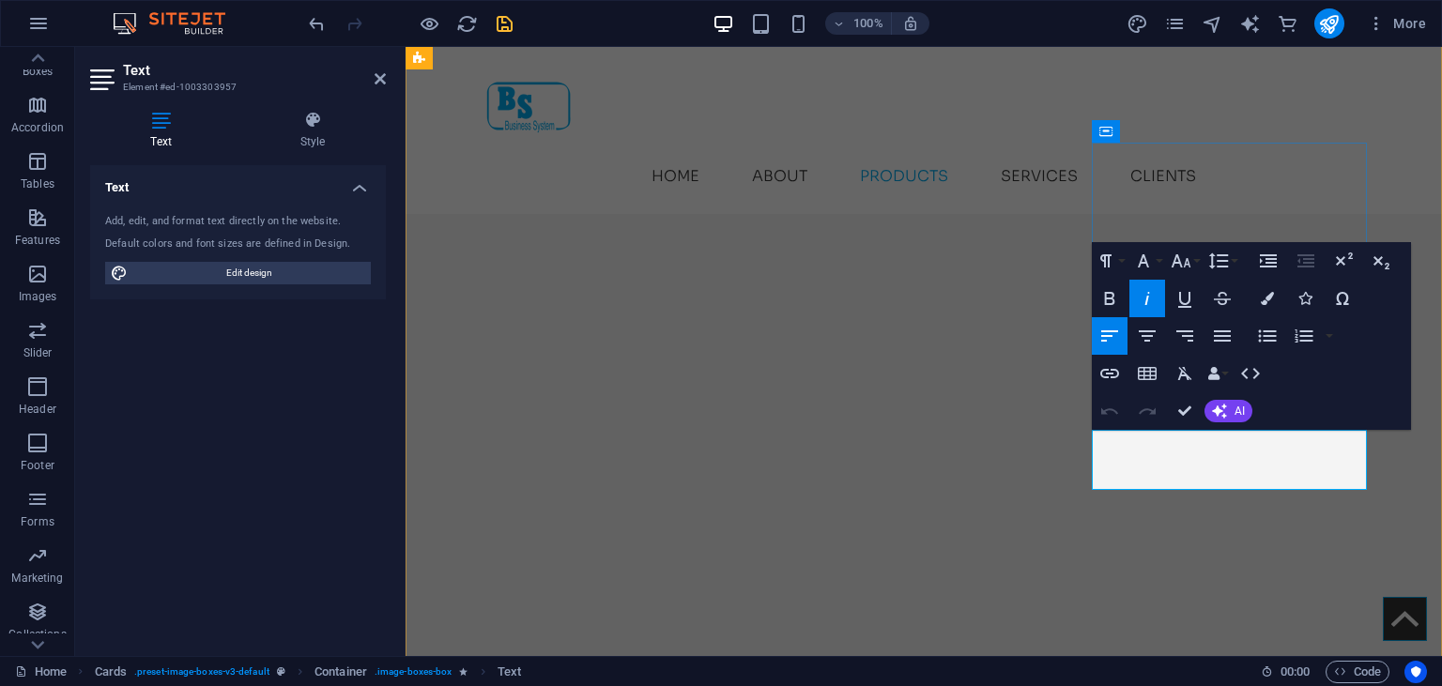
drag, startPoint x: 1334, startPoint y: 468, endPoint x: 1087, endPoint y: 439, distance: 248.6
click at [1268, 301] on icon "button" at bounding box center [1267, 298] width 13 height 13
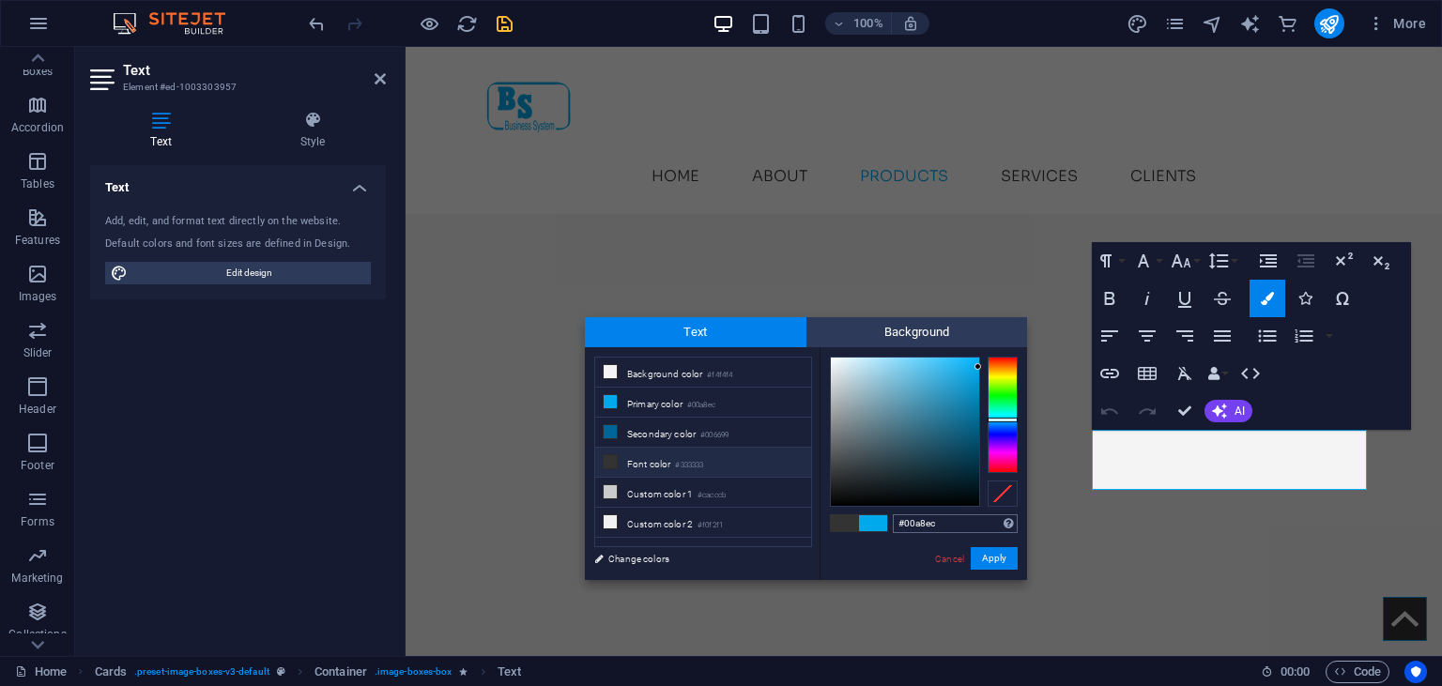
drag, startPoint x: 950, startPoint y: 520, endPoint x: 885, endPoint y: 523, distance: 65.8
click at [893, 523] on input "#00a8ec" at bounding box center [955, 524] width 125 height 19
type input "#959997"
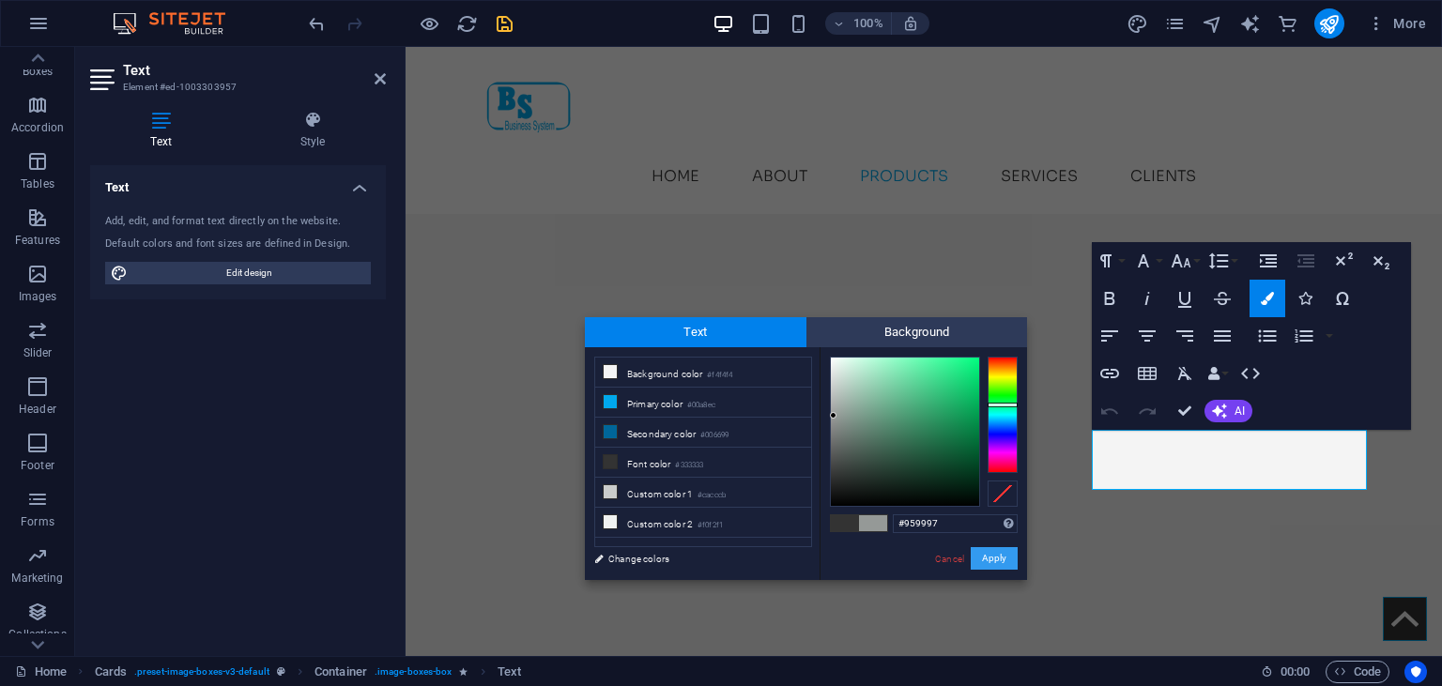
click at [1001, 558] on button "Apply" at bounding box center [994, 558] width 47 height 23
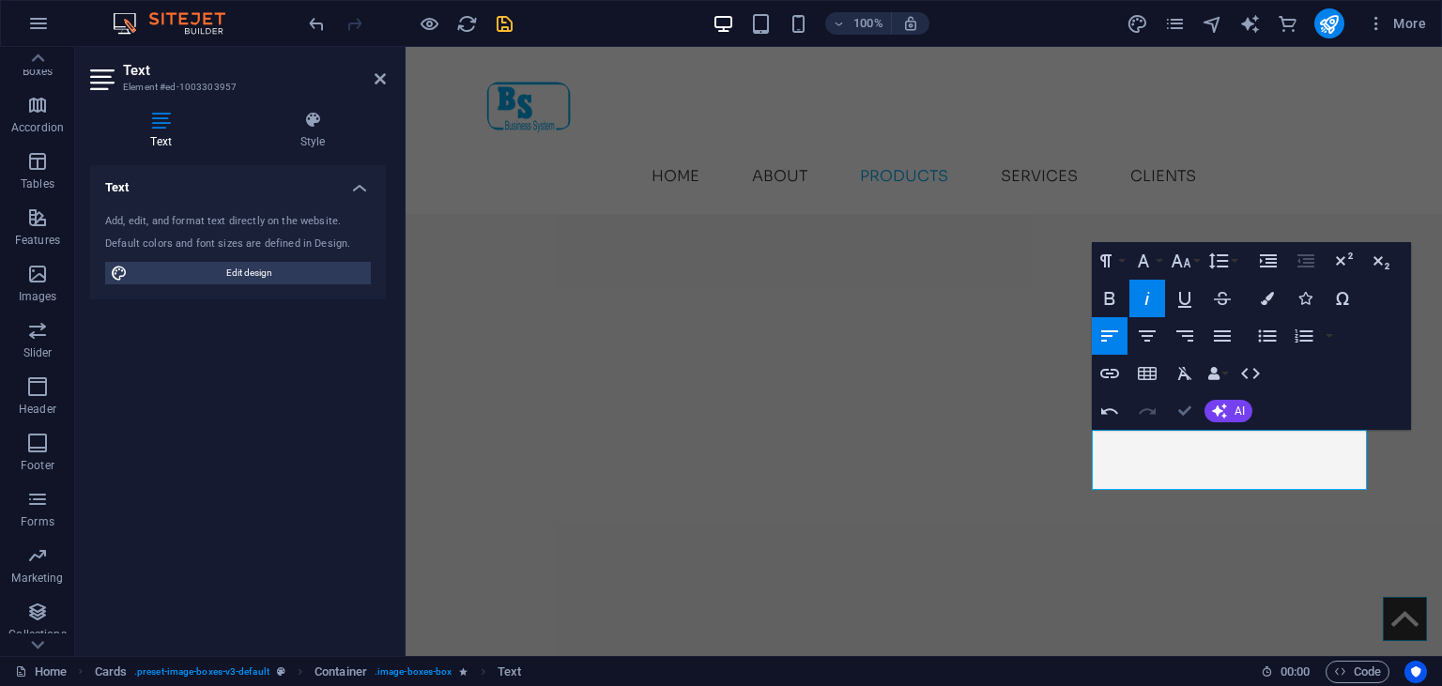
drag, startPoint x: 1187, startPoint y: 410, endPoint x: 1116, endPoint y: 379, distance: 76.9
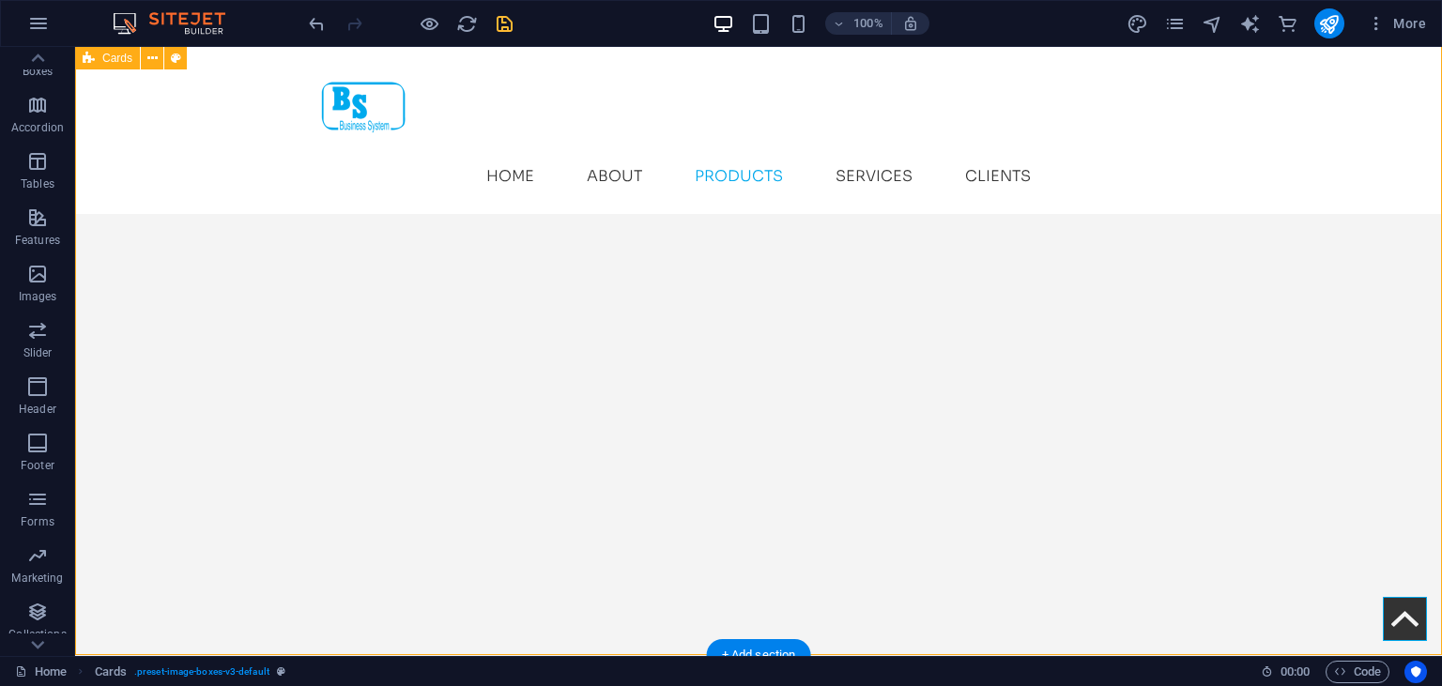
scroll to position [3819, 0]
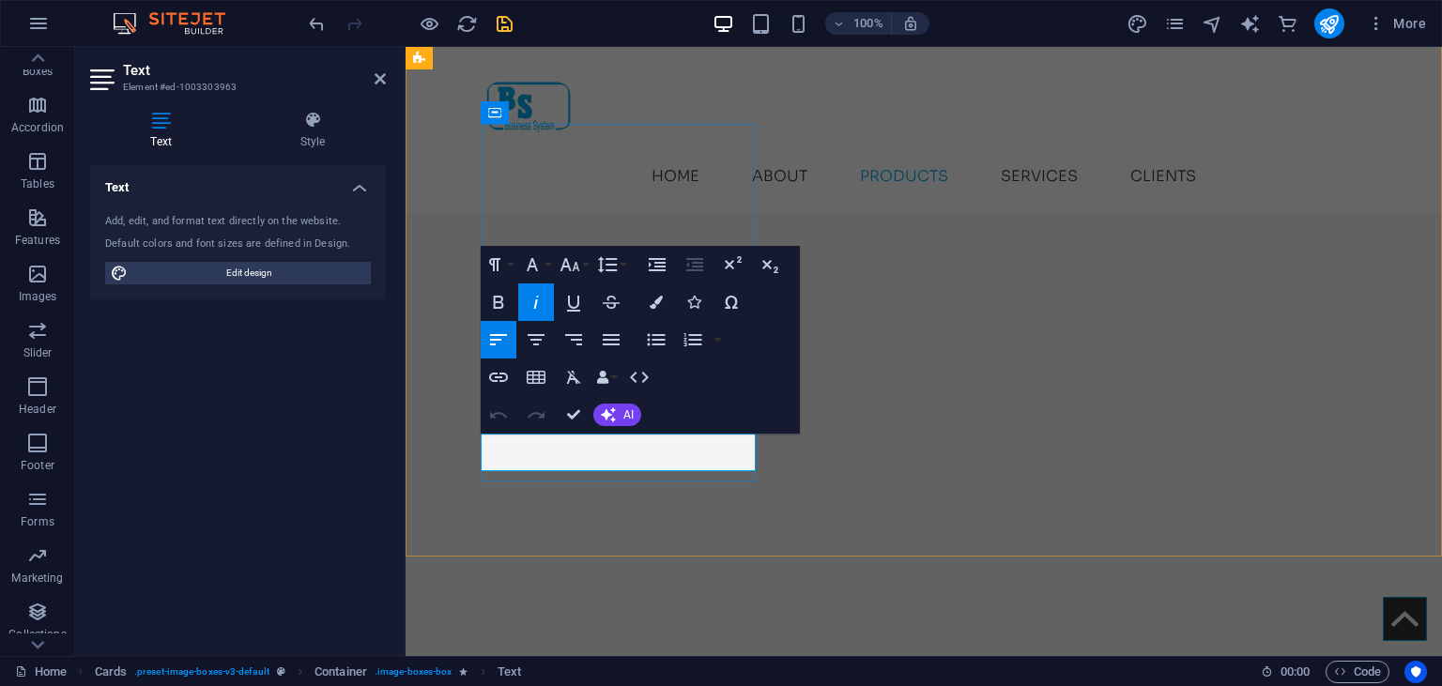
drag, startPoint x: 617, startPoint y: 449, endPoint x: 479, endPoint y: 449, distance: 138.0
click at [663, 299] on button "Colors" at bounding box center [657, 303] width 36 height 38
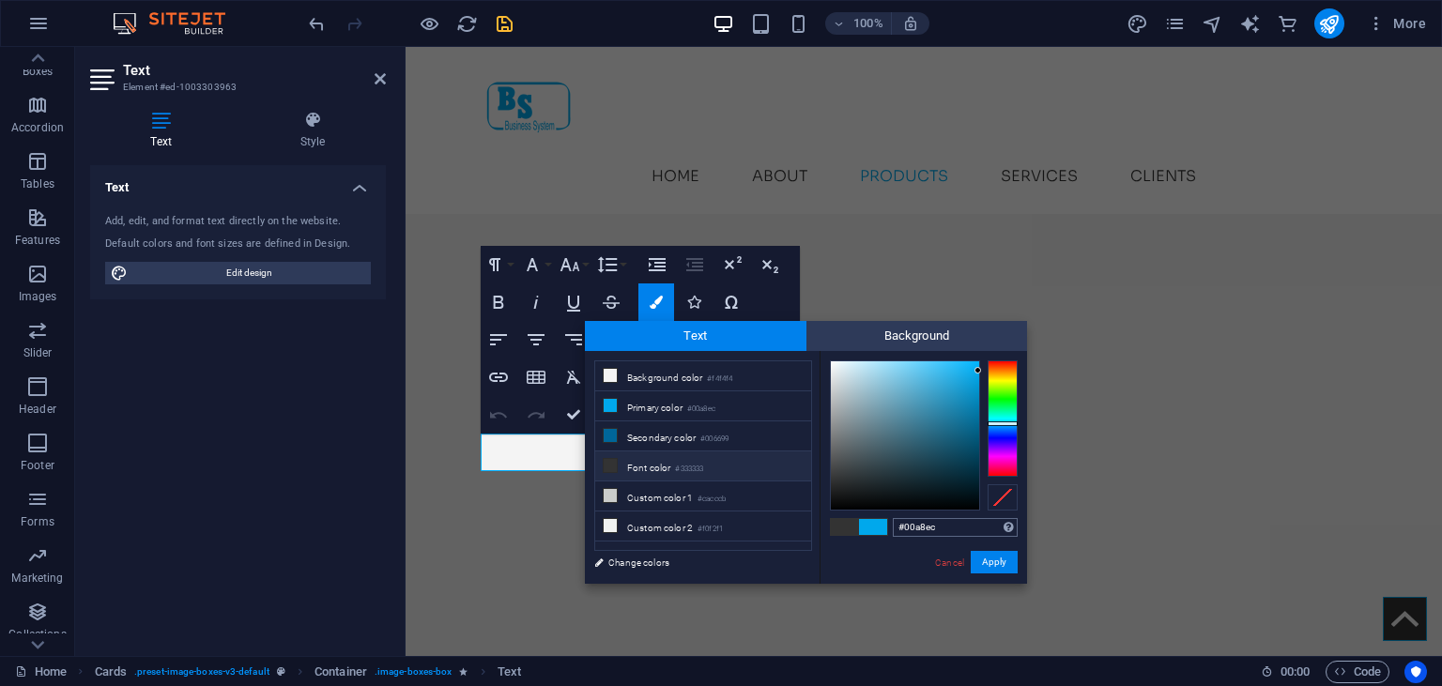
drag, startPoint x: 968, startPoint y: 526, endPoint x: 866, endPoint y: 520, distance: 102.5
click at [893, 520] on input "#00a8ec" at bounding box center [955, 527] width 125 height 19
type input "#959997"
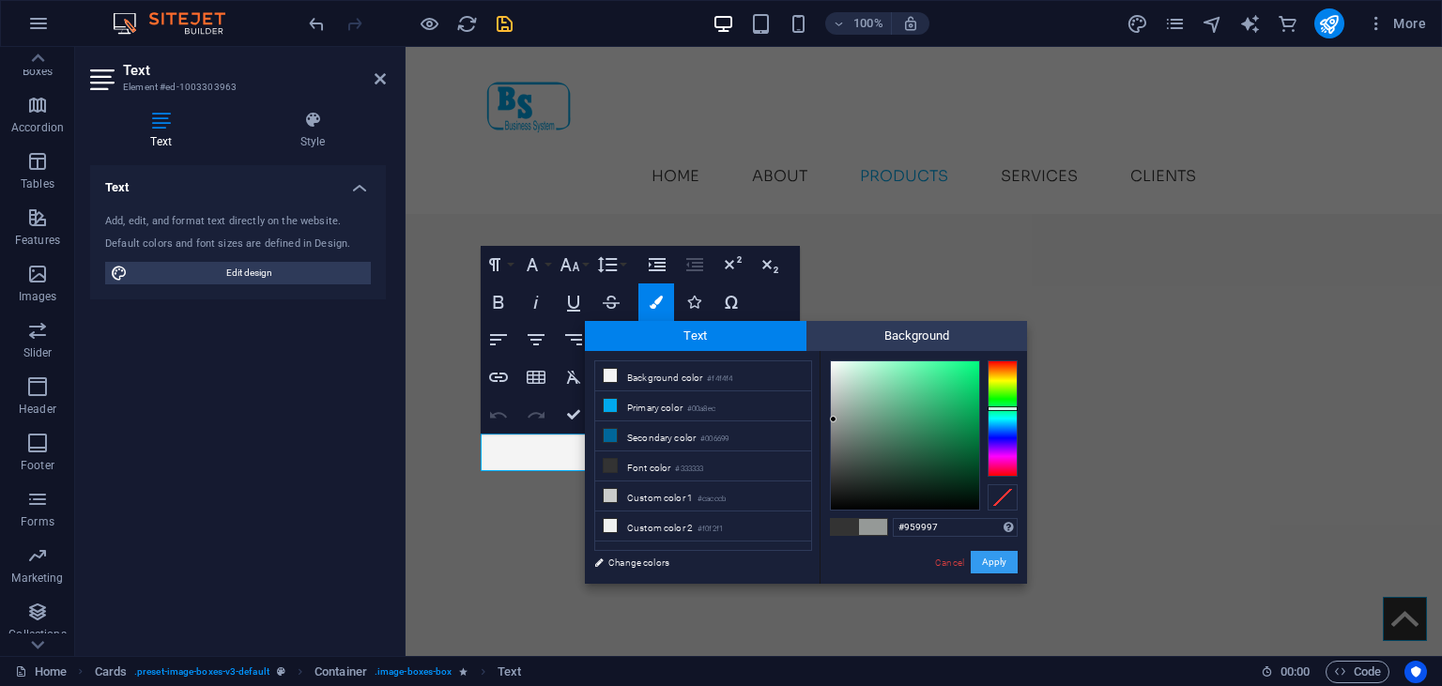
click at [1006, 569] on button "Apply" at bounding box center [994, 562] width 47 height 23
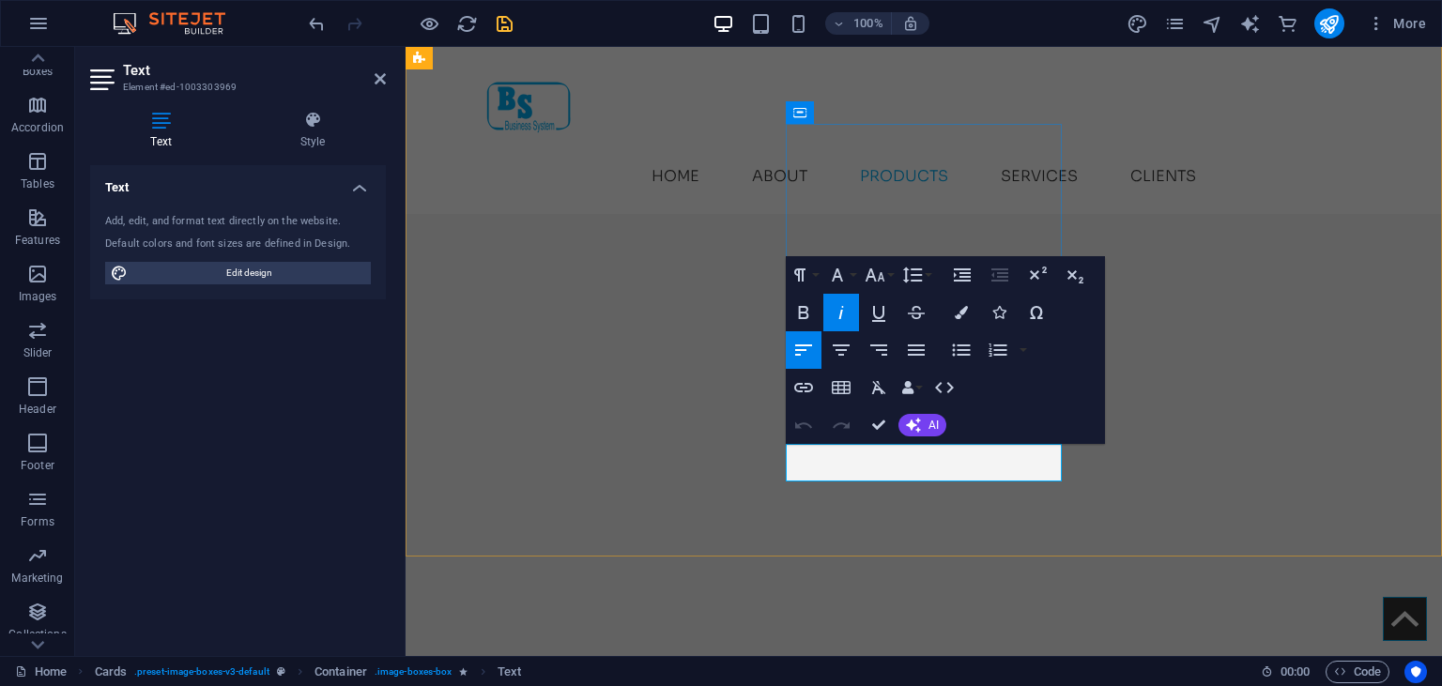
click at [960, 319] on button "Colors" at bounding box center [962, 313] width 36 height 38
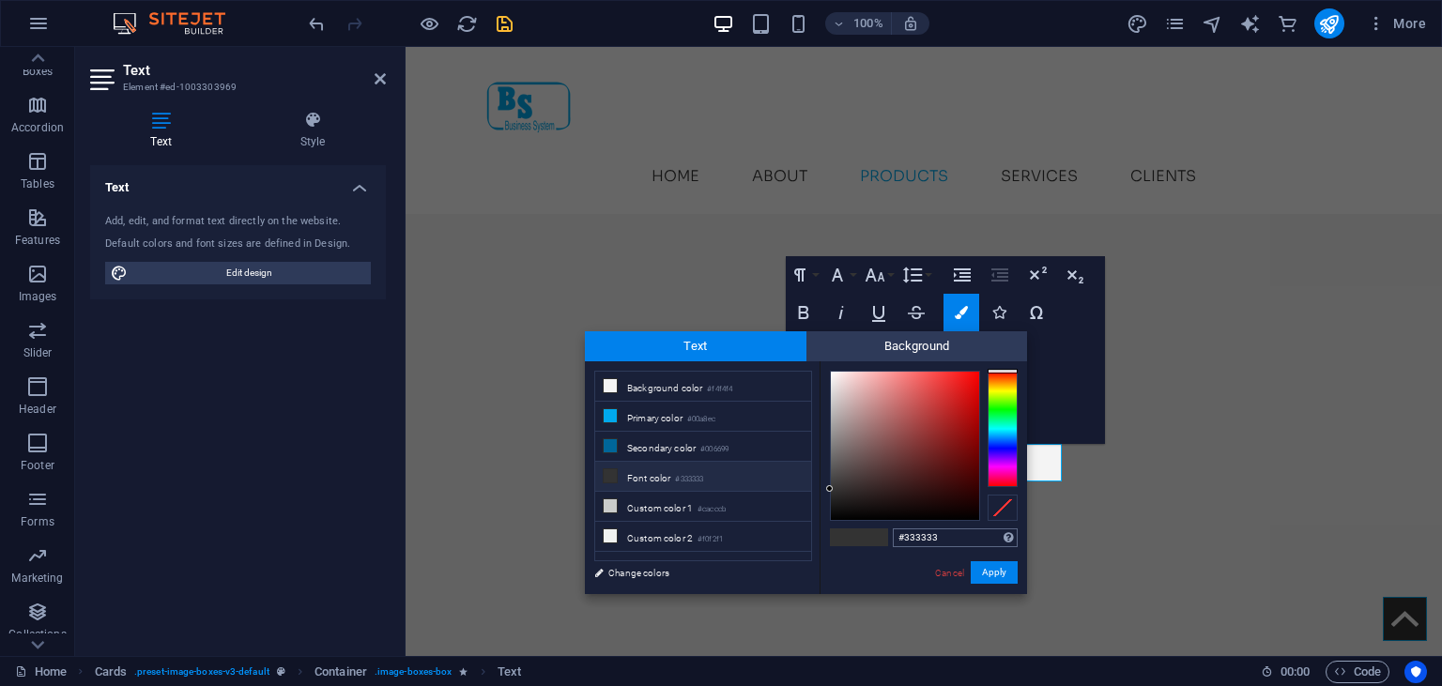
drag, startPoint x: 939, startPoint y: 532, endPoint x: 885, endPoint y: 531, distance: 53.6
click at [893, 531] on input "#333333" at bounding box center [955, 538] width 125 height 19
type input "#959997"
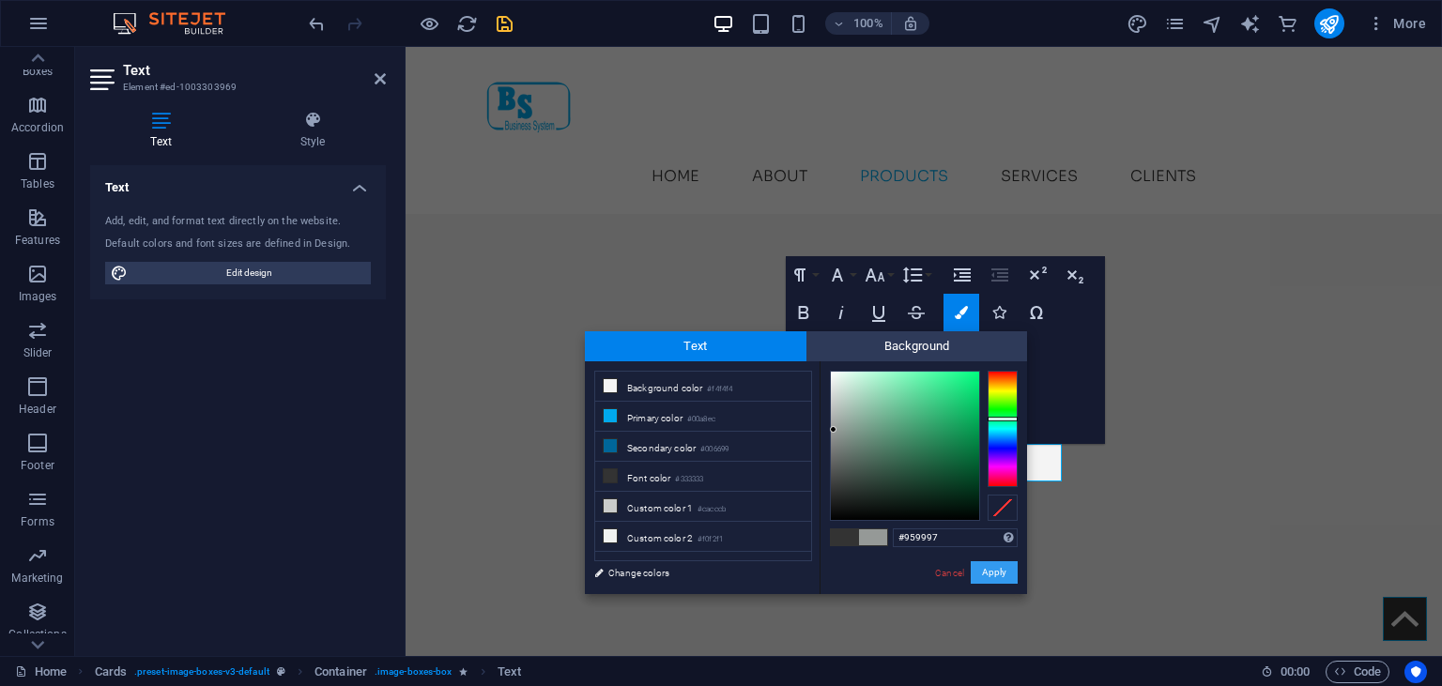
click at [993, 575] on button "Apply" at bounding box center [994, 573] width 47 height 23
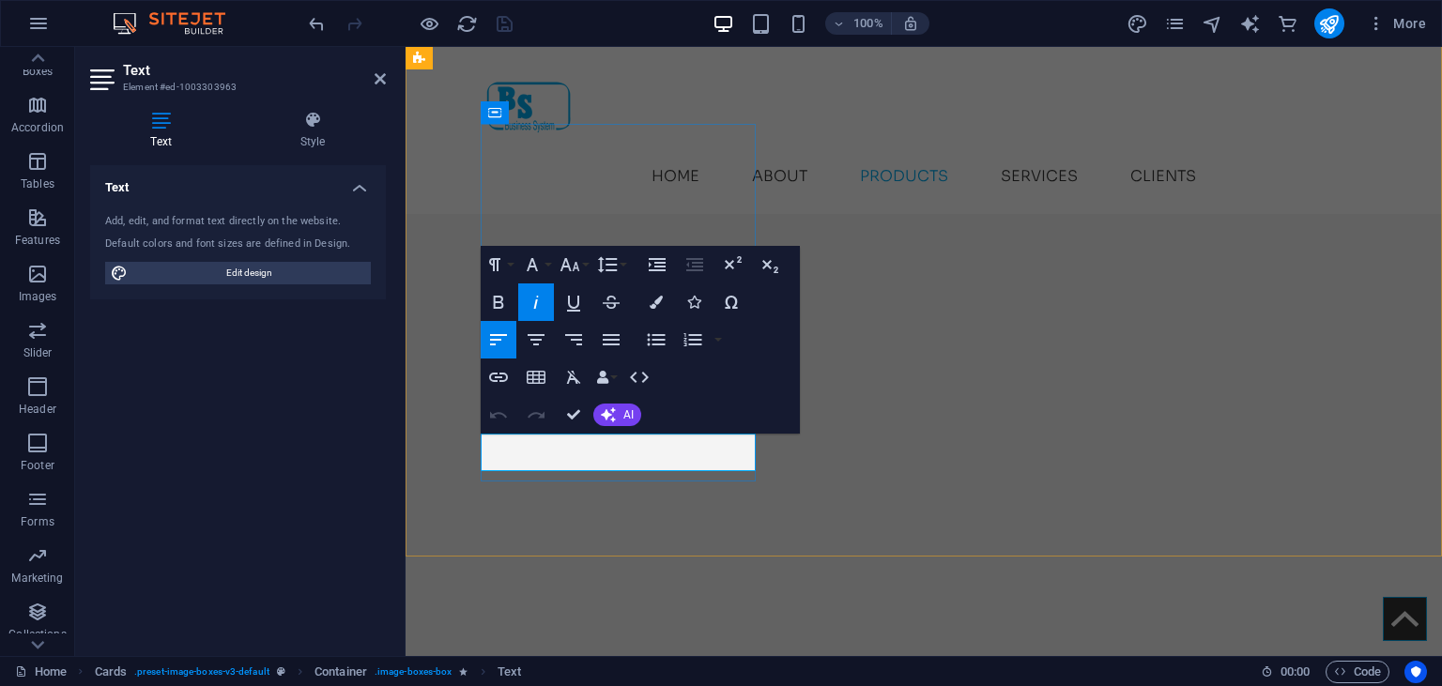
drag, startPoint x: 608, startPoint y: 444, endPoint x: 919, endPoint y: 464, distance: 312.4
click at [655, 305] on icon "button" at bounding box center [656, 302] width 13 height 13
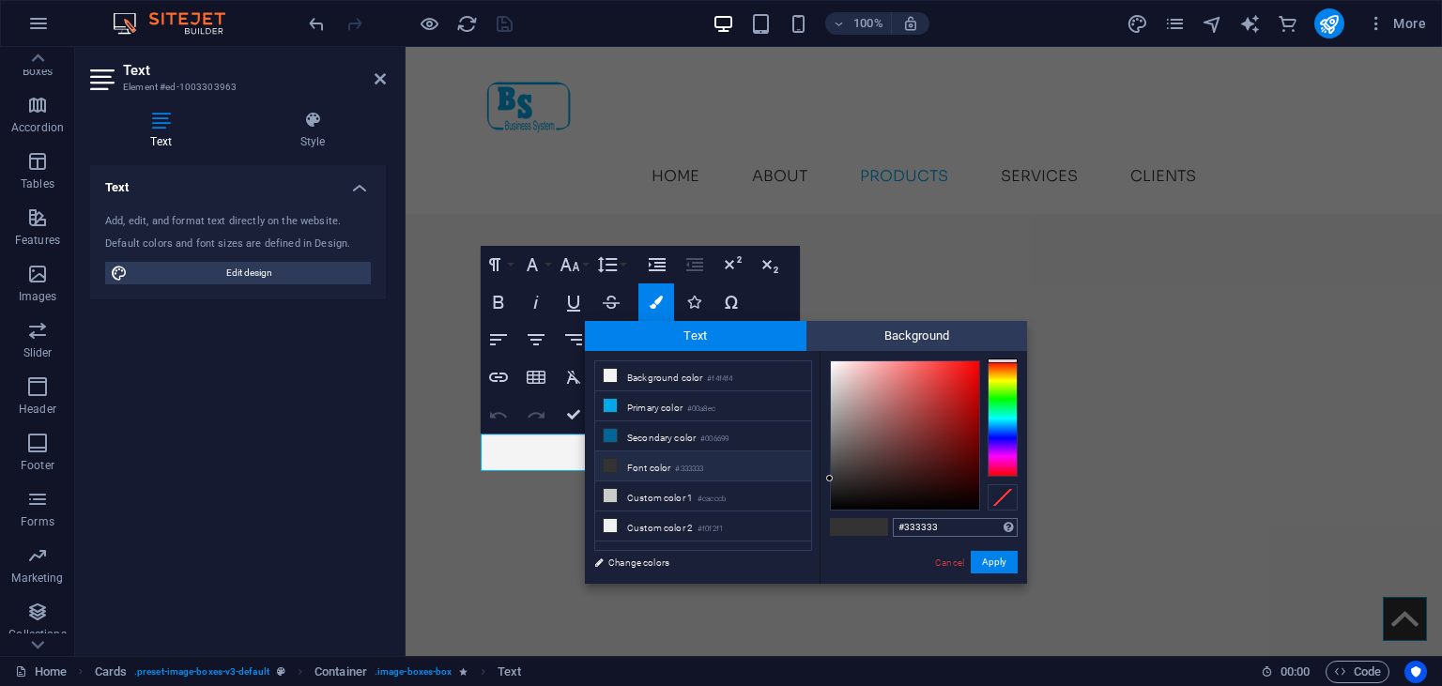
drag, startPoint x: 947, startPoint y: 524, endPoint x: 885, endPoint y: 516, distance: 63.4
click at [893, 518] on input "#333333" at bounding box center [955, 527] width 125 height 19
type input "#959997"
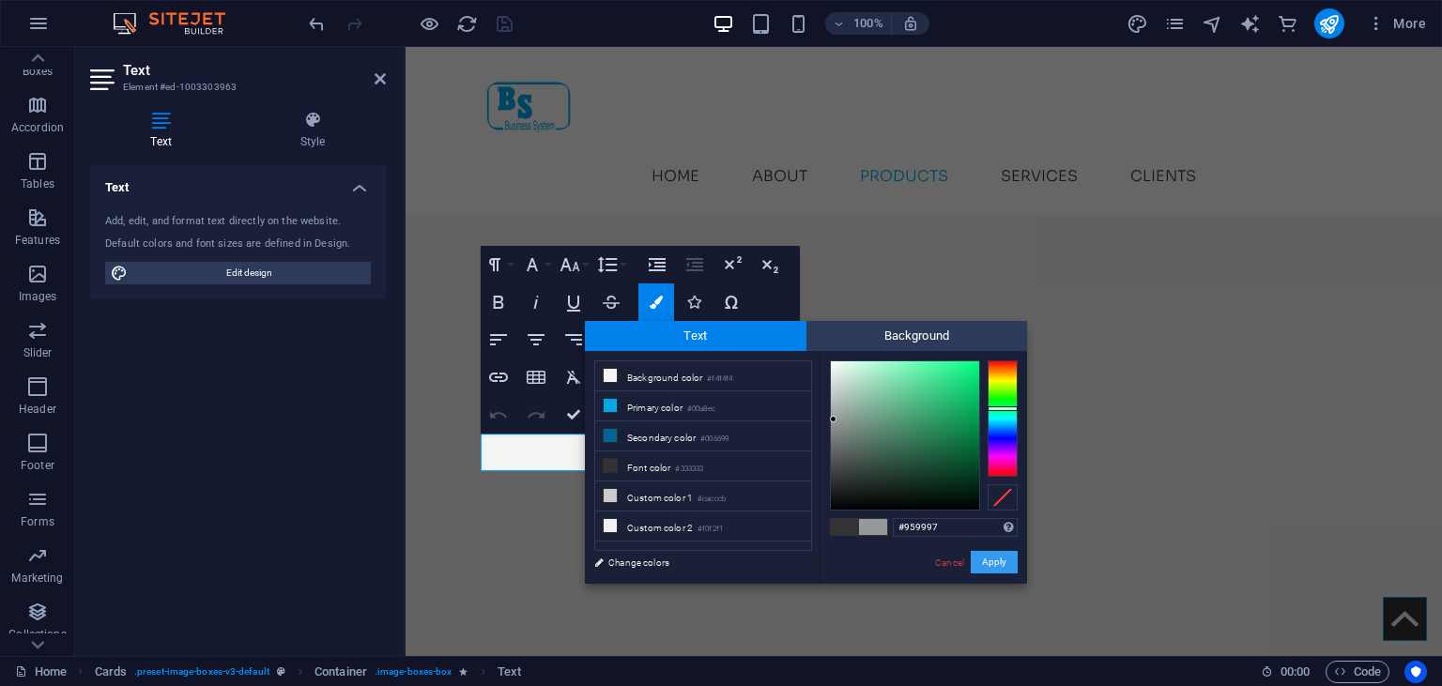
click at [990, 562] on button "Apply" at bounding box center [994, 562] width 47 height 23
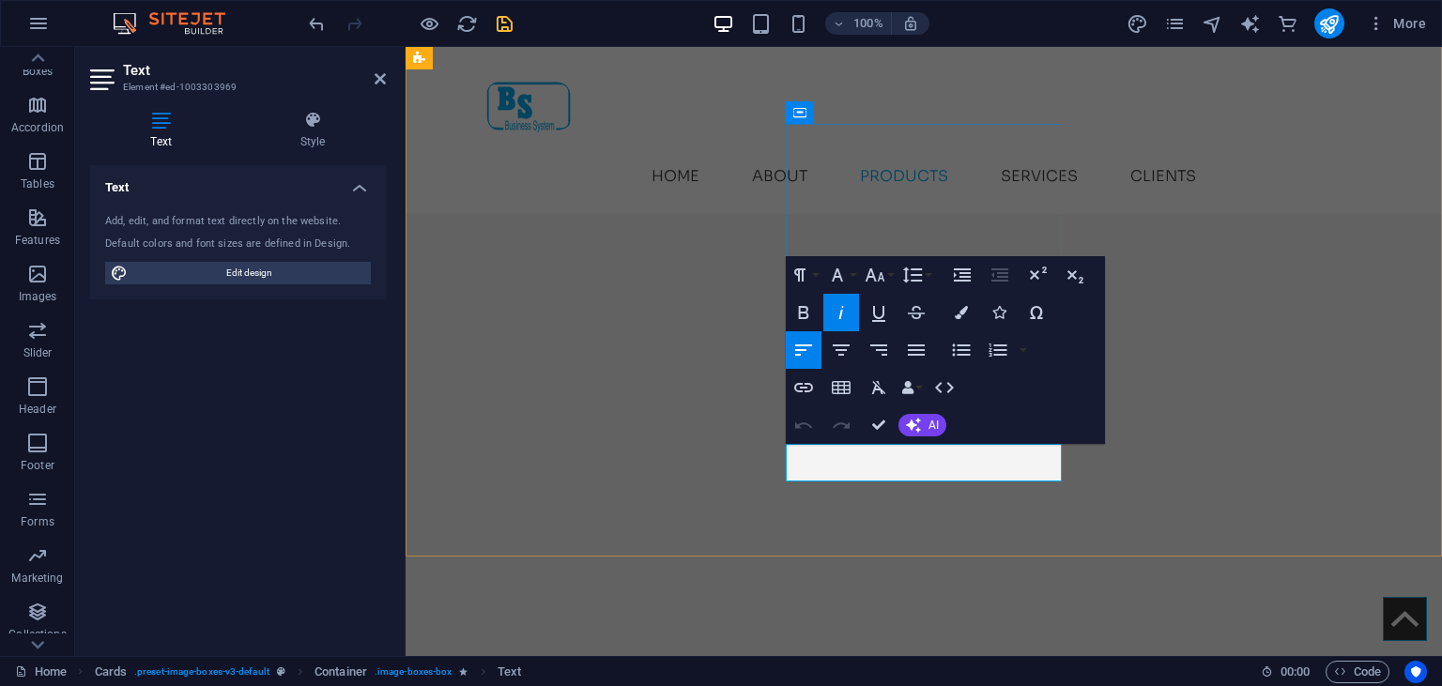
drag, startPoint x: 1021, startPoint y: 455, endPoint x: 764, endPoint y: 452, distance: 256.4
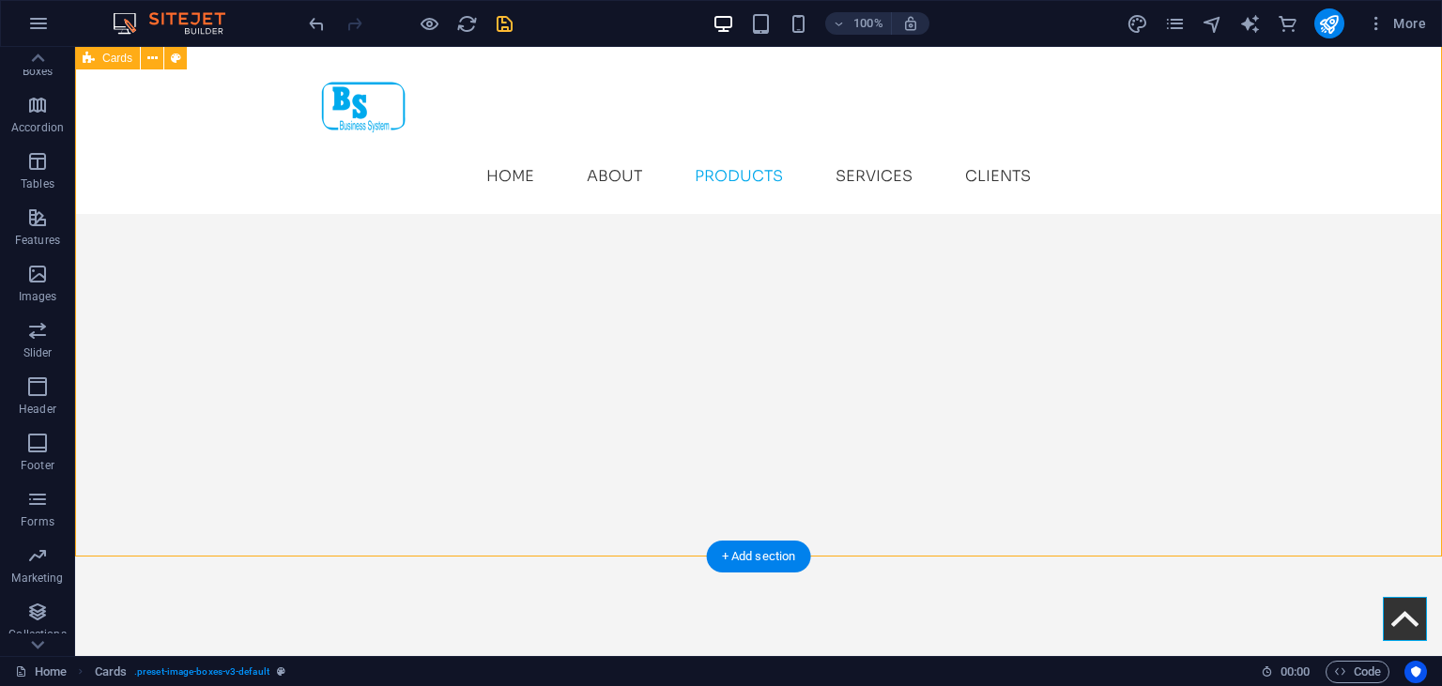
drag, startPoint x: 434, startPoint y: 452, endPoint x: 787, endPoint y: 452, distance: 353.1
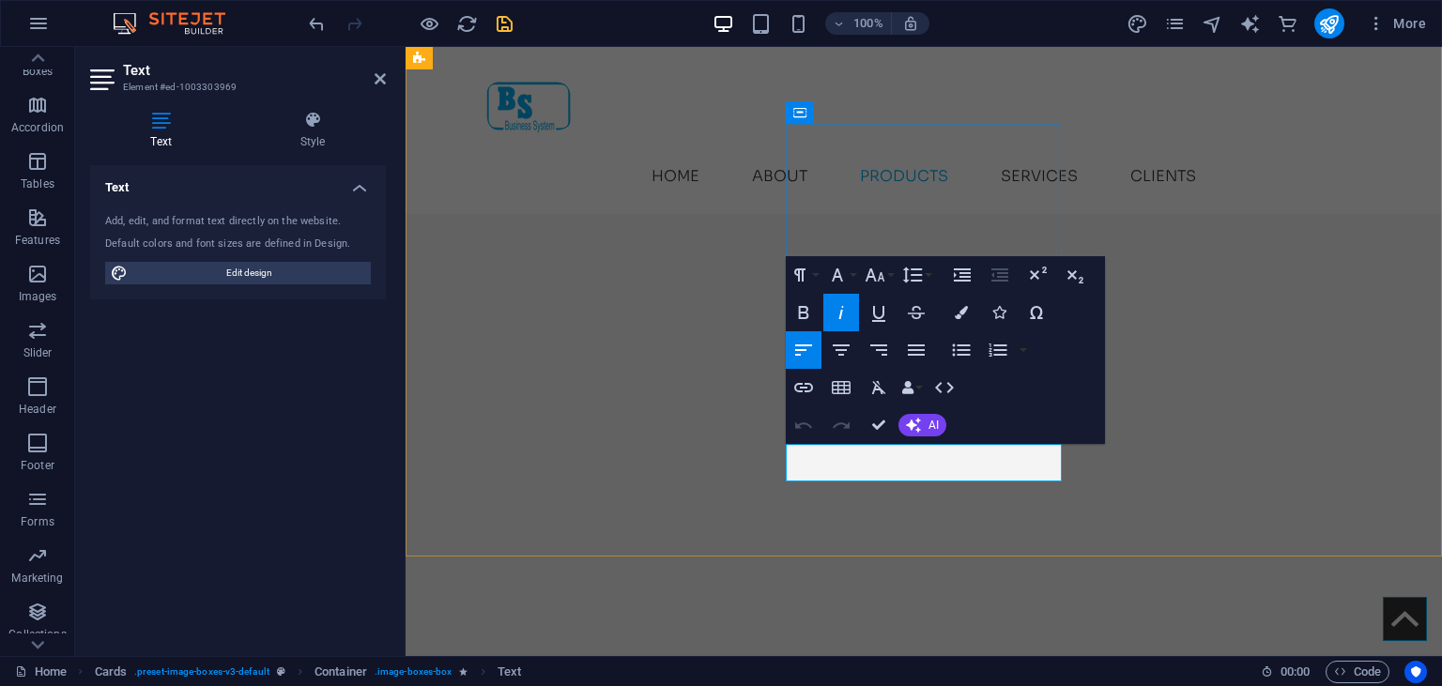
drag, startPoint x: 986, startPoint y: 461, endPoint x: 803, endPoint y: 459, distance: 183.1
click at [966, 327] on button "Colors" at bounding box center [962, 313] width 36 height 38
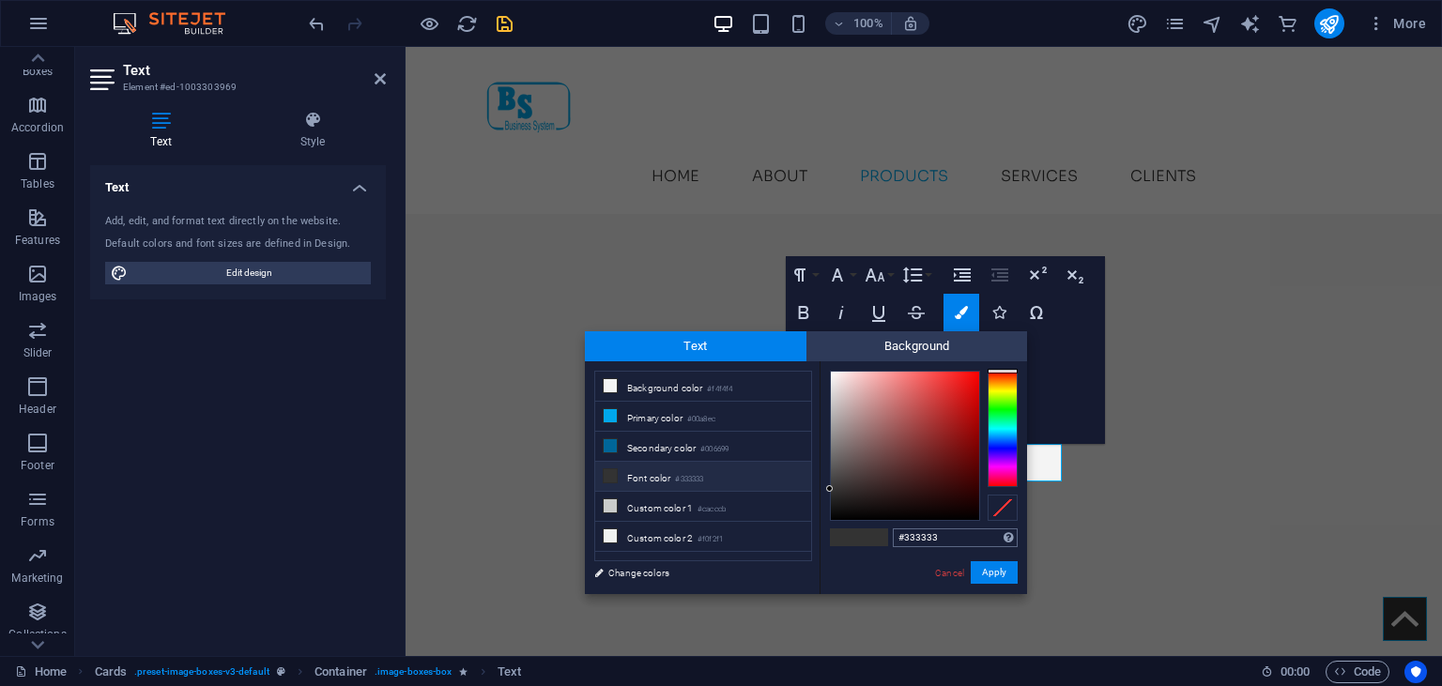
drag, startPoint x: 949, startPoint y: 537, endPoint x: 883, endPoint y: 534, distance: 66.7
click at [893, 534] on input "#333333" at bounding box center [955, 538] width 125 height 19
type input "#959997"
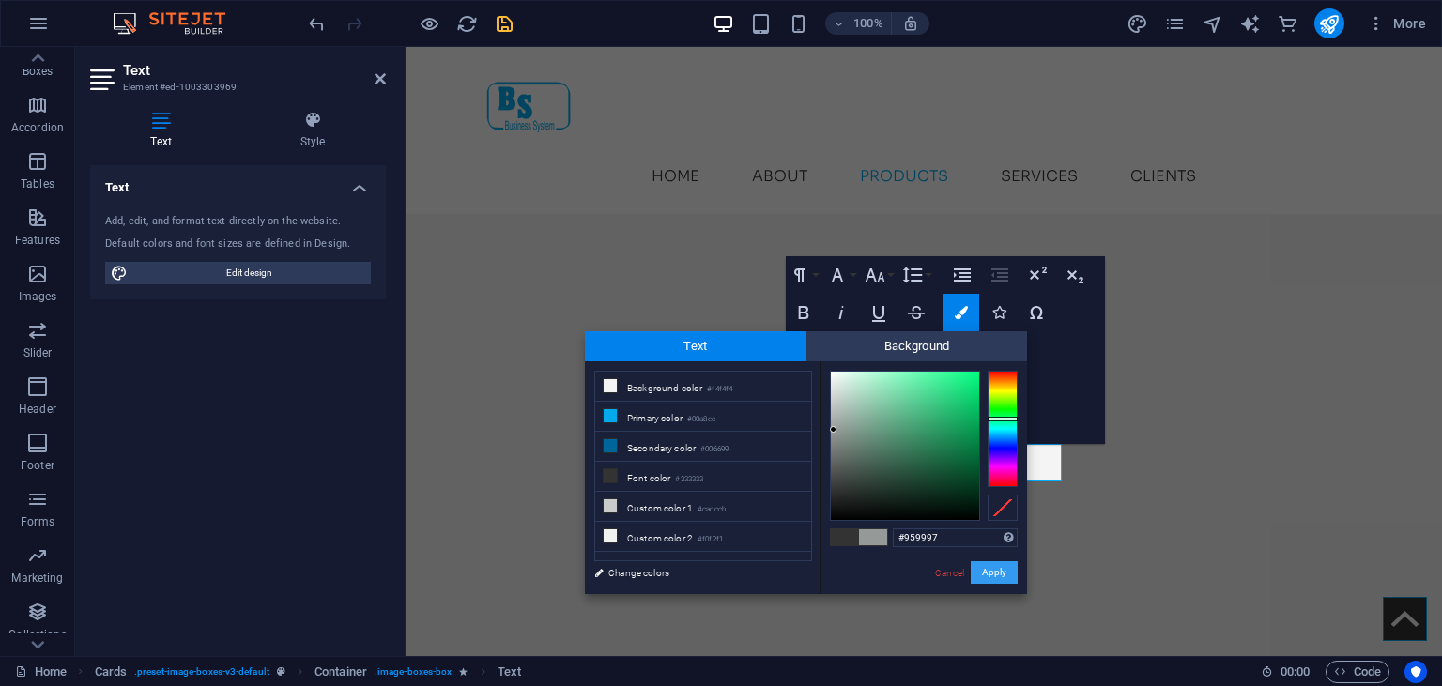
click at [997, 565] on button "Apply" at bounding box center [994, 573] width 47 height 23
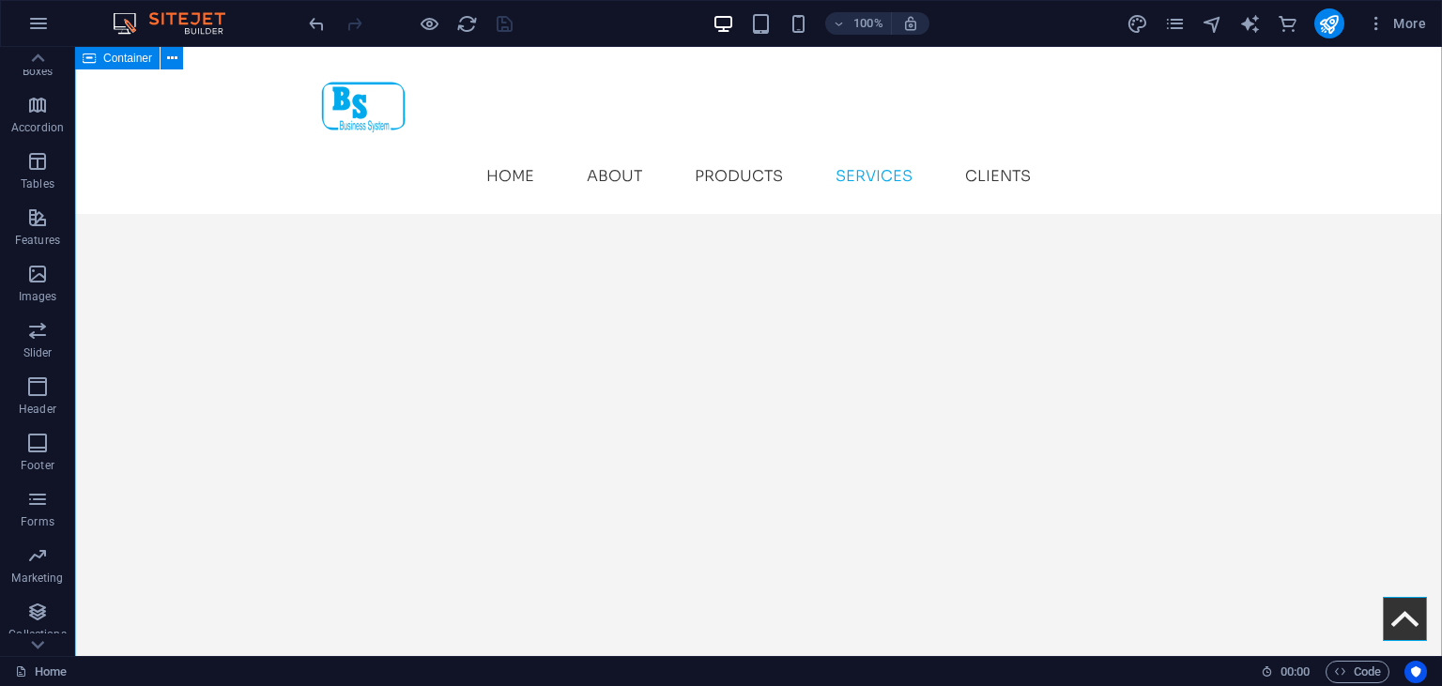
scroll to position [4910, 0]
